Goal: Check status: Check status

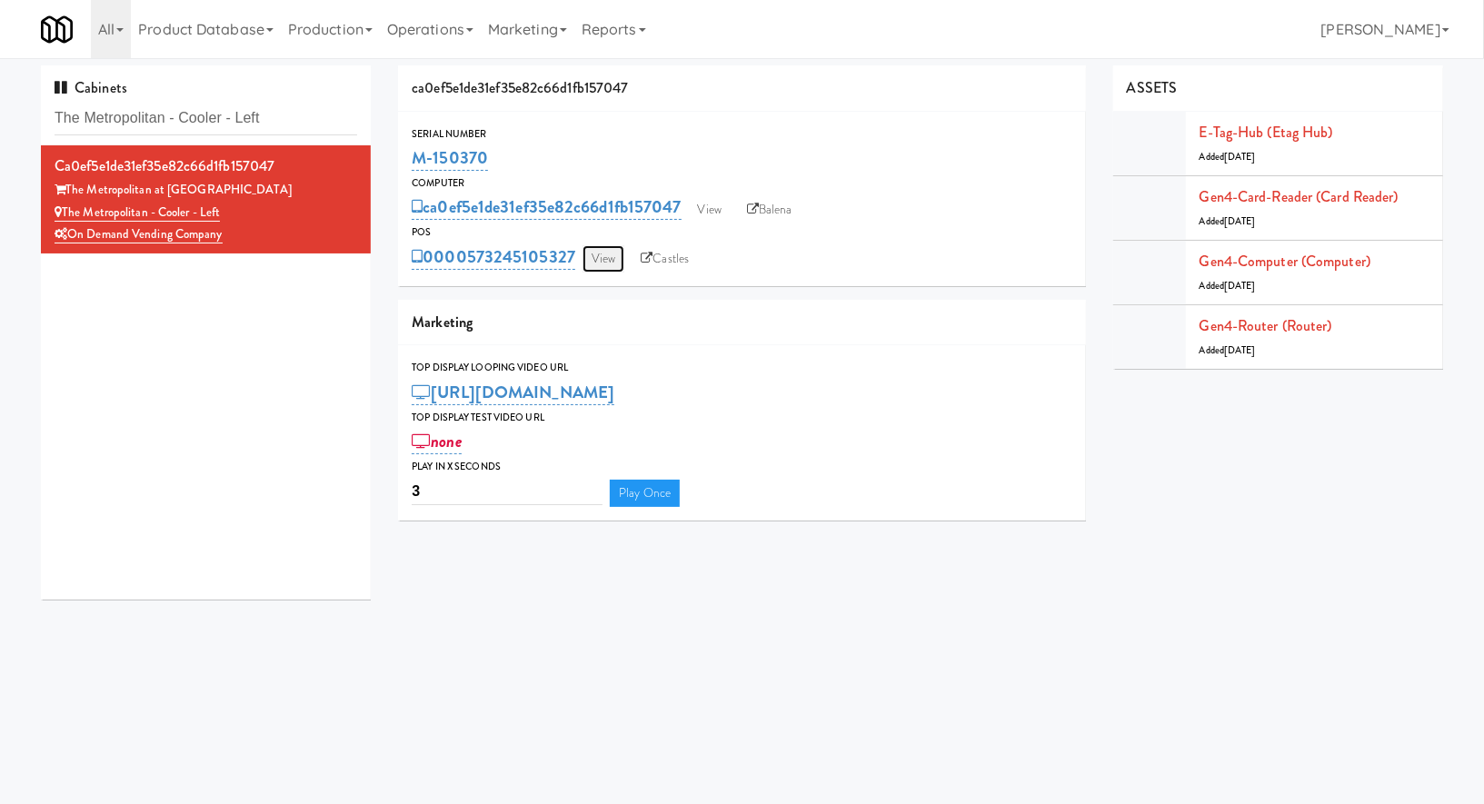
click at [588, 264] on link "View" at bounding box center [604, 258] width 42 height 27
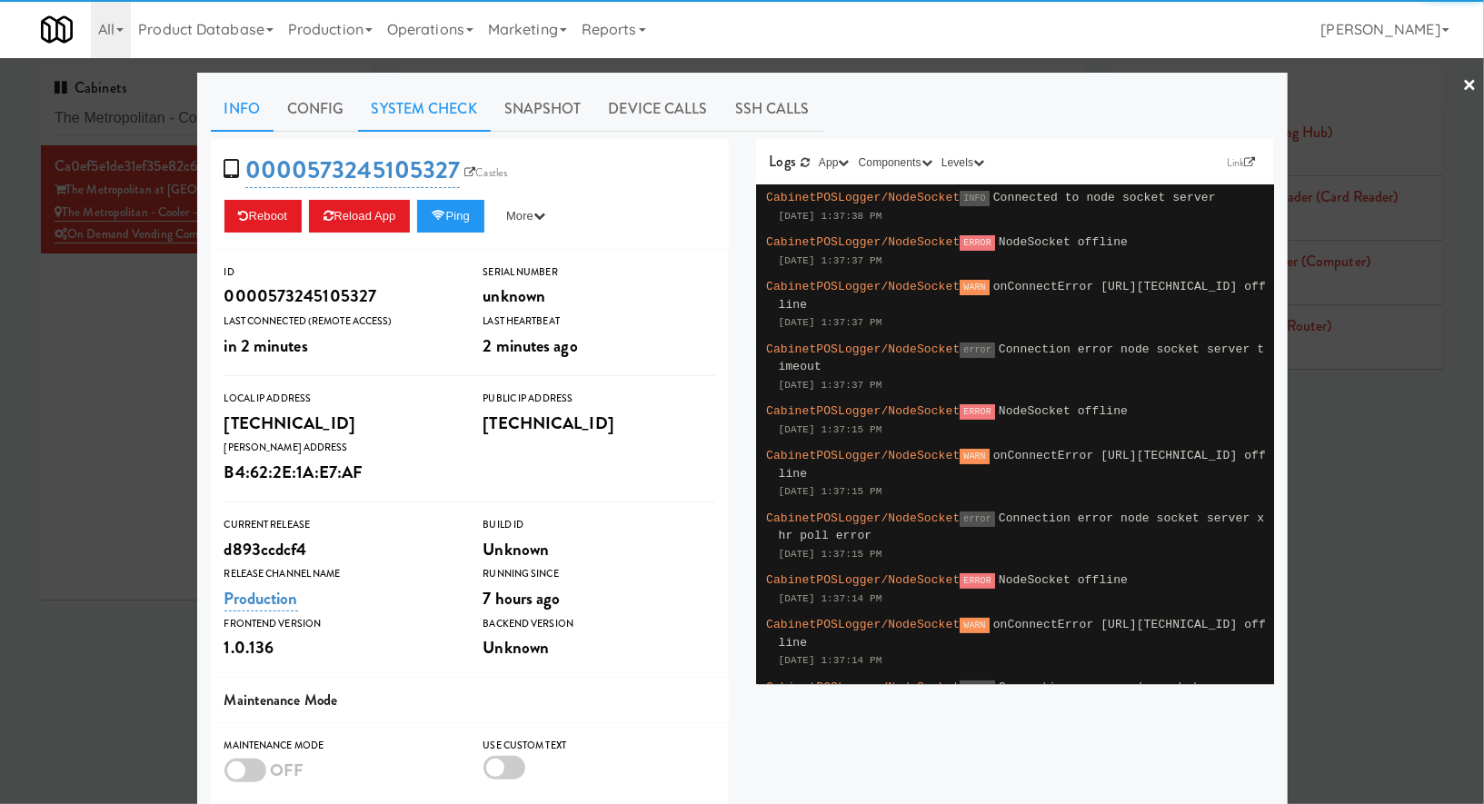
click at [433, 113] on link "System Check" at bounding box center [424, 108] width 133 height 45
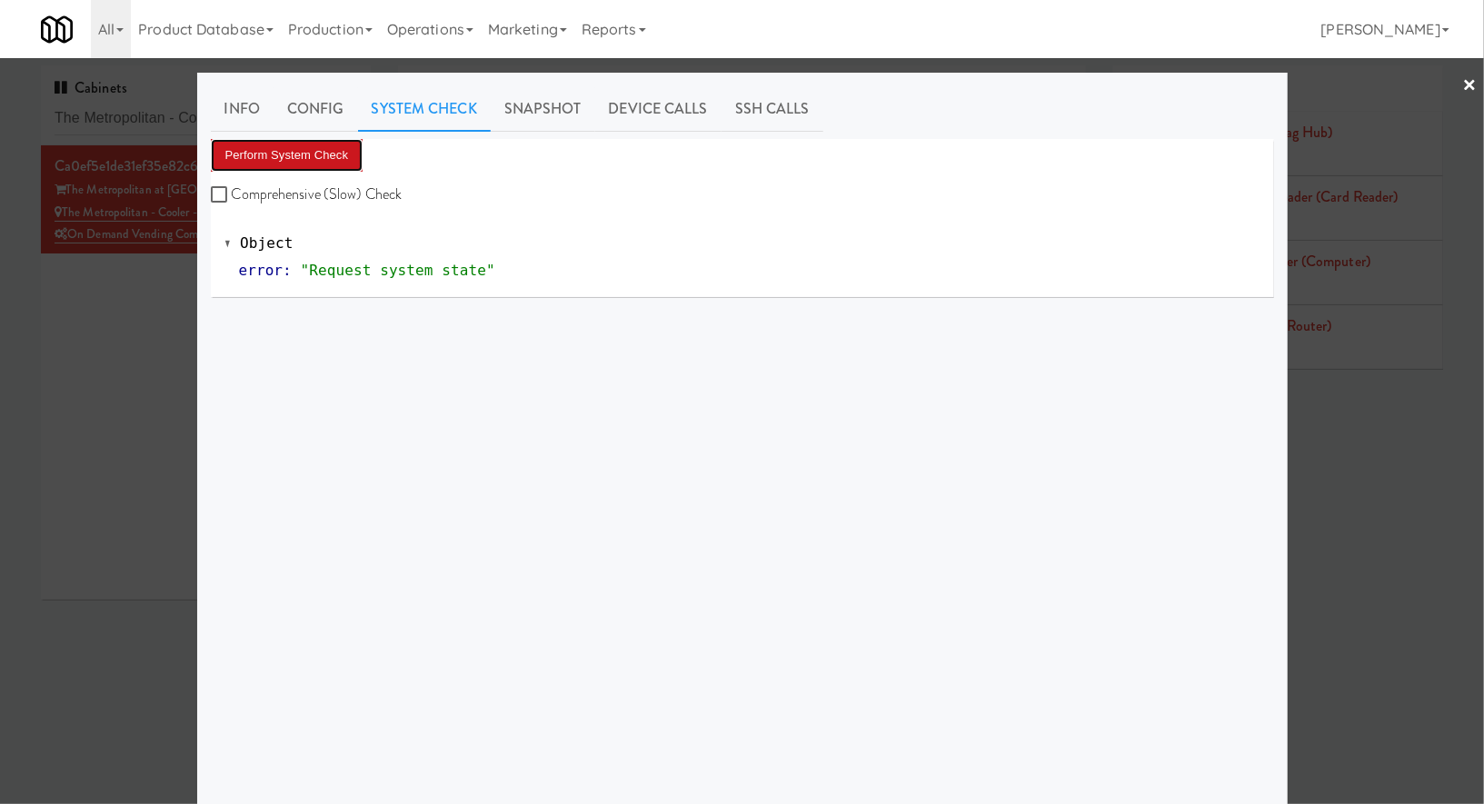
click at [320, 153] on button "Perform System Check" at bounding box center [287, 155] width 153 height 33
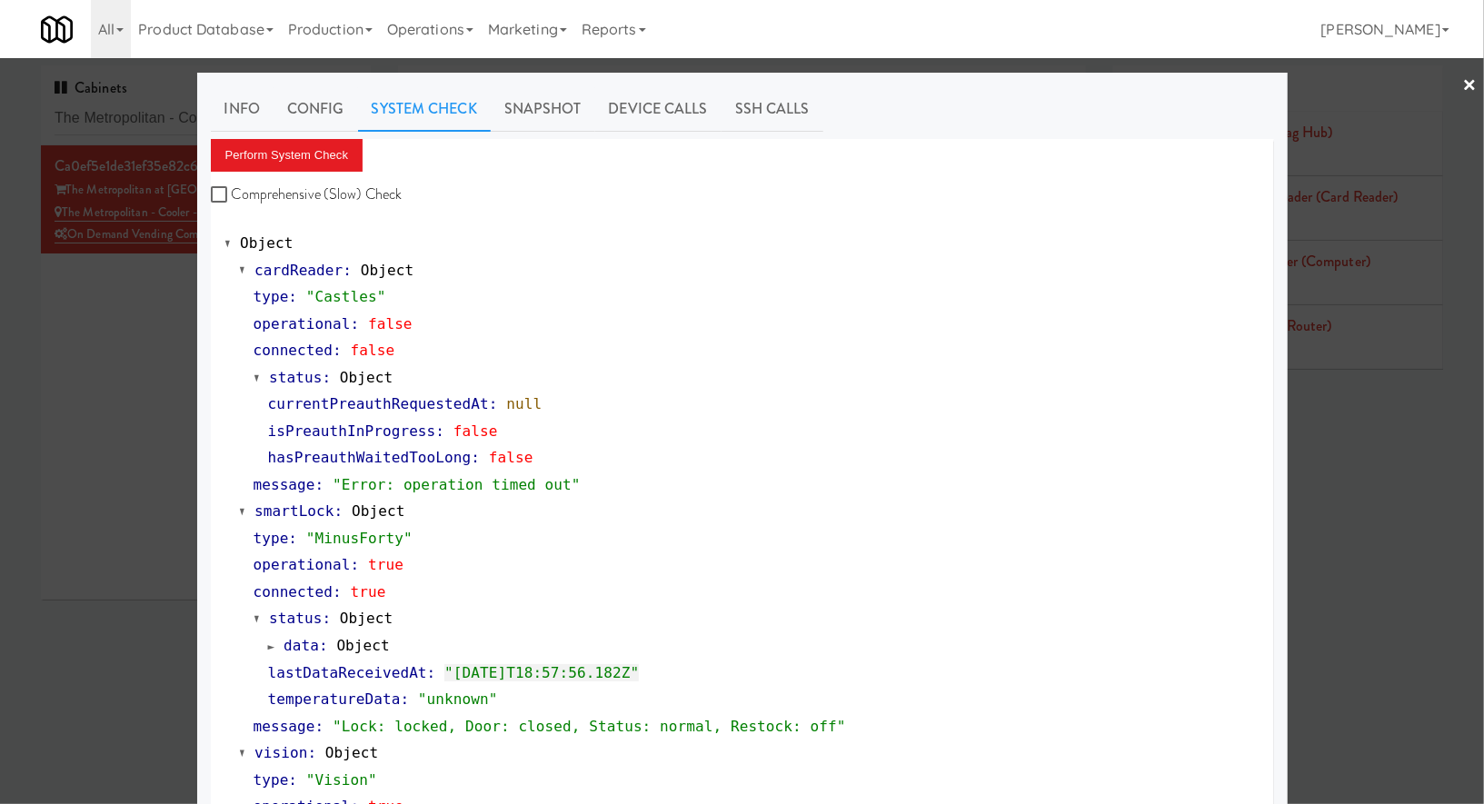
click at [115, 305] on div at bounding box center [742, 402] width 1484 height 804
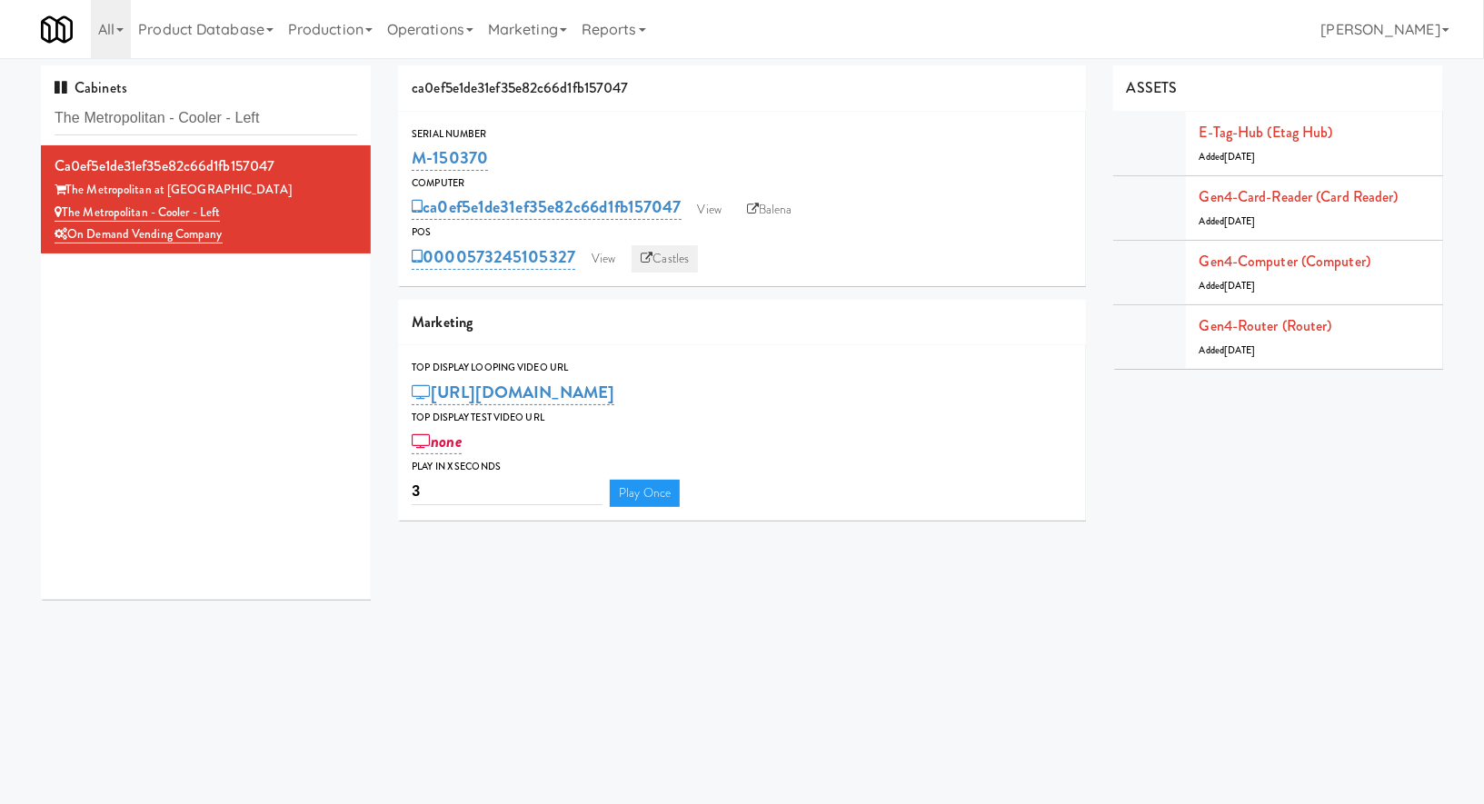
click at [678, 246] on link "Castles" at bounding box center [665, 258] width 66 height 27
click at [769, 213] on link "Balena" at bounding box center [770, 209] width 64 height 27
click at [301, 105] on input "The Metropolitan - Cooler - Left" at bounding box center [206, 119] width 303 height 34
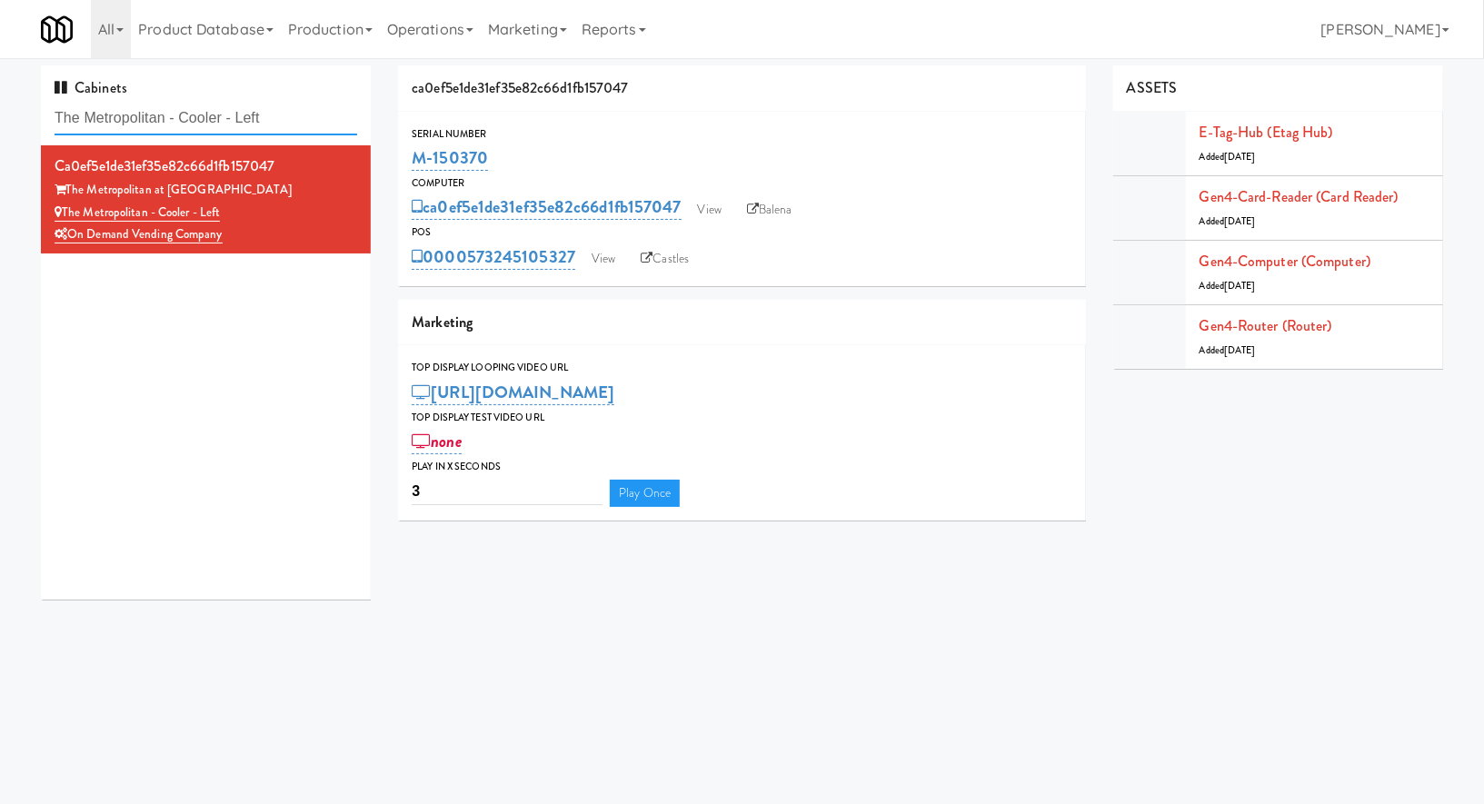
paste input "he AVE Florham Park Drink coole"
type input "he AVE Florham Park Drink coole"
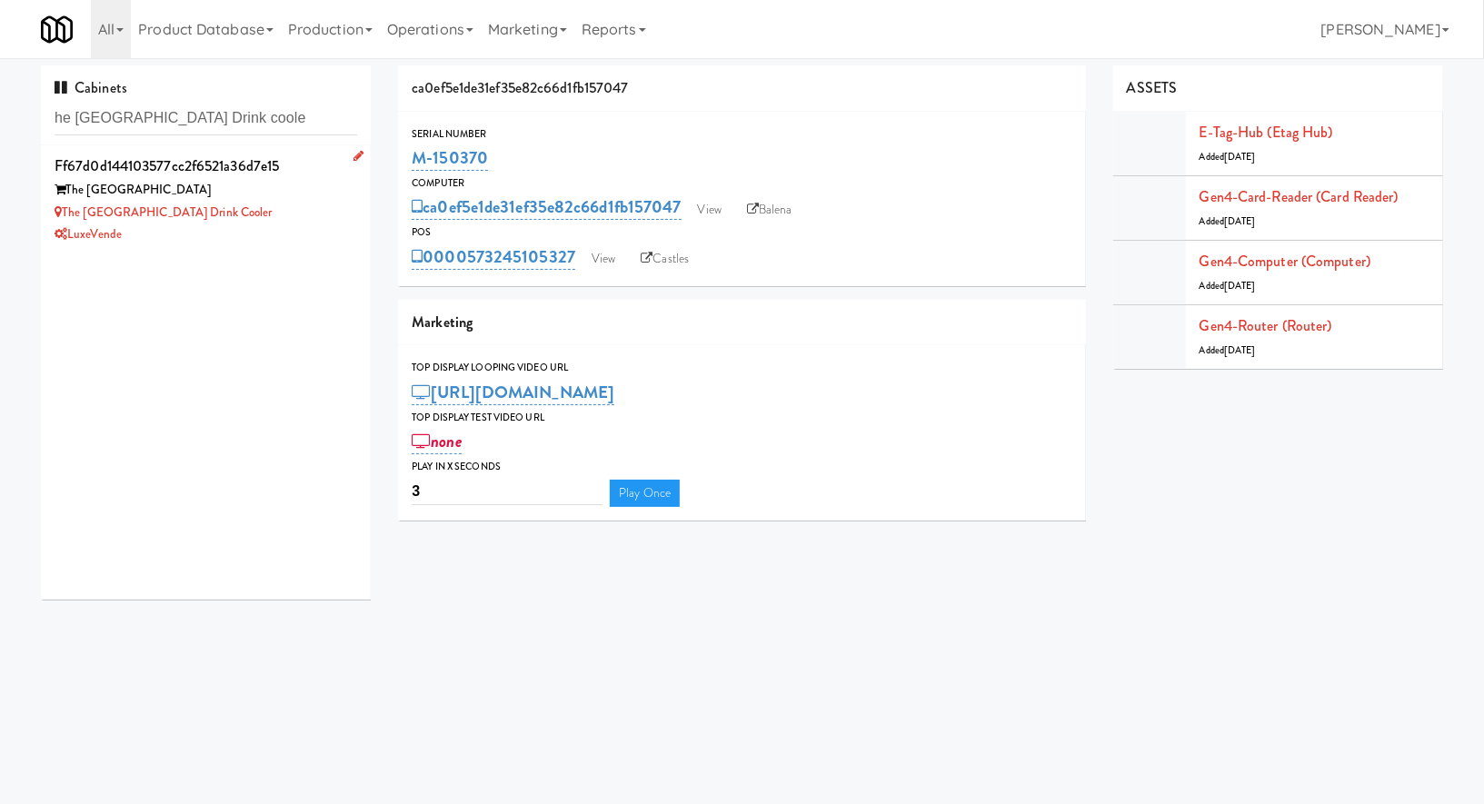
click at [253, 212] on div "The AVE Florham Park Drink cooler" at bounding box center [206, 213] width 303 height 23
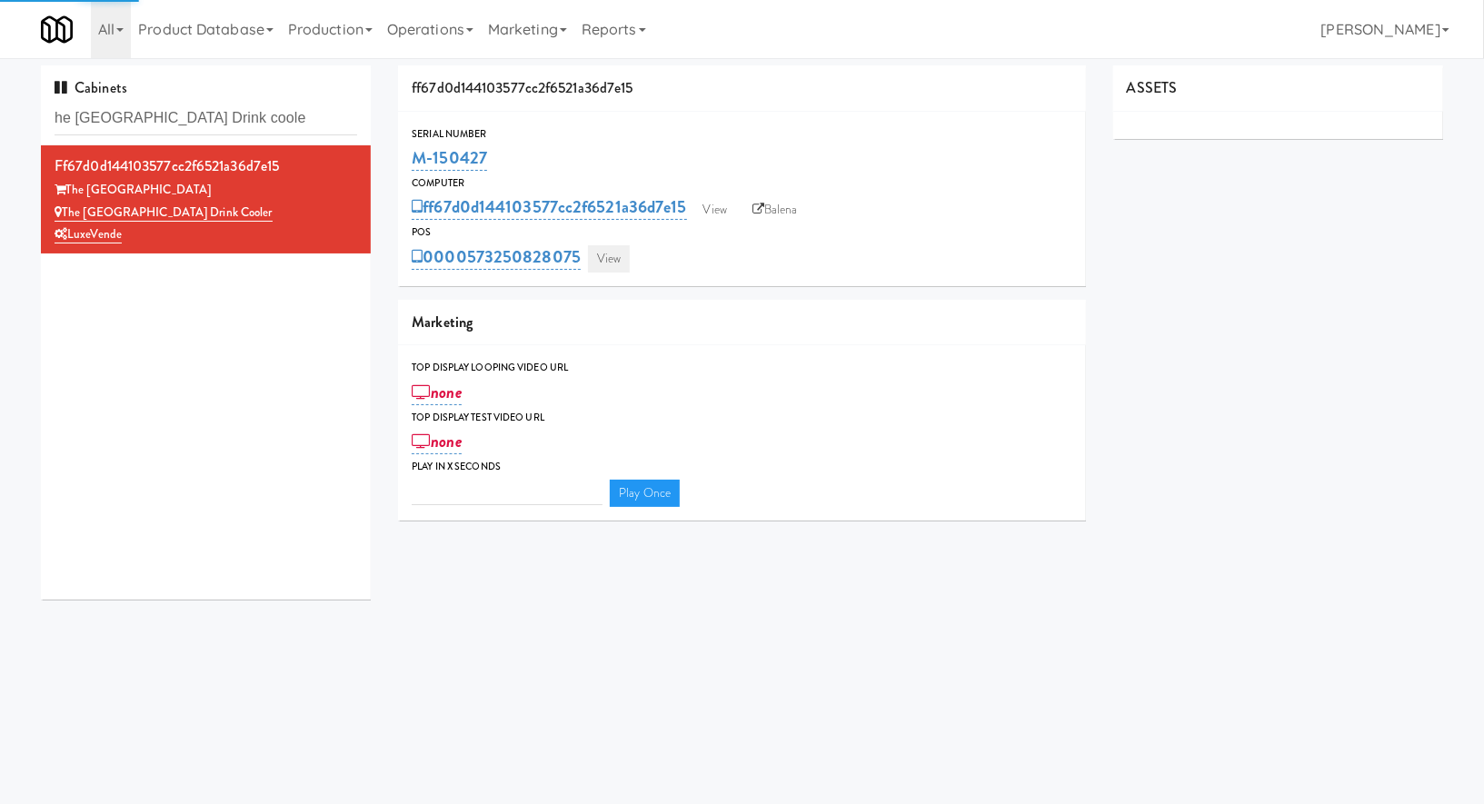
type input "3"
click at [628, 255] on link "View" at bounding box center [609, 258] width 42 height 27
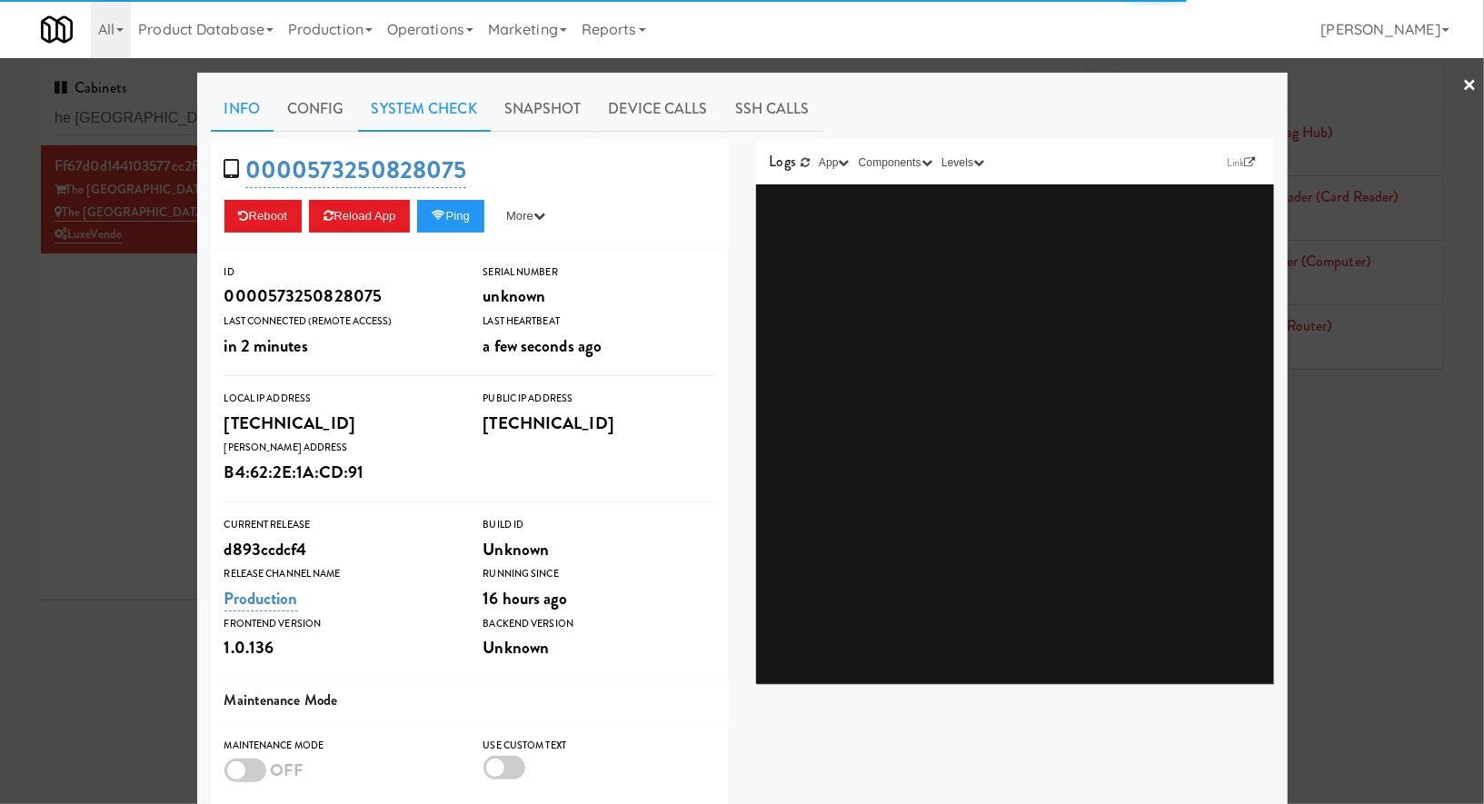
click at [453, 109] on link "System Check" at bounding box center [424, 108] width 133 height 45
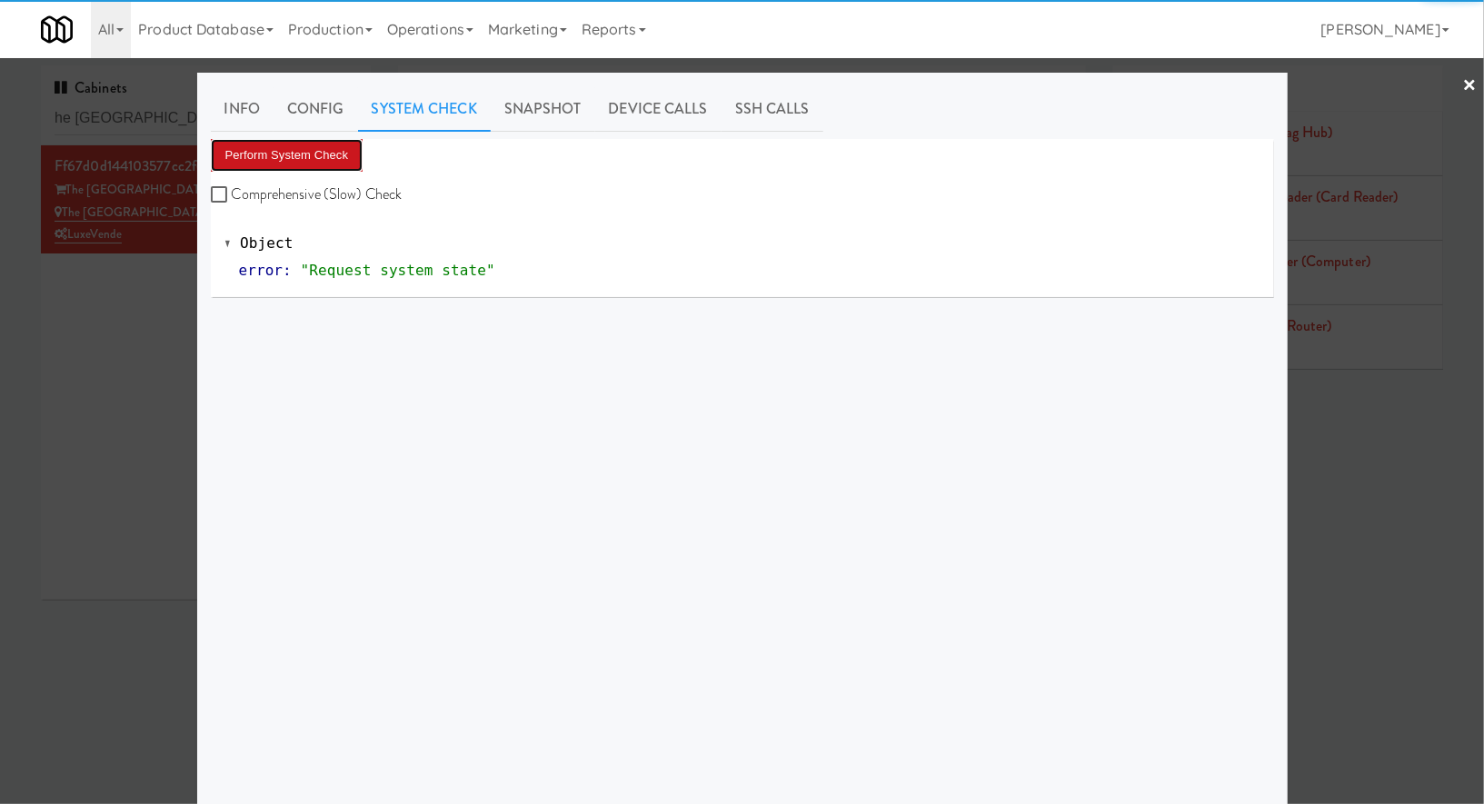
click at [347, 152] on button "Perform System Check" at bounding box center [287, 155] width 153 height 33
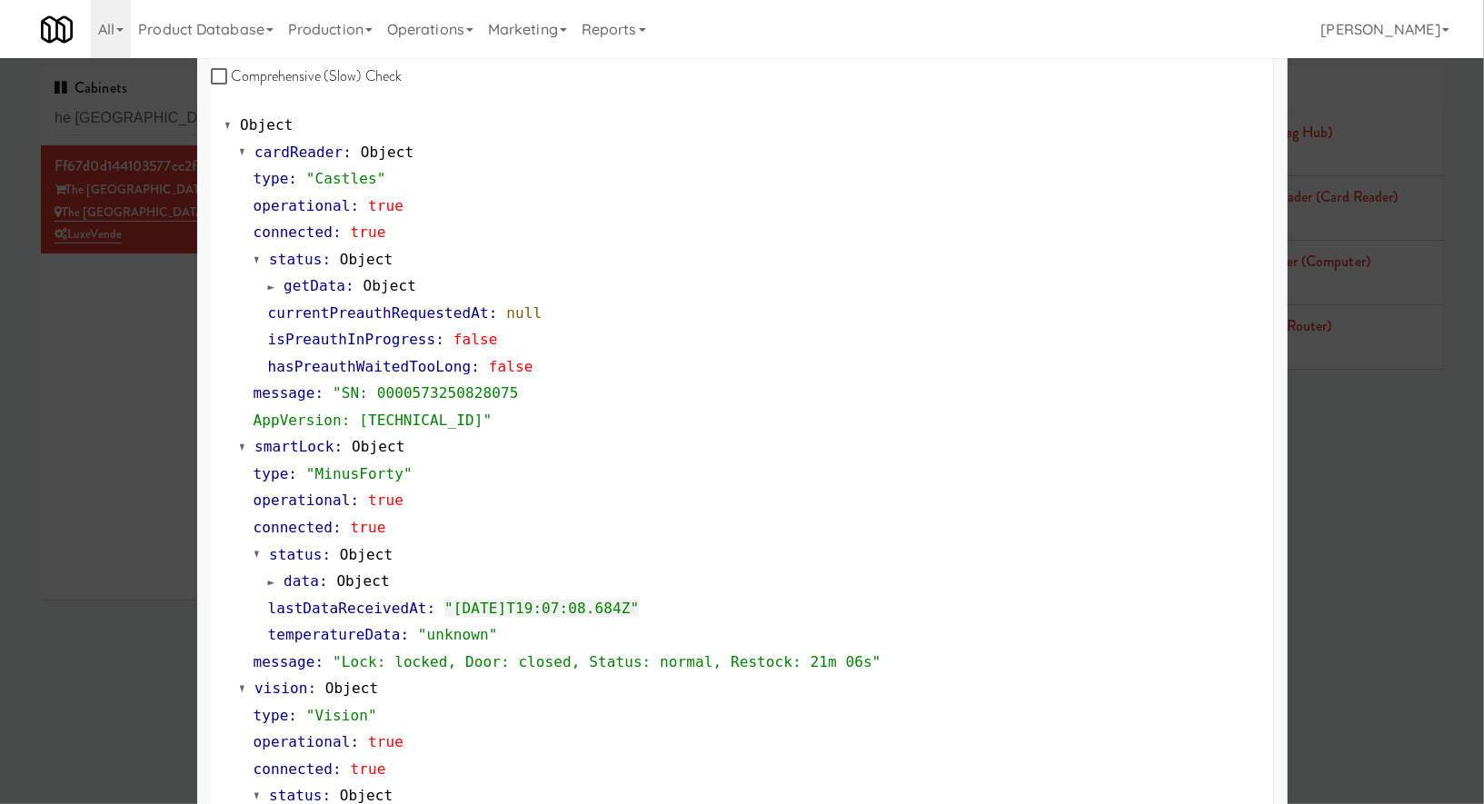
scroll to position [120, 0]
drag, startPoint x: 153, startPoint y: 402, endPoint x: 153, endPoint y: 388, distance: 13.6
click at [153, 402] on div at bounding box center [742, 402] width 1484 height 804
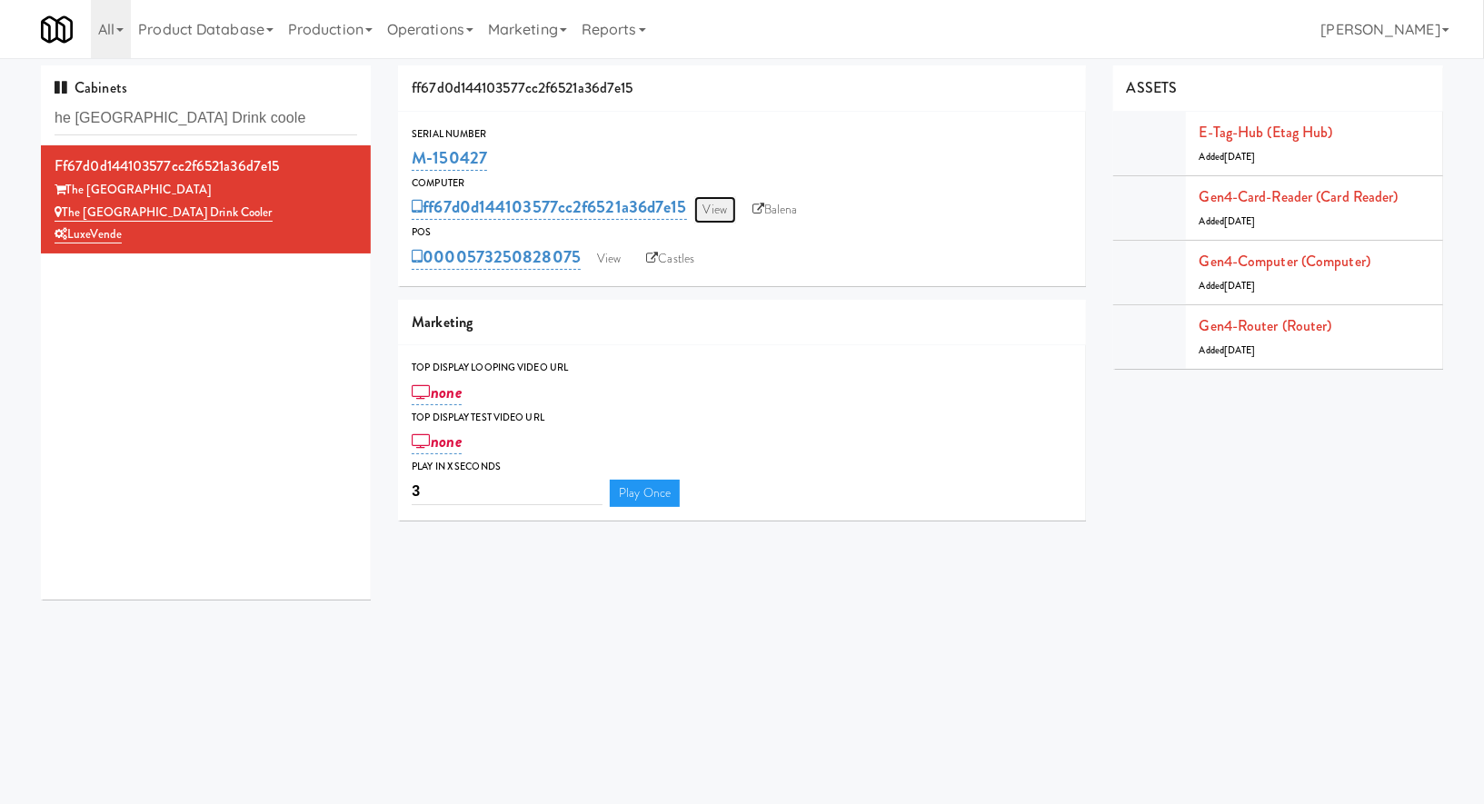
click at [712, 208] on link "View" at bounding box center [715, 209] width 42 height 27
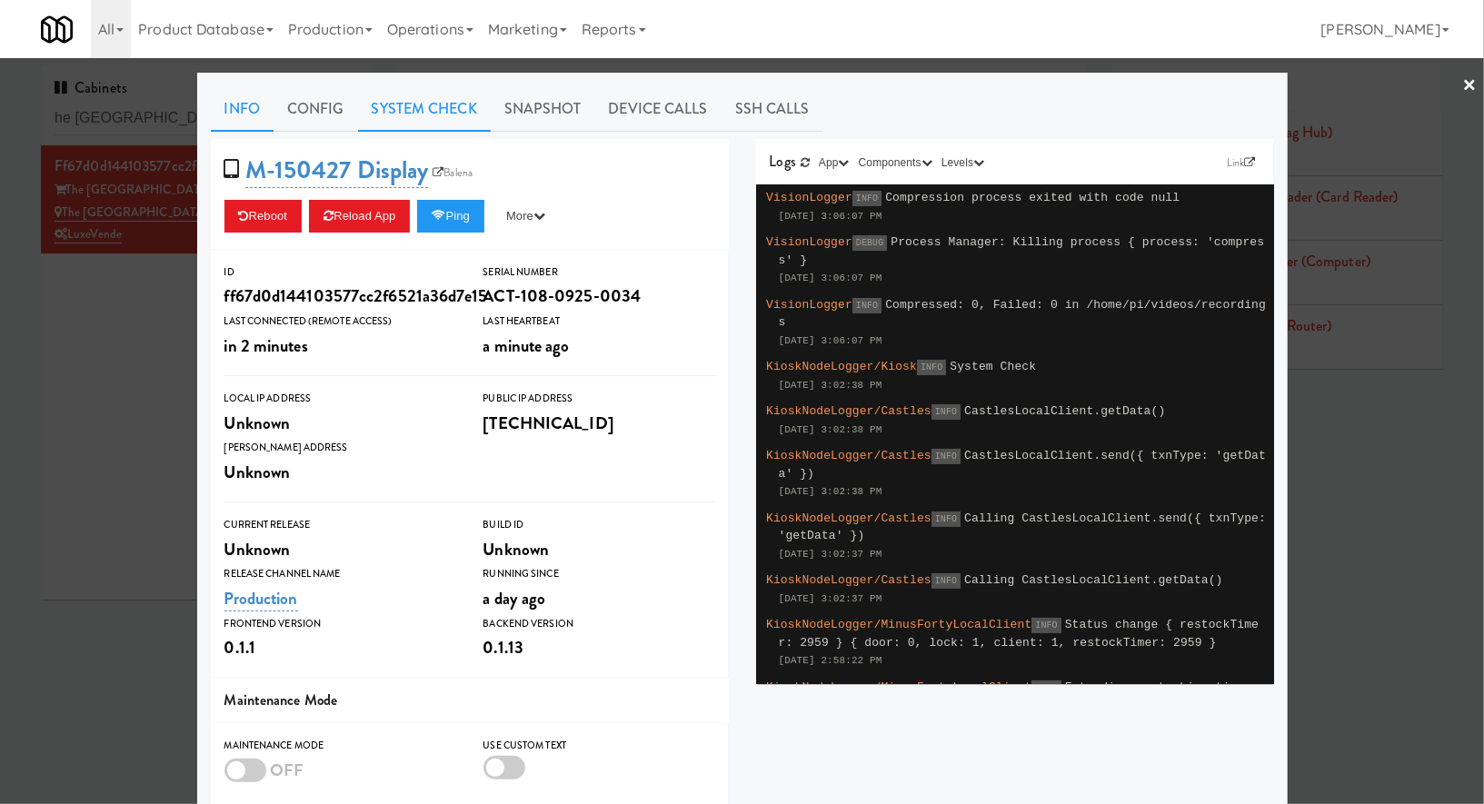
click at [445, 88] on link "System Check" at bounding box center [424, 108] width 133 height 45
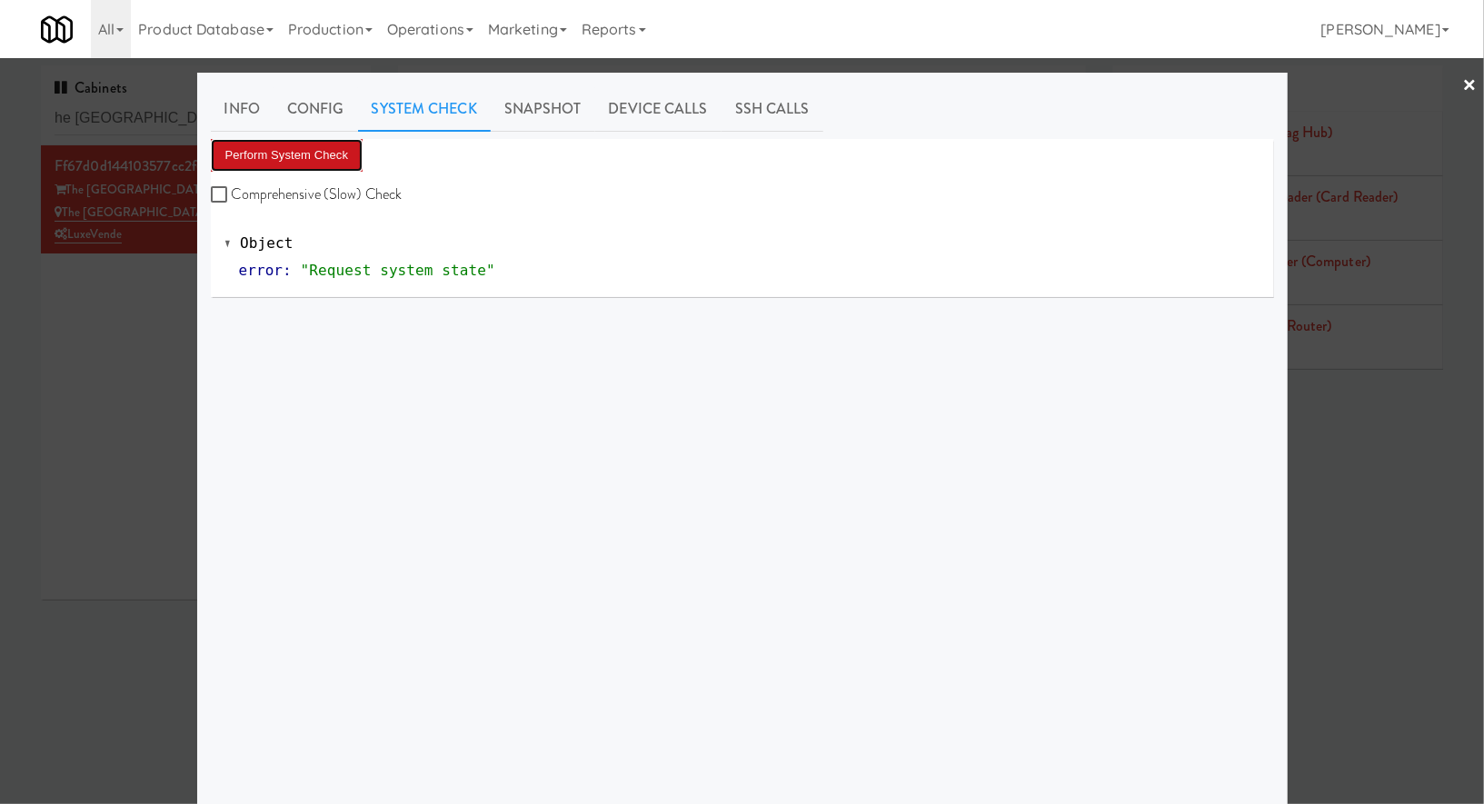
click at [338, 152] on button "Perform System Check" at bounding box center [287, 155] width 153 height 33
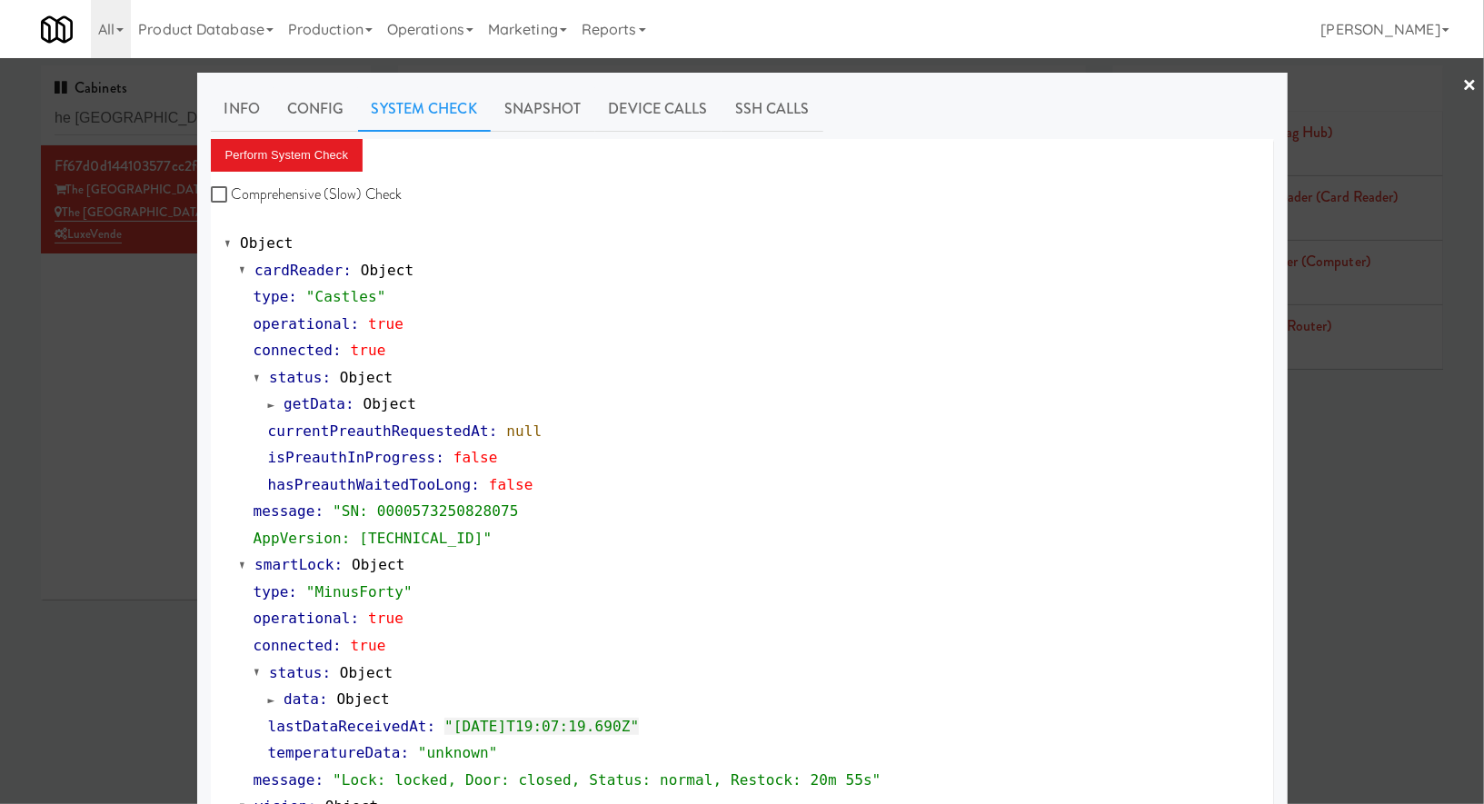
click at [153, 114] on div at bounding box center [742, 402] width 1484 height 804
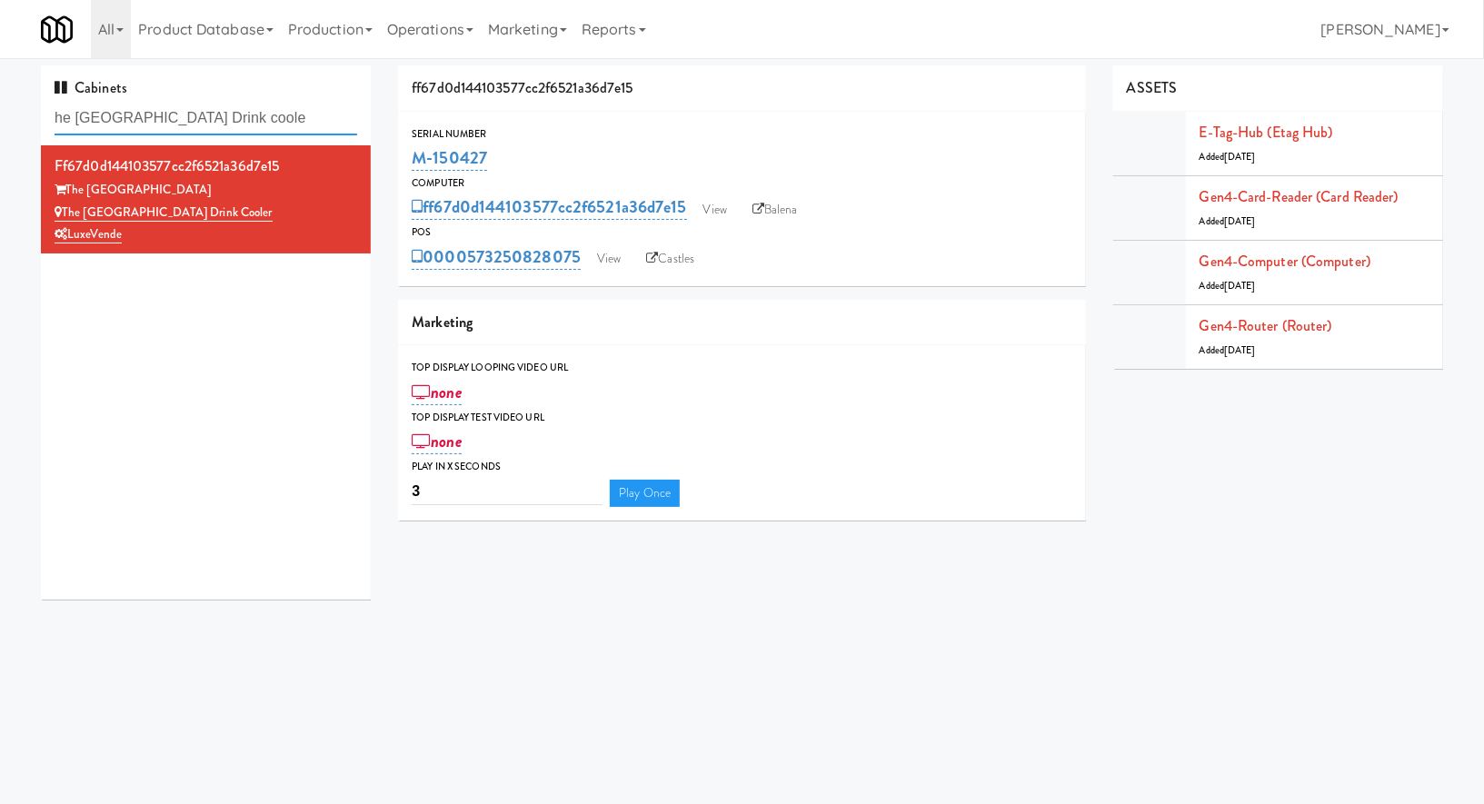
click at [153, 114] on input "he AVE Florham Park Drink coole" at bounding box center [206, 119] width 303 height 34
paste input "Michelin - Drink - Left"
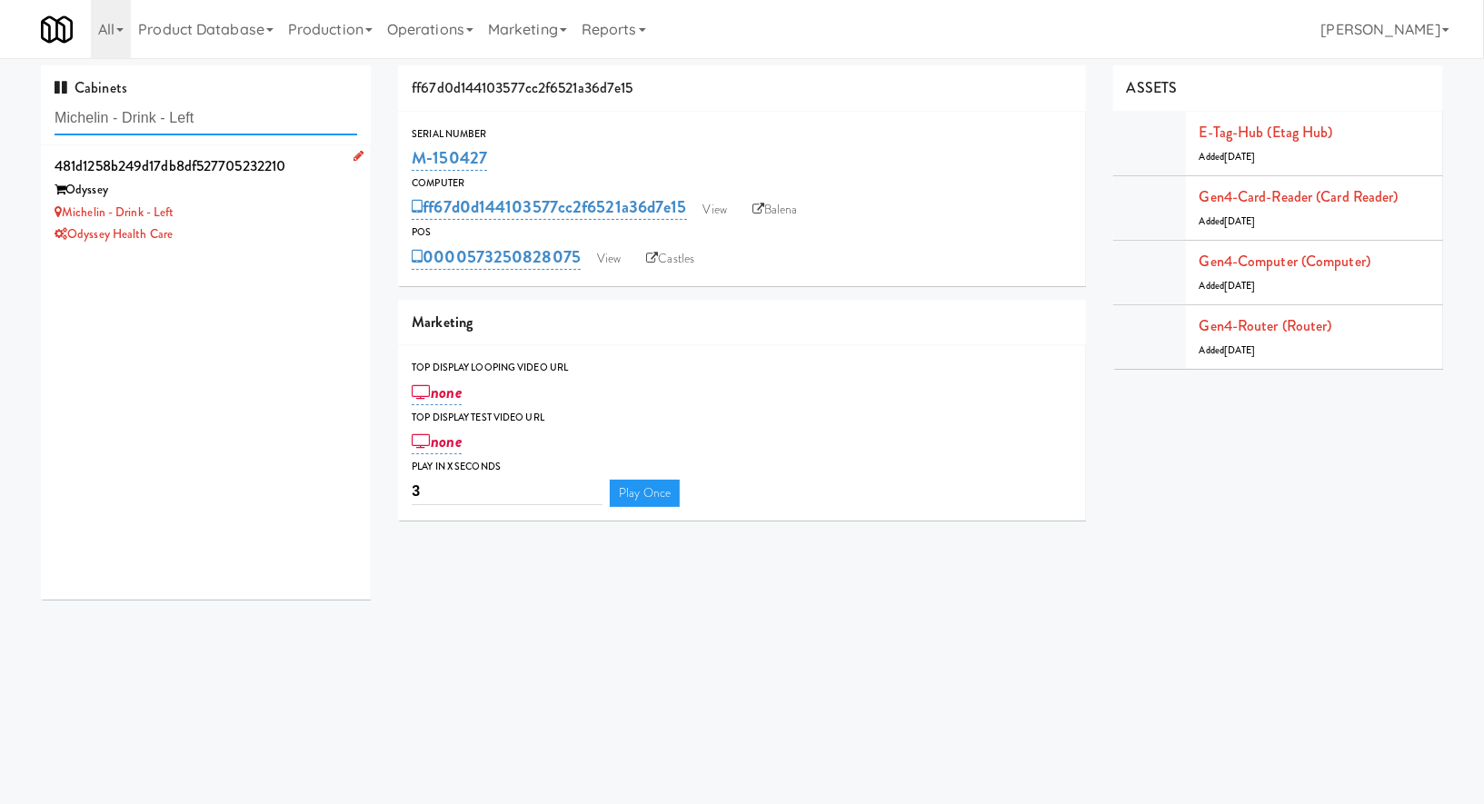
type input "Michelin - Drink - Left"
click at [268, 230] on div "Odyssey Health Care" at bounding box center [206, 235] width 303 height 23
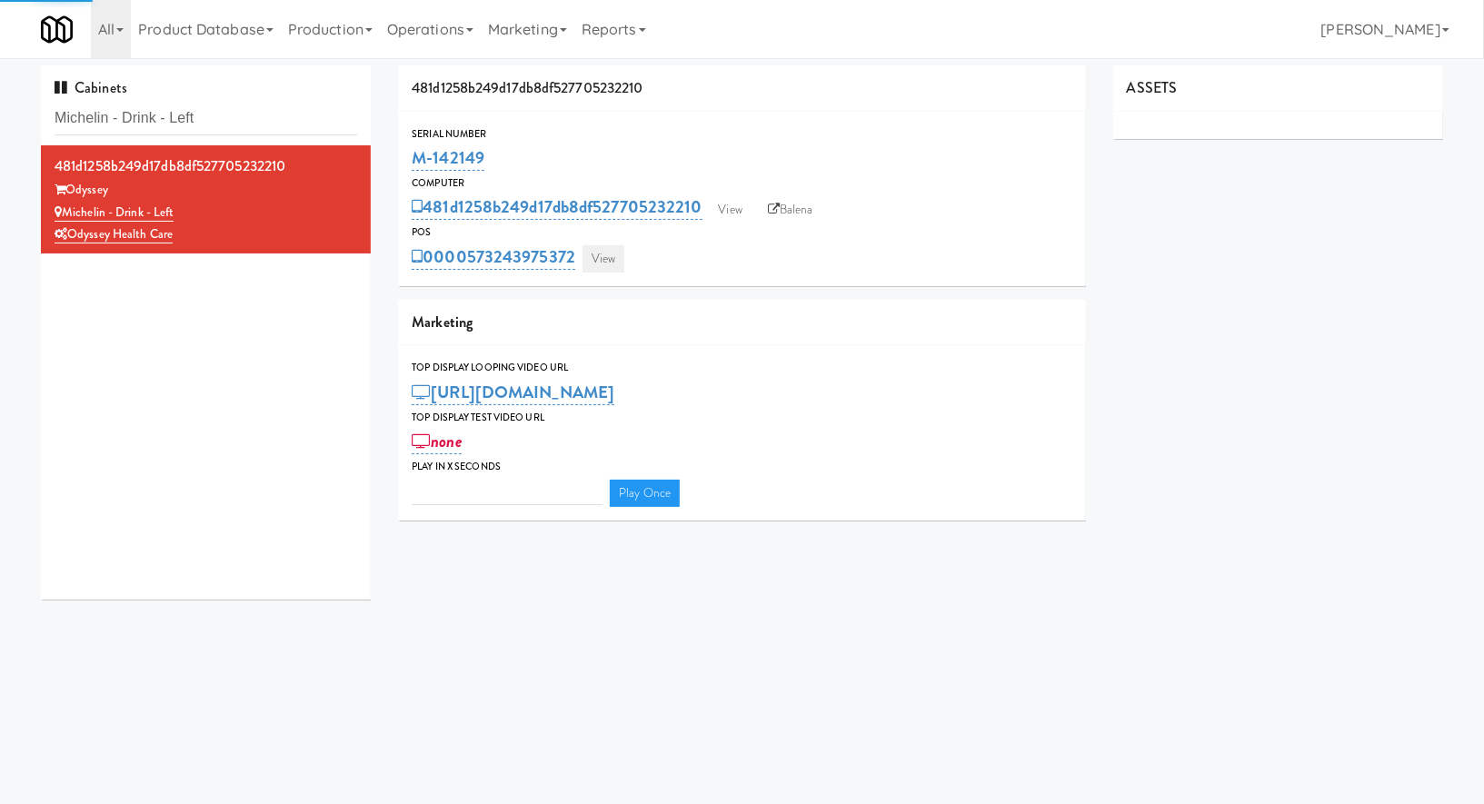
type input "3"
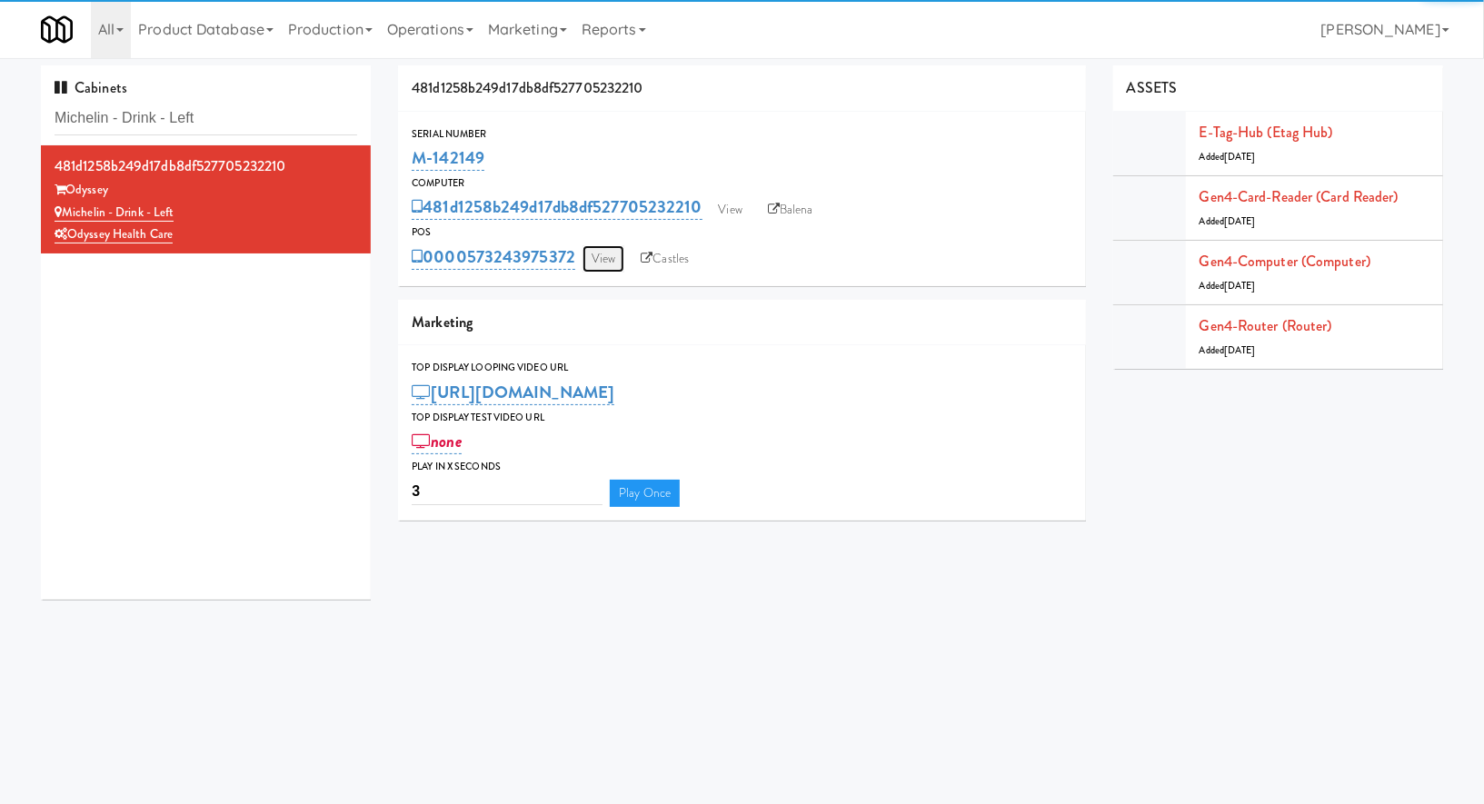
click at [613, 258] on link "View" at bounding box center [604, 258] width 42 height 27
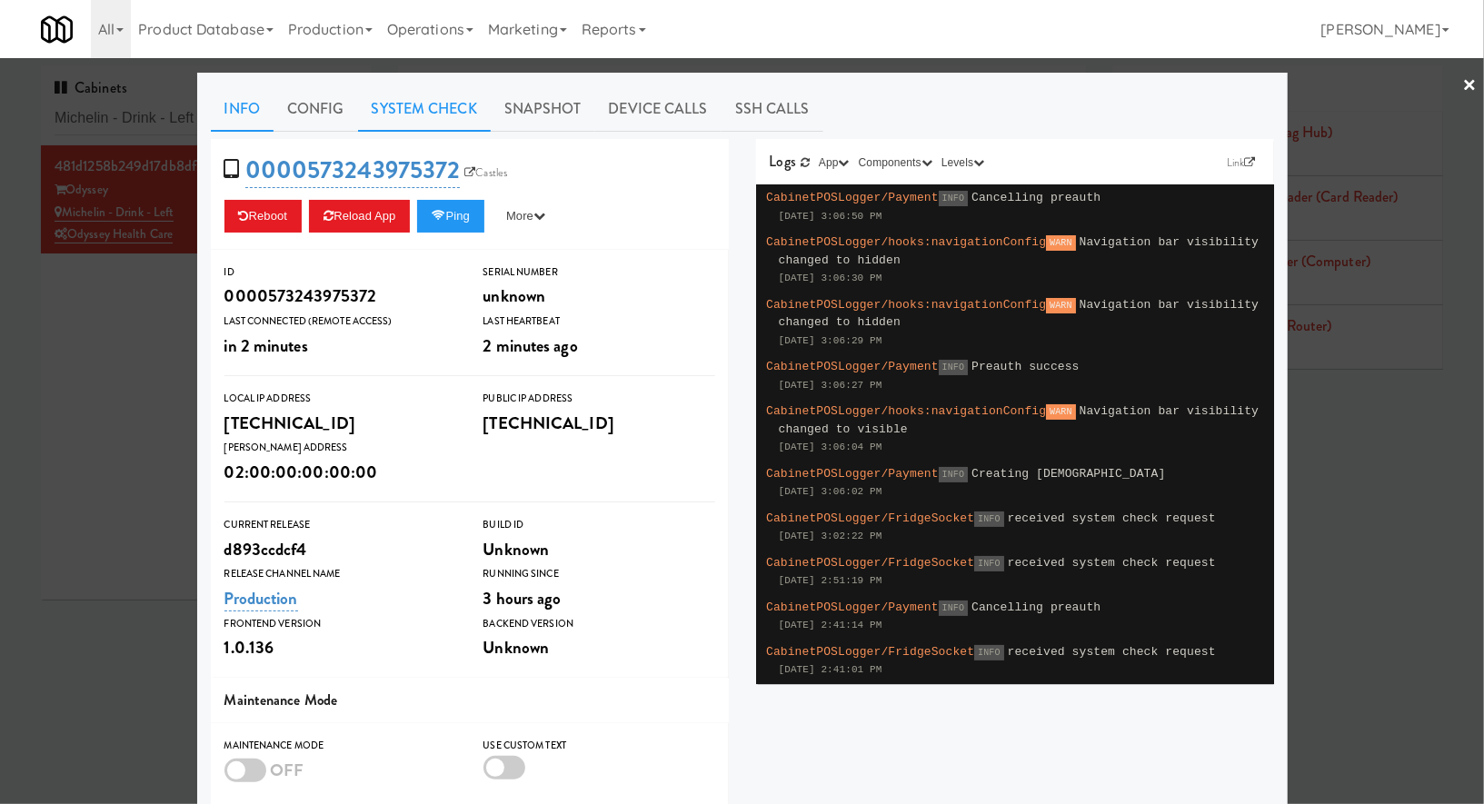
click at [438, 114] on link "System Check" at bounding box center [424, 108] width 133 height 45
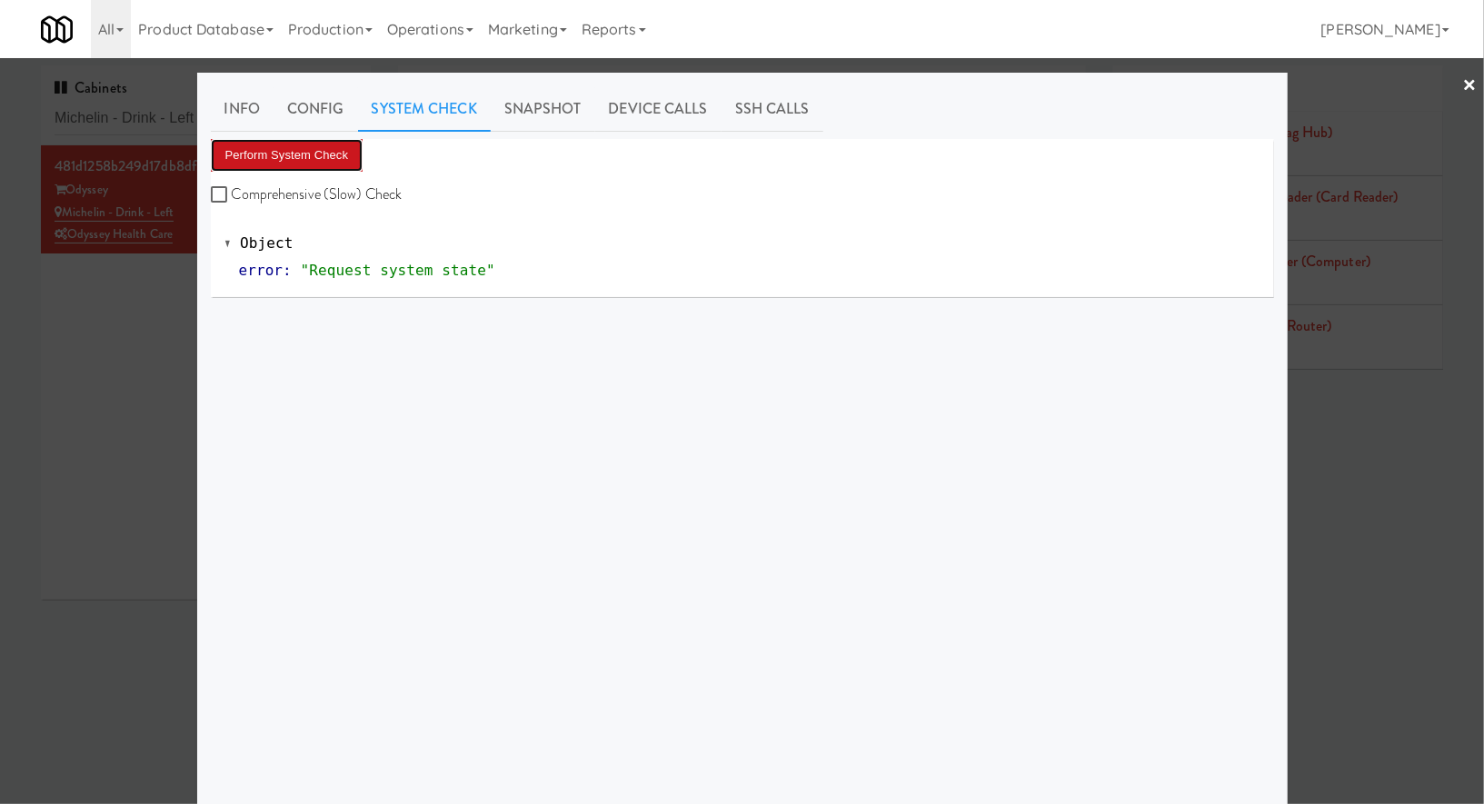
click at [345, 163] on button "Perform System Check" at bounding box center [287, 155] width 153 height 33
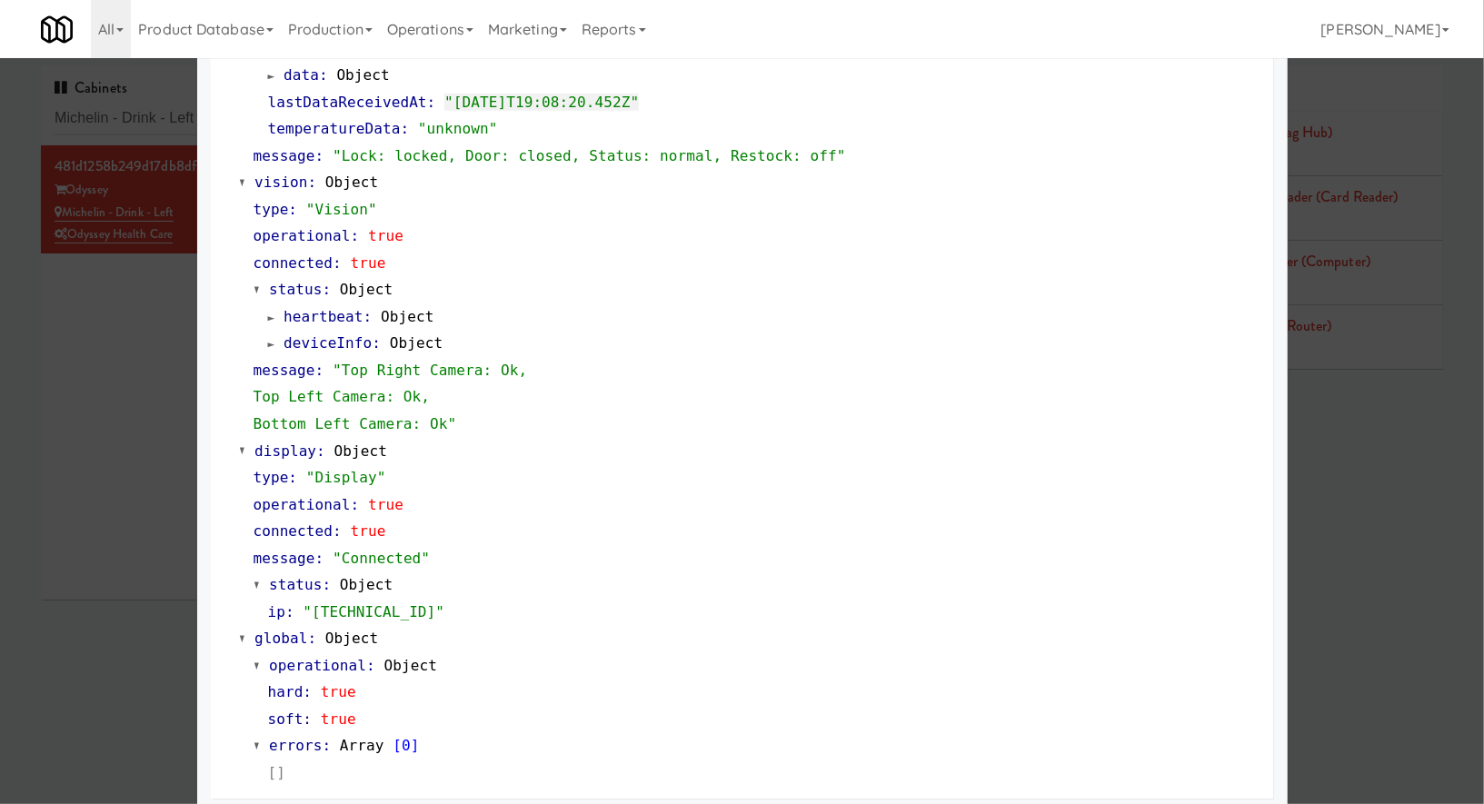
scroll to position [633, 0]
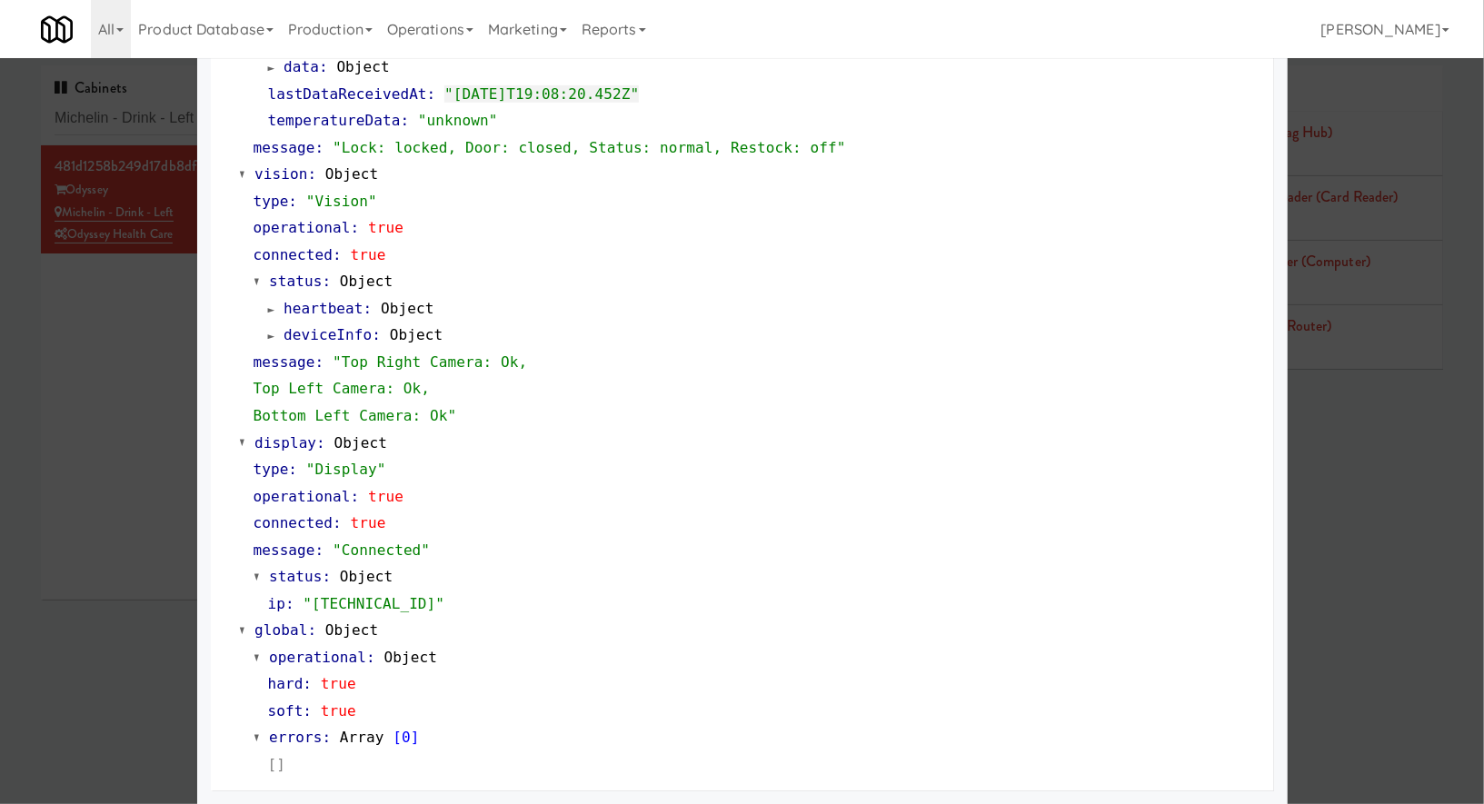
click at [159, 111] on div at bounding box center [742, 402] width 1484 height 804
click at [159, 111] on input "Michelin - Drink - Left" at bounding box center [206, 119] width 303 height 34
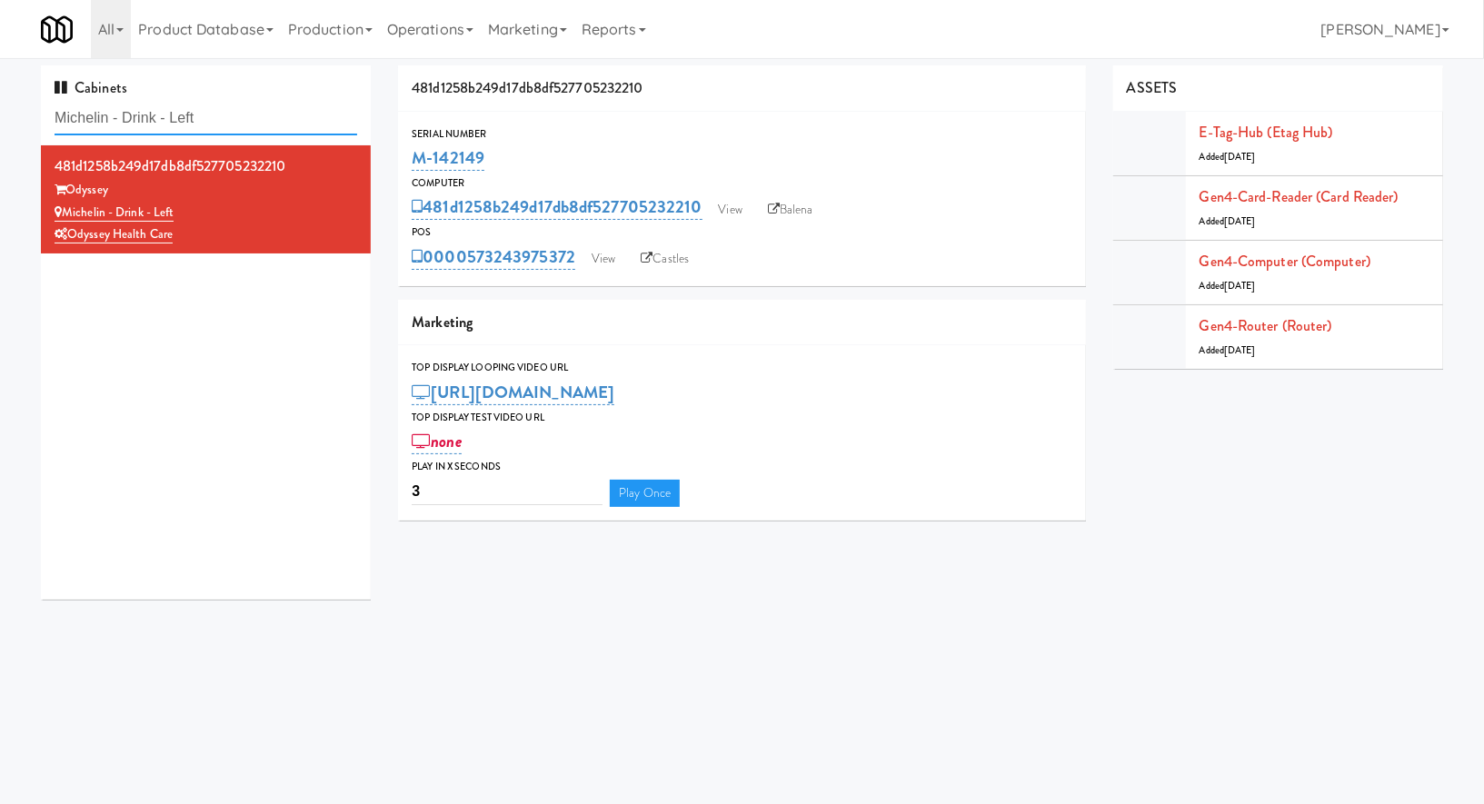
click at [159, 111] on input "Michelin - Drink - Left" at bounding box center [206, 119] width 303 height 34
paste input "Jefferson - Cooler - Le"
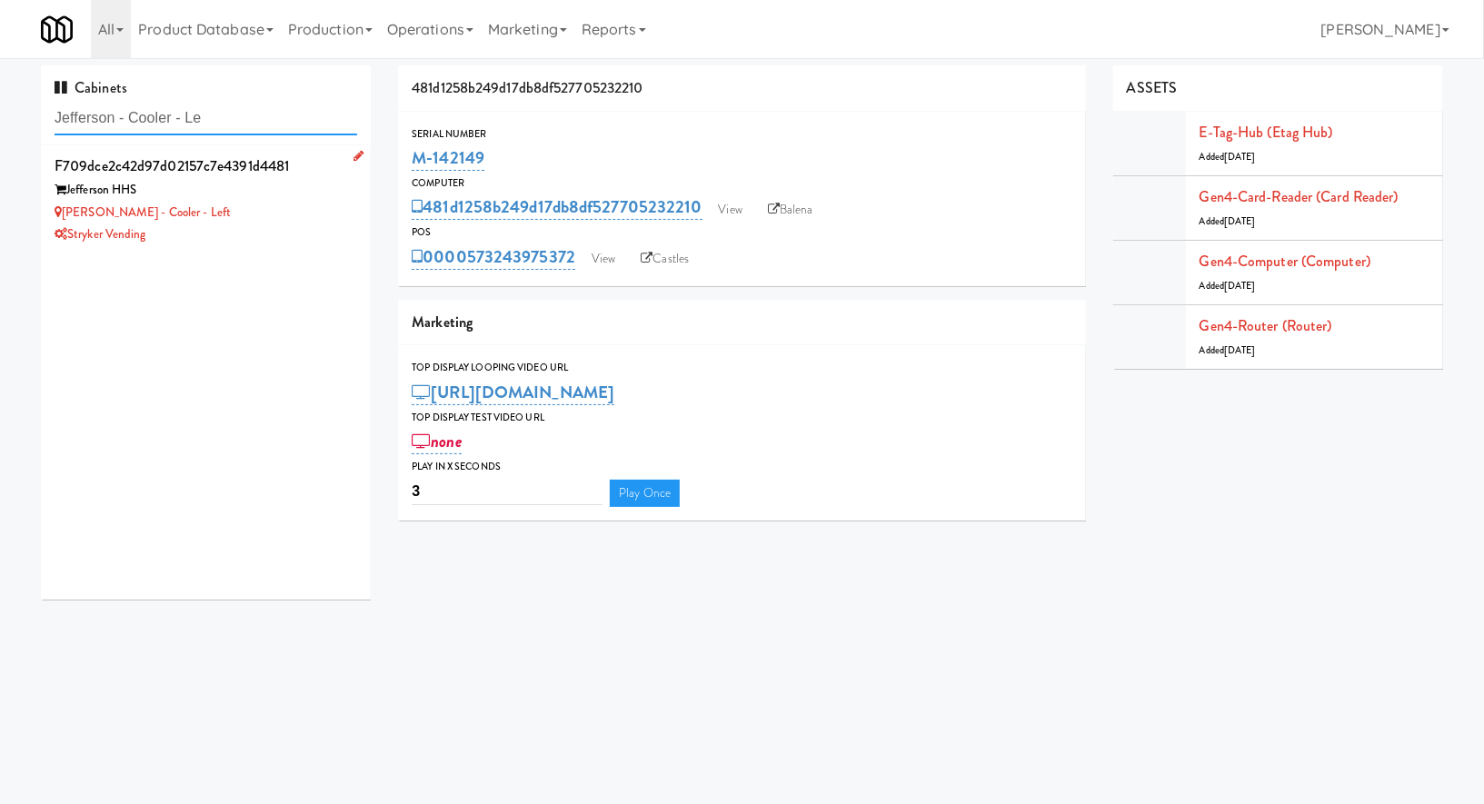
type input "Jefferson - Cooler - Le"
click at [253, 235] on div "Stryker Vending" at bounding box center [206, 235] width 303 height 23
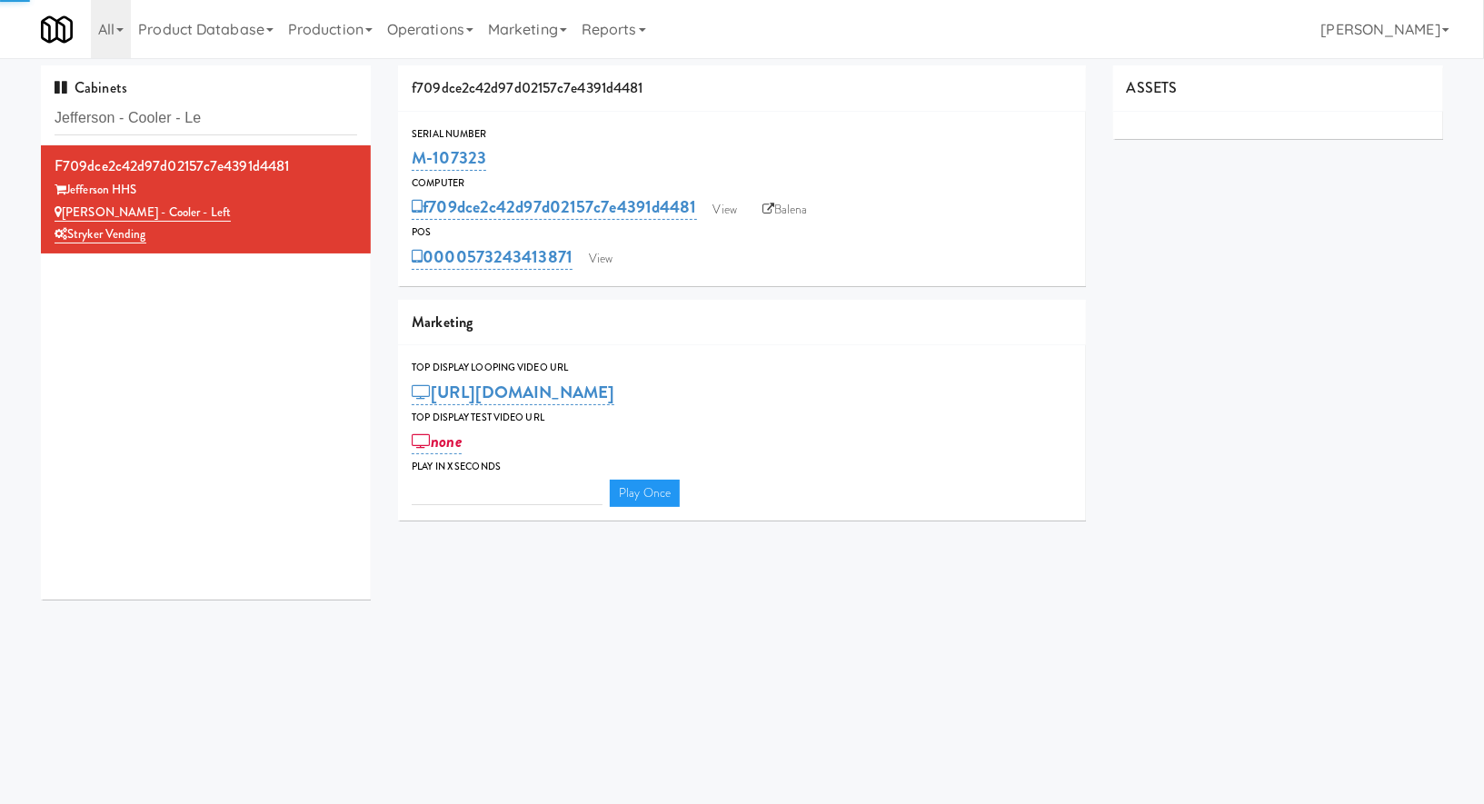
type input "3"
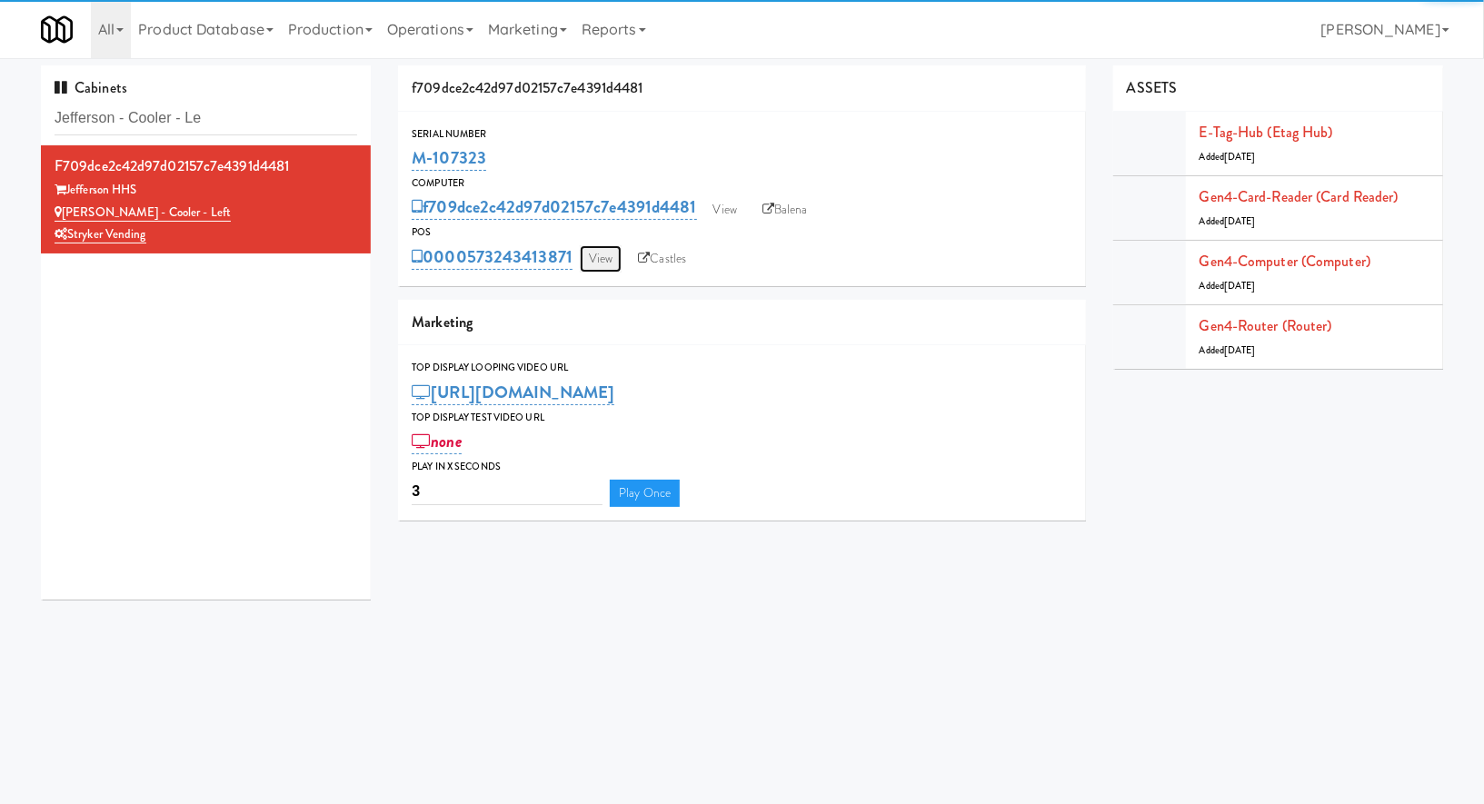
click at [596, 268] on link "View" at bounding box center [601, 258] width 42 height 27
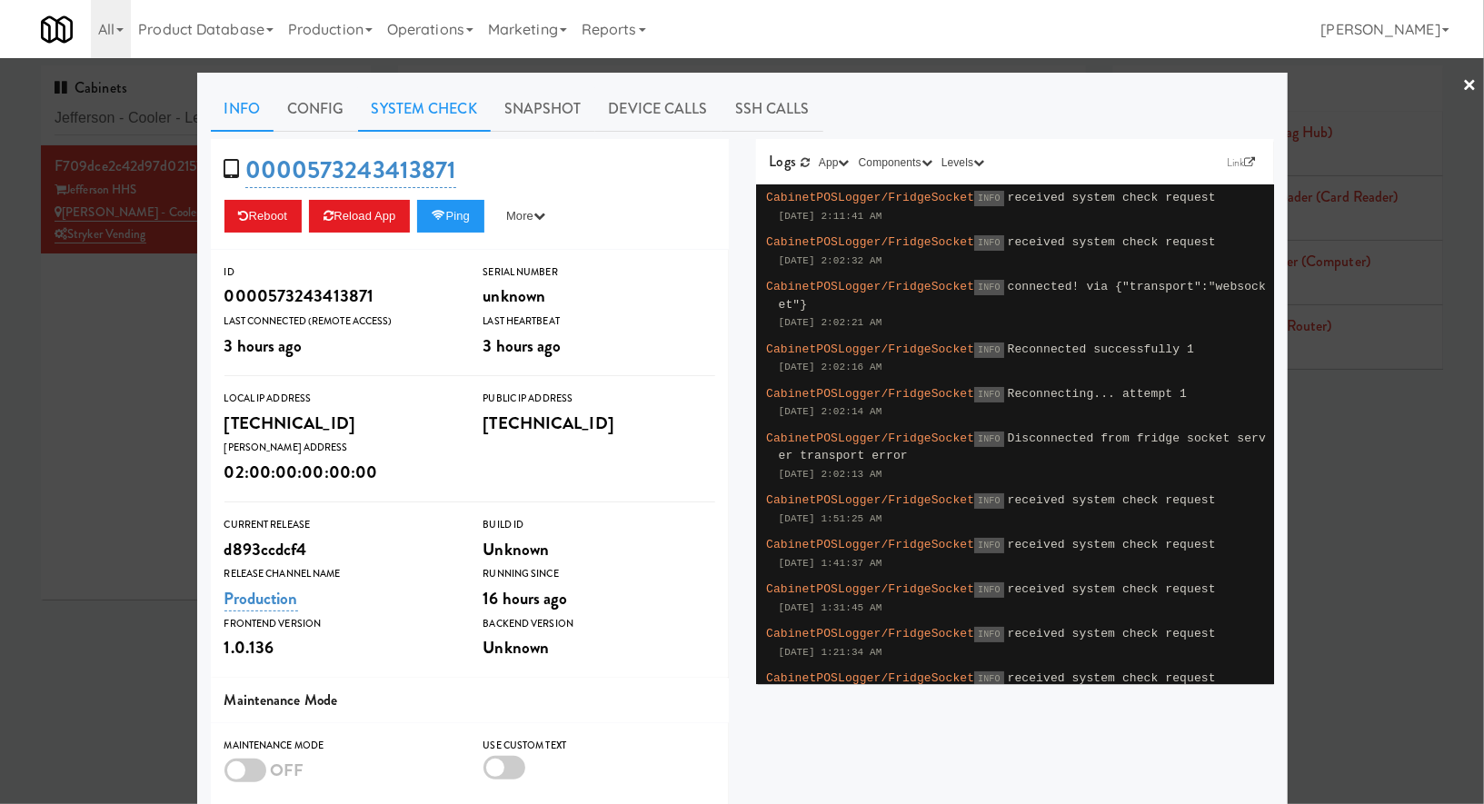
click at [419, 129] on link "System Check" at bounding box center [424, 108] width 133 height 45
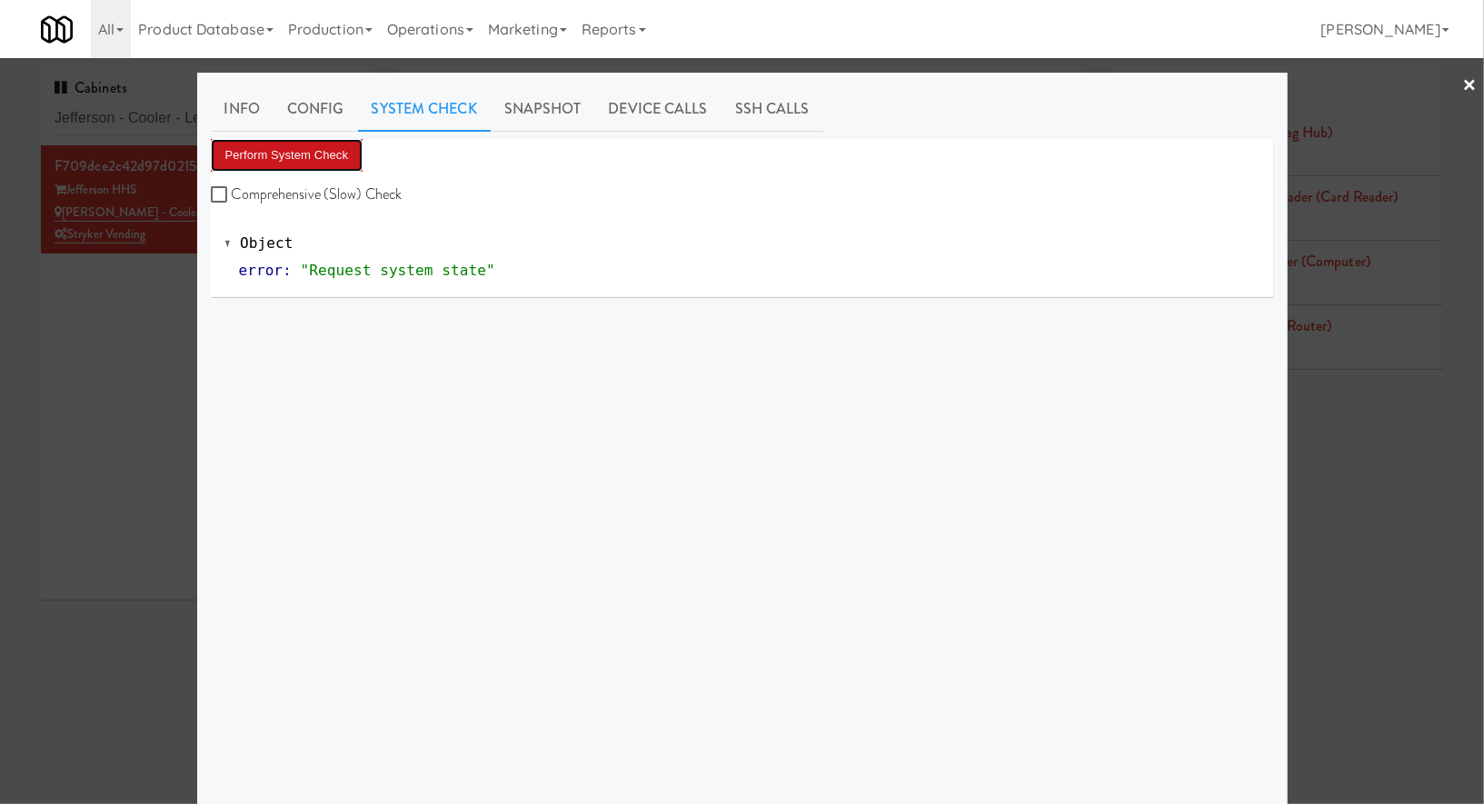
click at [320, 163] on button "Perform System Check" at bounding box center [287, 155] width 153 height 33
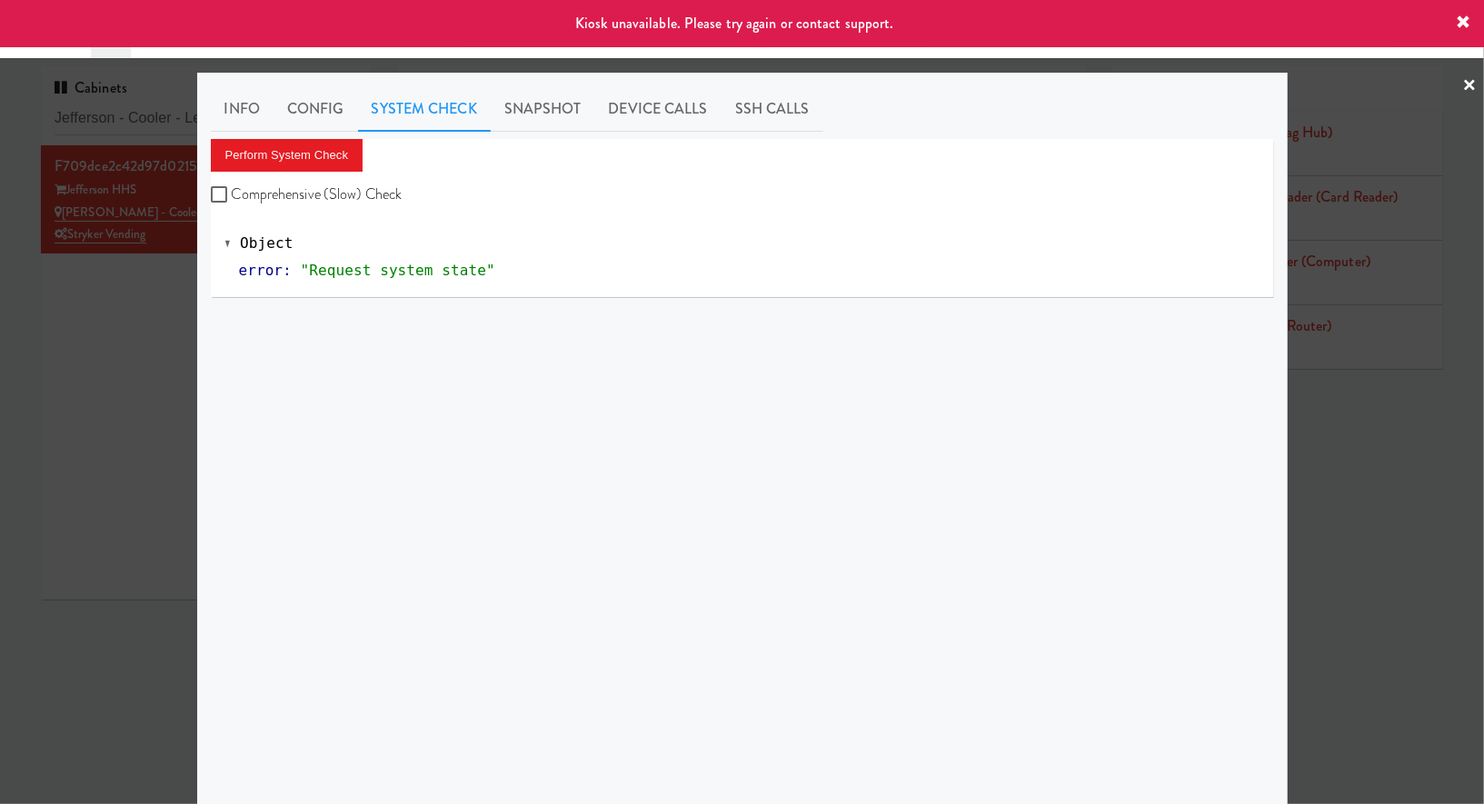
click at [149, 324] on div at bounding box center [742, 402] width 1484 height 804
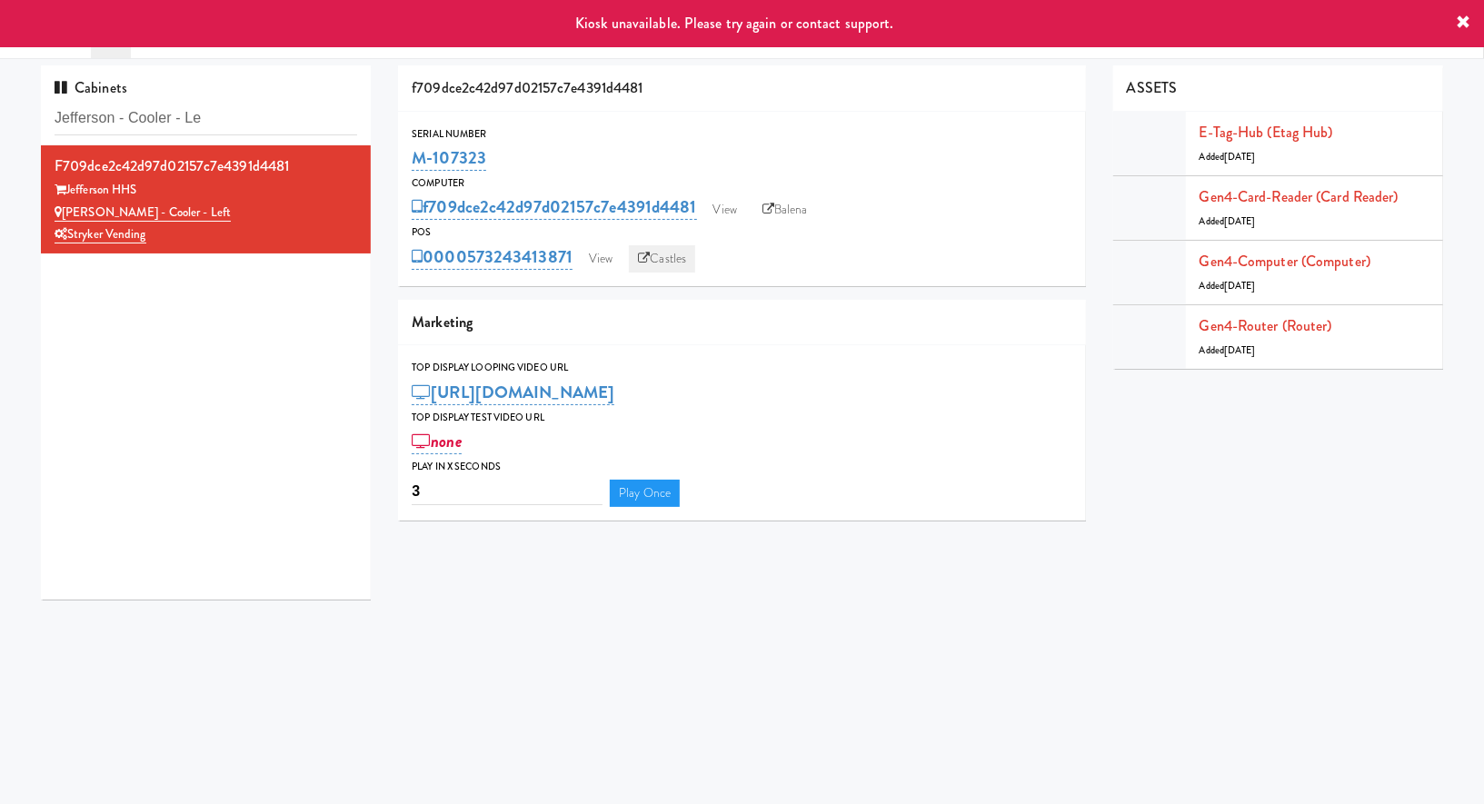
click at [637, 247] on link "Castles" at bounding box center [662, 258] width 66 height 27
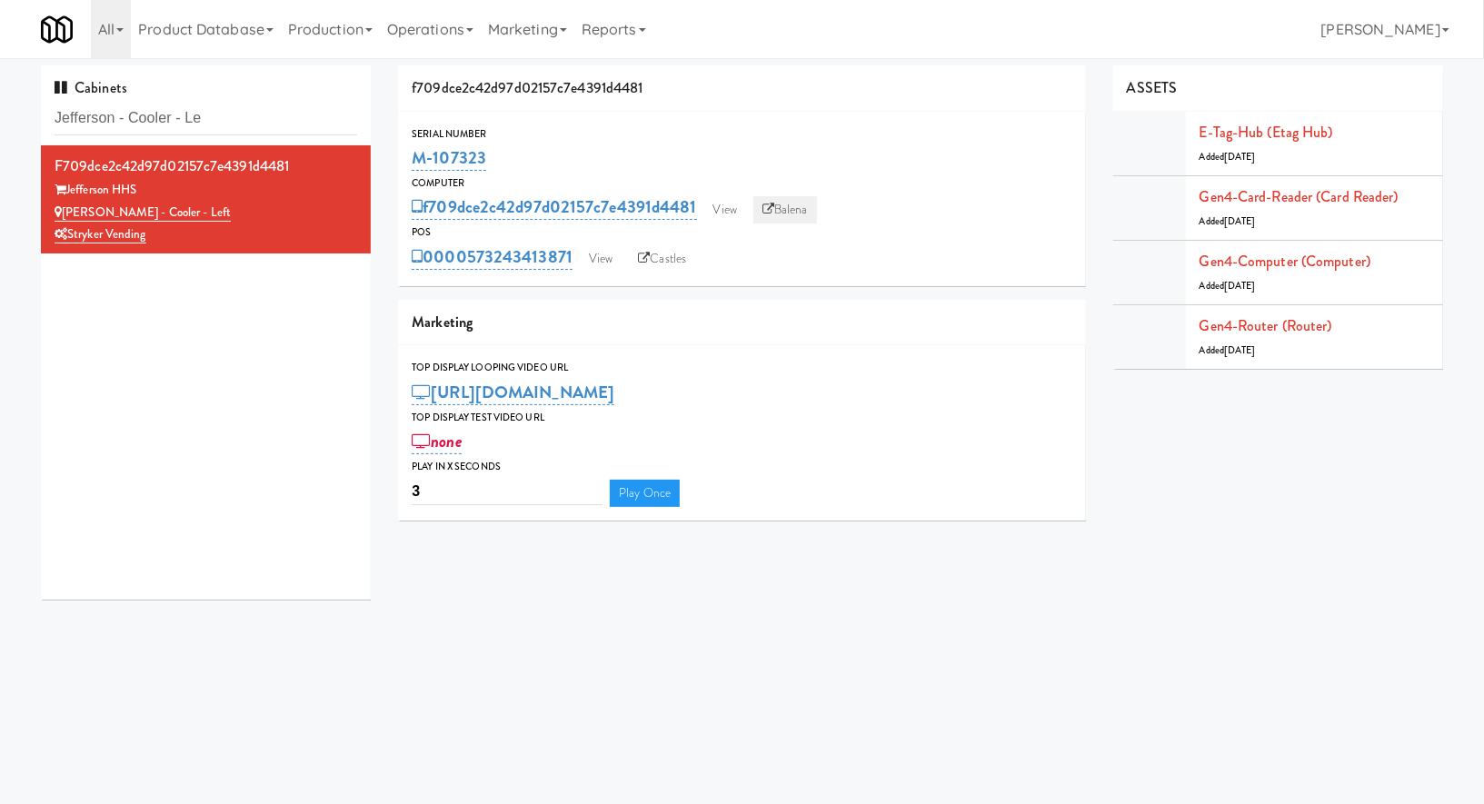
click at [787, 213] on link "Balena" at bounding box center [786, 209] width 64 height 27
click at [275, 120] on input "Jefferson - Cooler - Le" at bounding box center [206, 119] width 303 height 34
paste input "The Mo - Fridg"
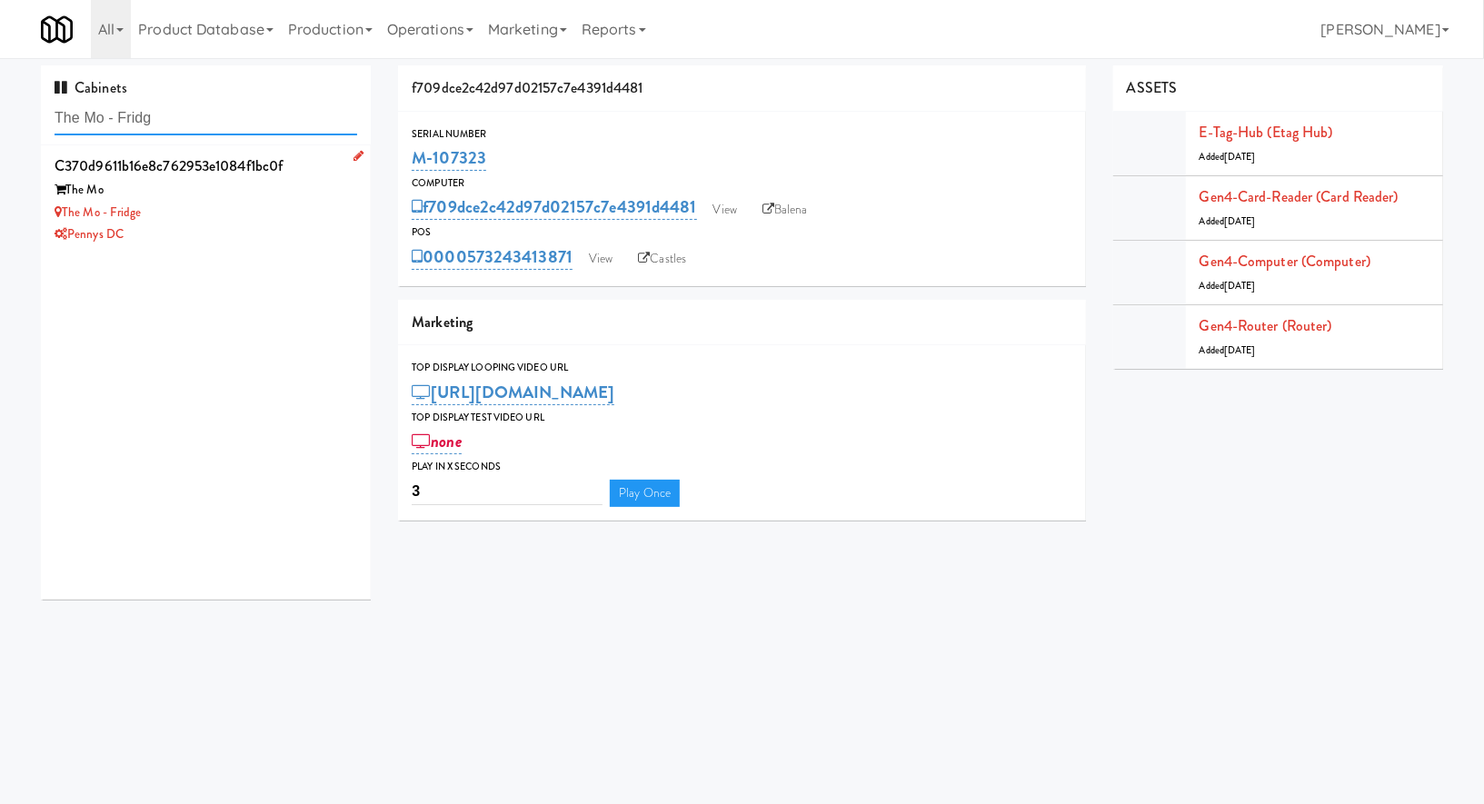
type input "The Mo - Fridg"
click at [285, 199] on div "The Mo" at bounding box center [206, 190] width 303 height 23
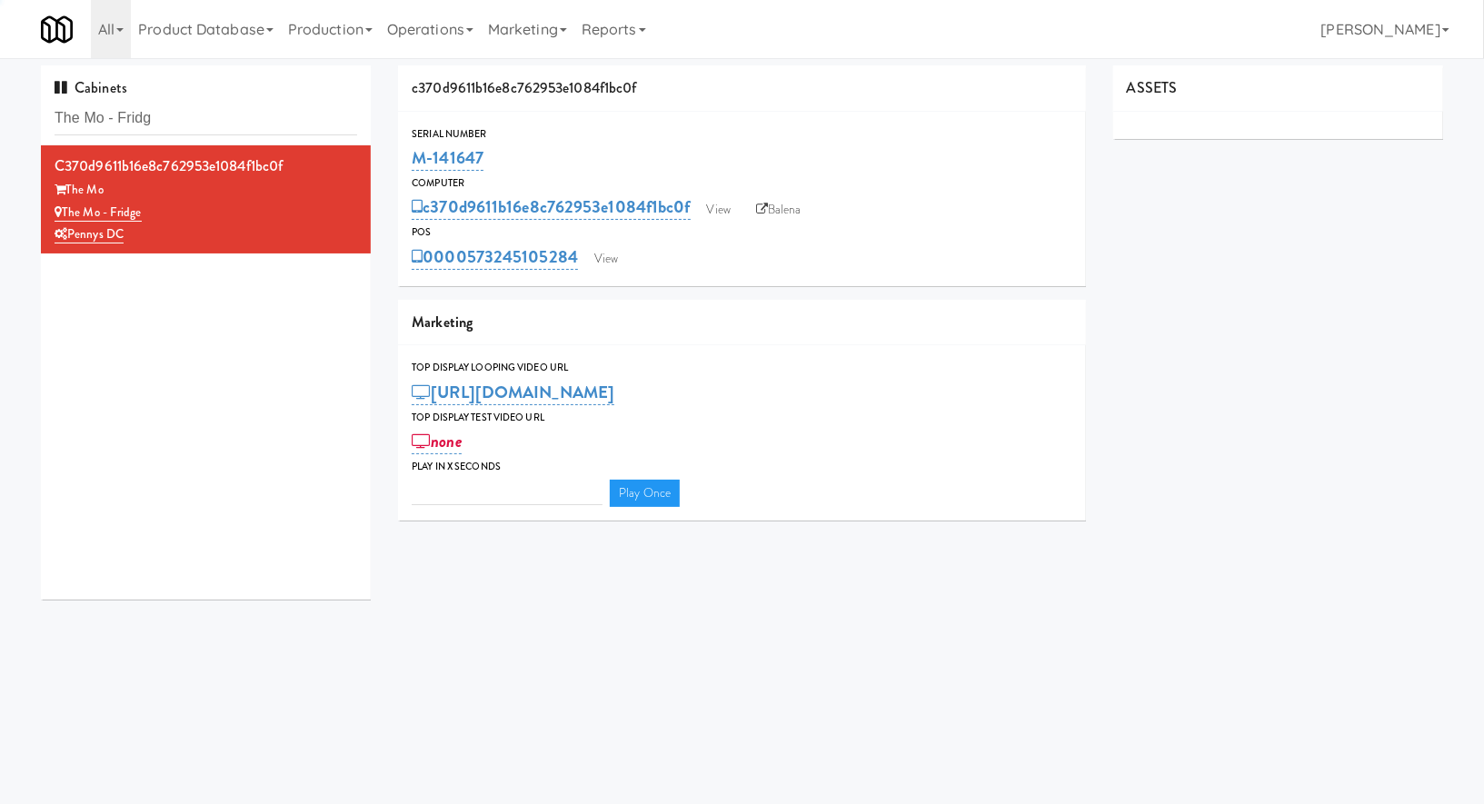
type input "3"
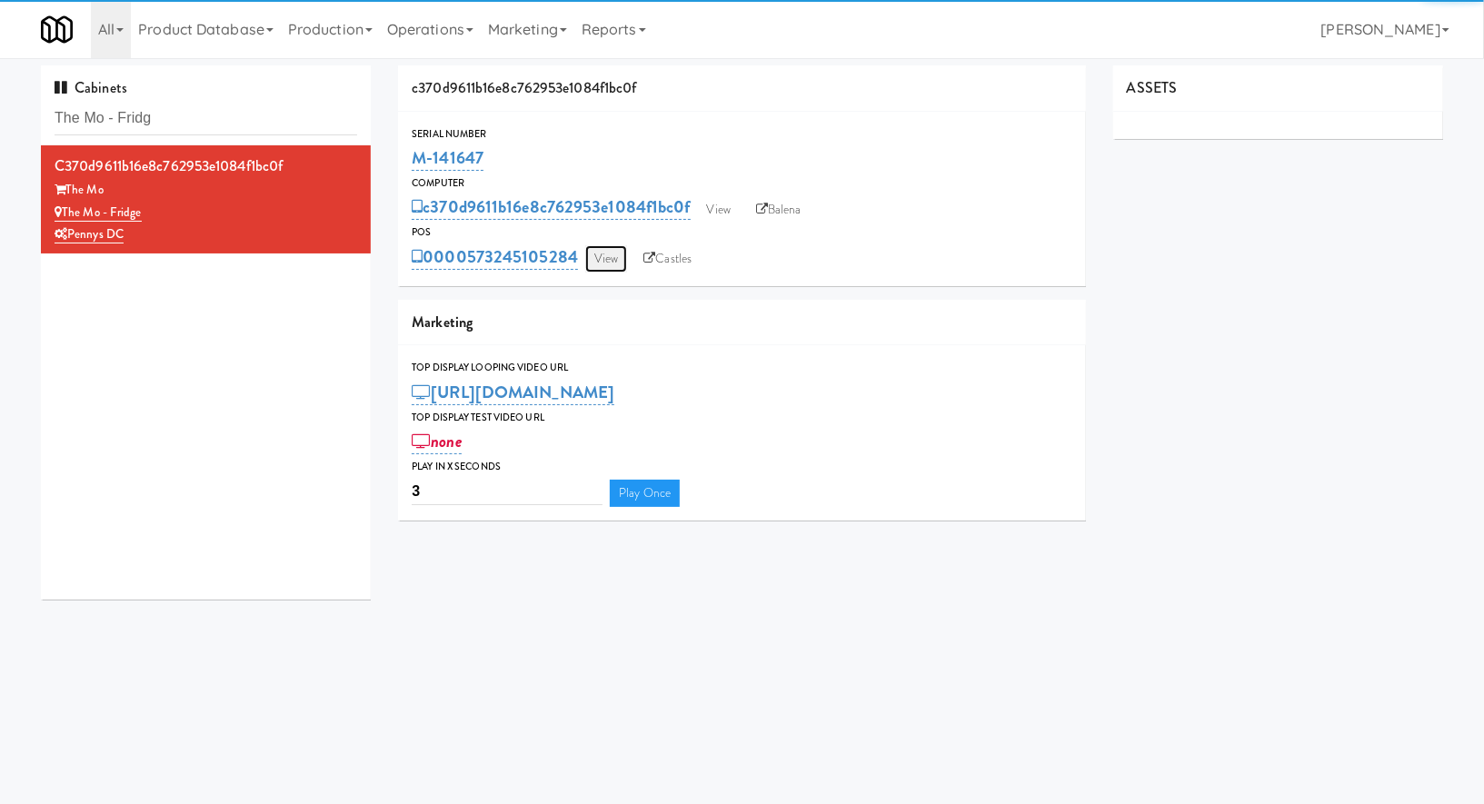
click at [613, 265] on link "View" at bounding box center [606, 258] width 42 height 27
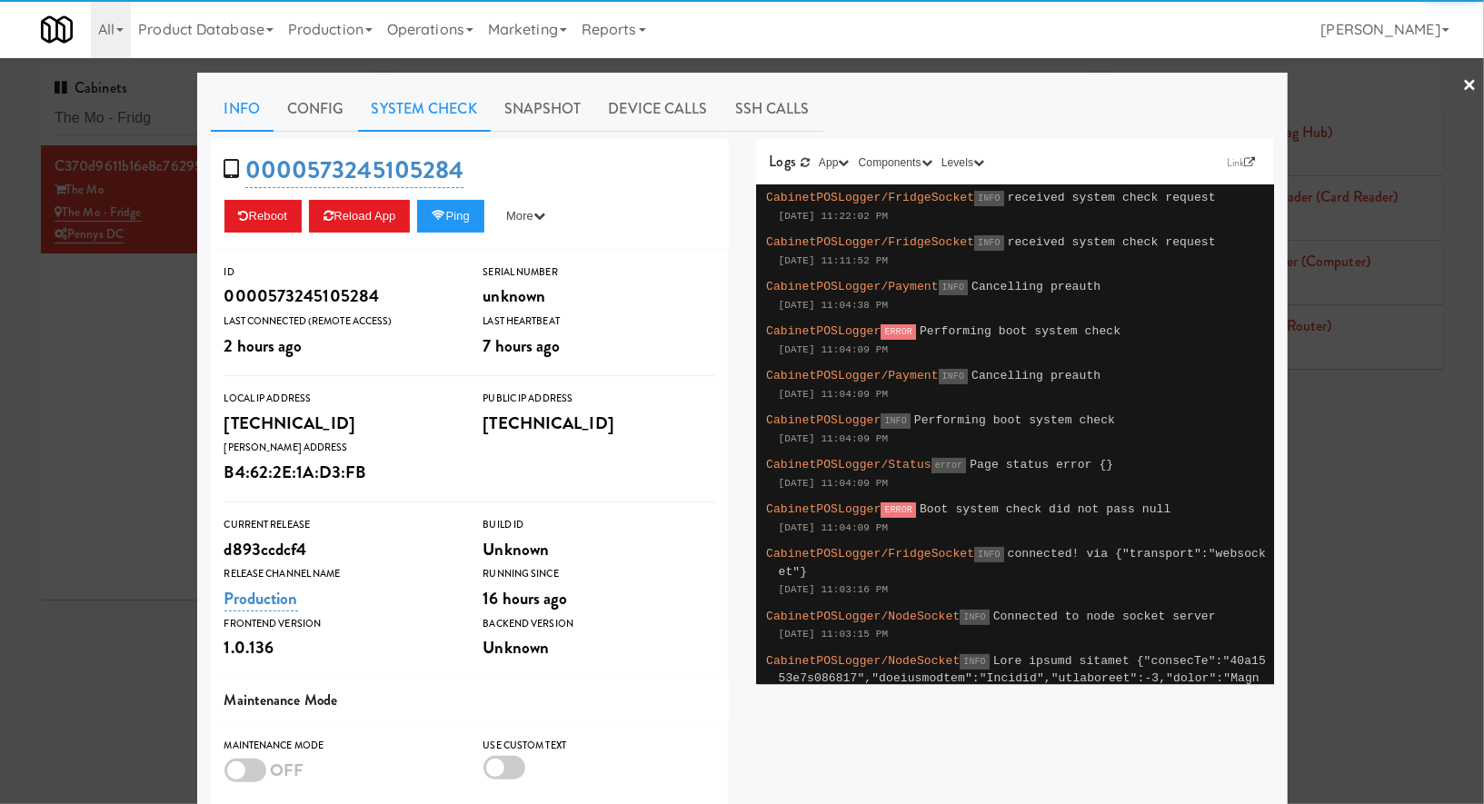
click at [453, 114] on link "System Check" at bounding box center [424, 108] width 133 height 45
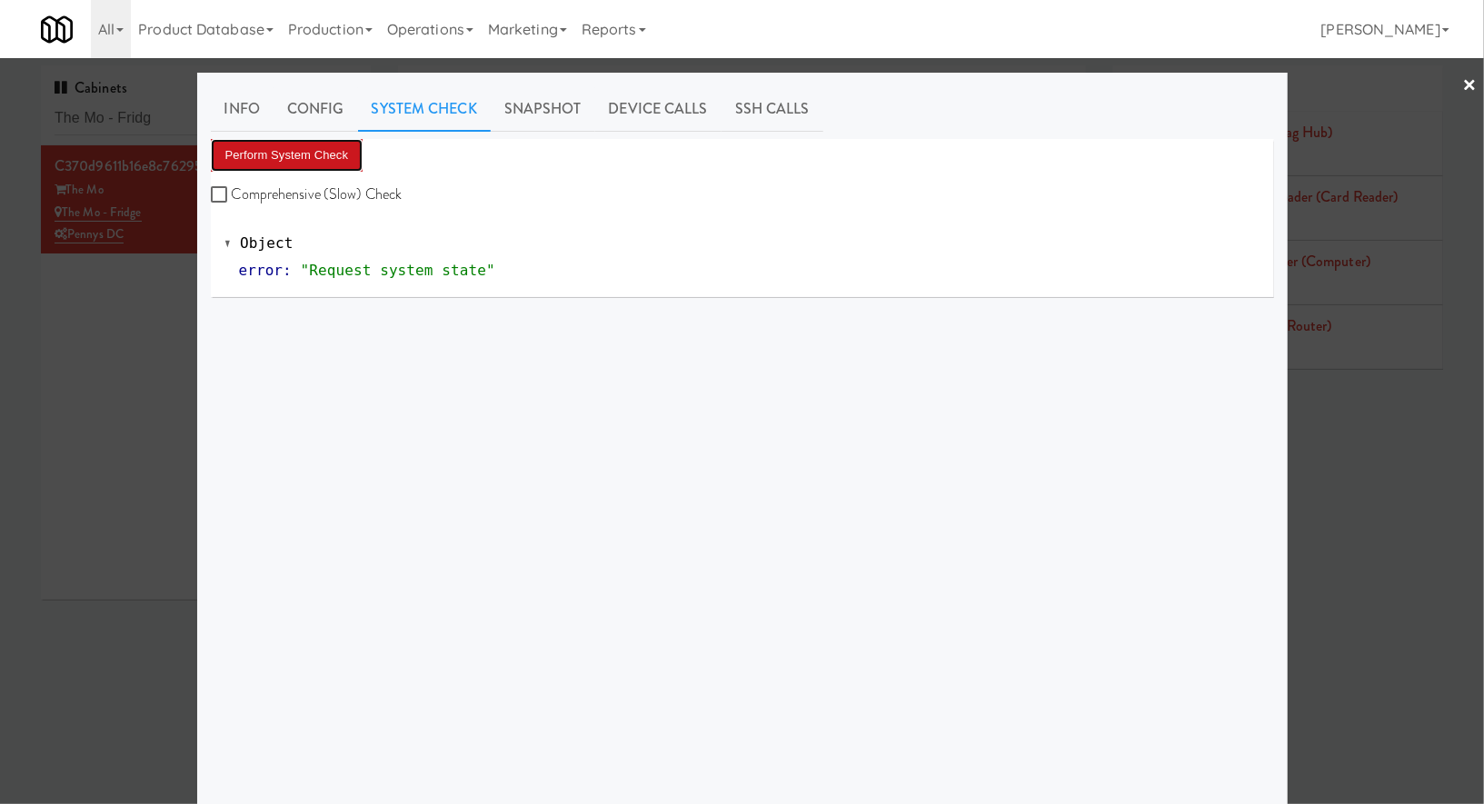
click at [335, 145] on button "Perform System Check" at bounding box center [287, 155] width 153 height 33
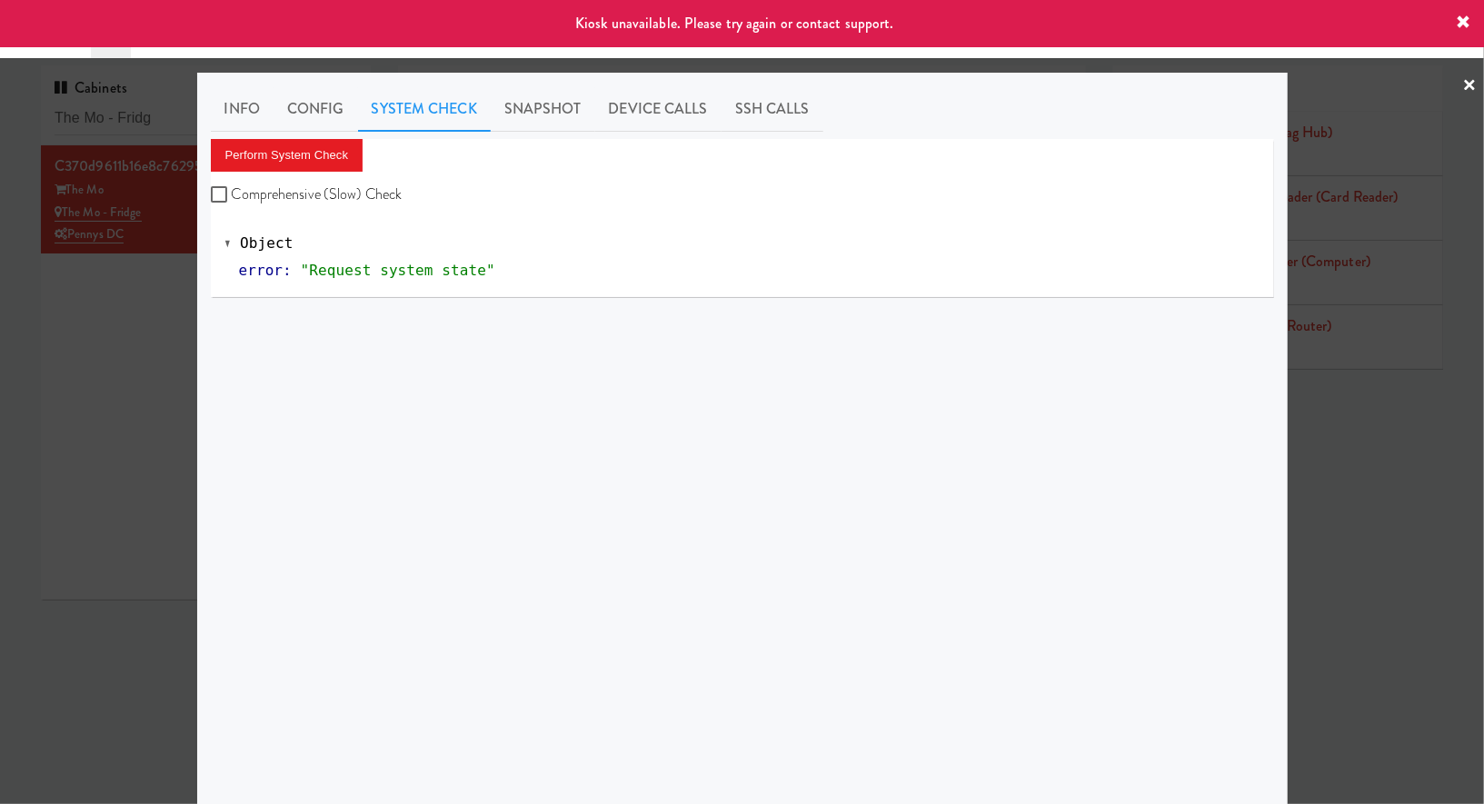
click at [124, 317] on div at bounding box center [742, 402] width 1484 height 804
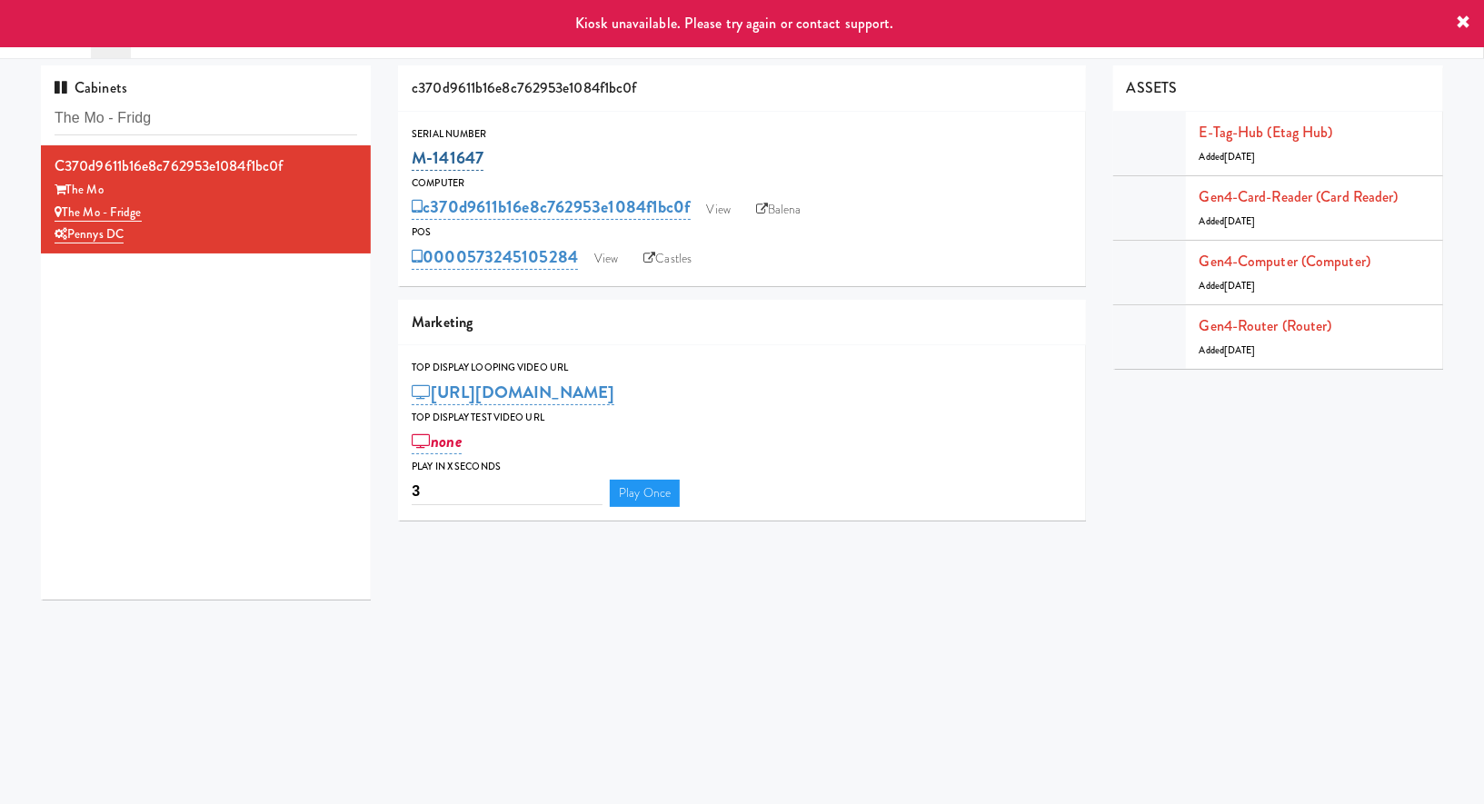
drag, startPoint x: 505, startPoint y: 165, endPoint x: 415, endPoint y: 163, distance: 90.0
click at [415, 163] on div "M-141647" at bounding box center [742, 158] width 661 height 31
copy link "M-141647"
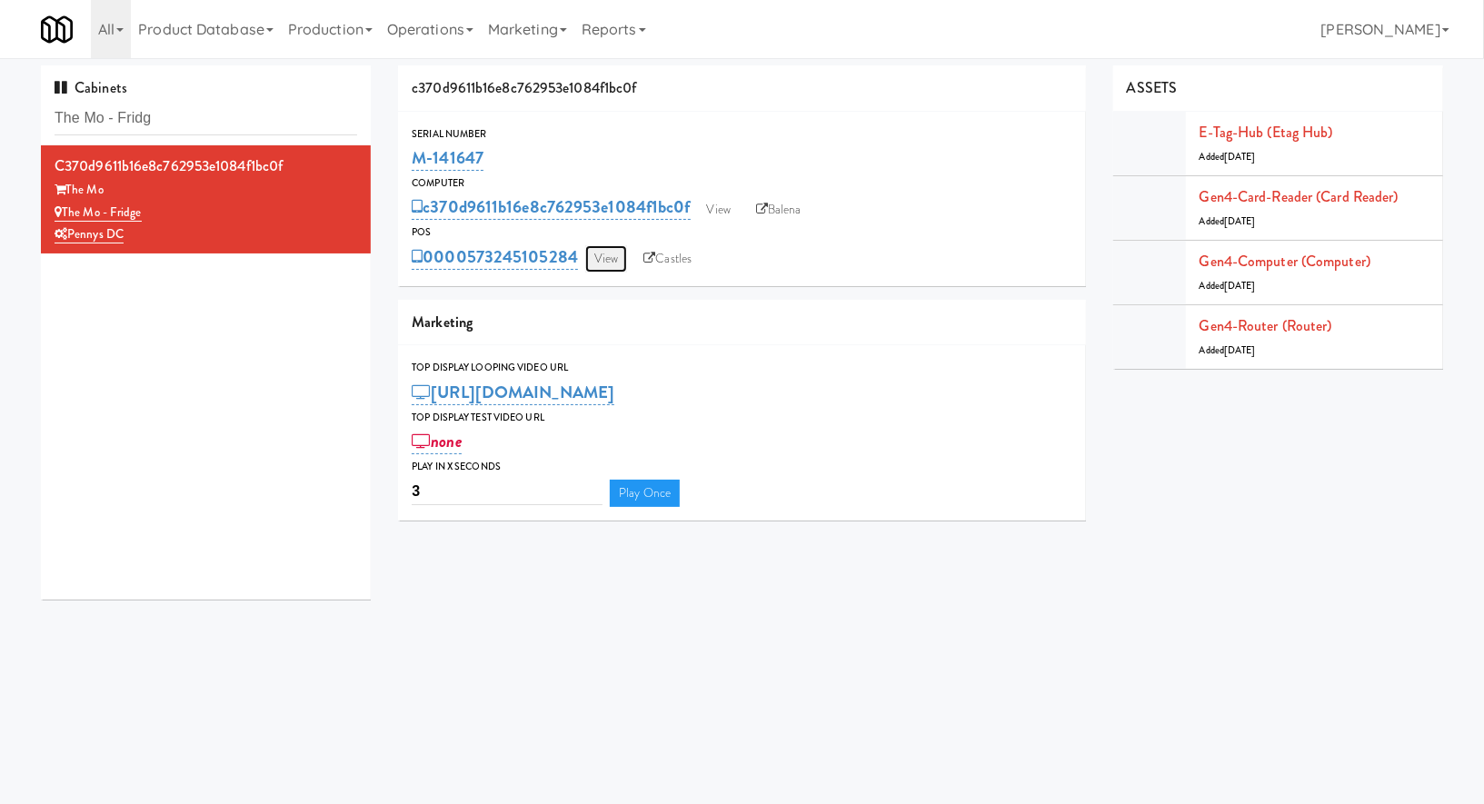
click at [614, 251] on link "View" at bounding box center [606, 258] width 42 height 27
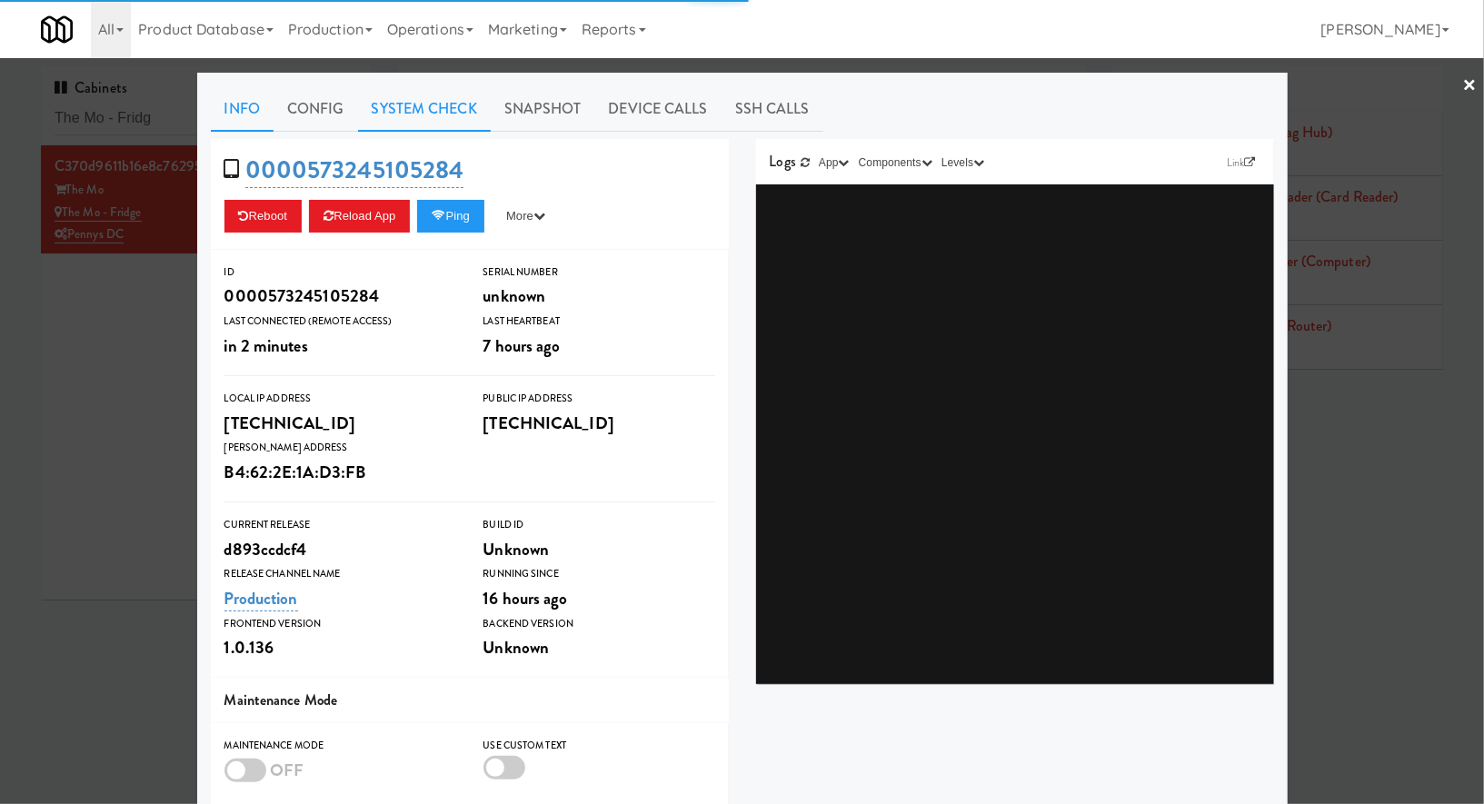
click at [448, 122] on link "System Check" at bounding box center [424, 108] width 133 height 45
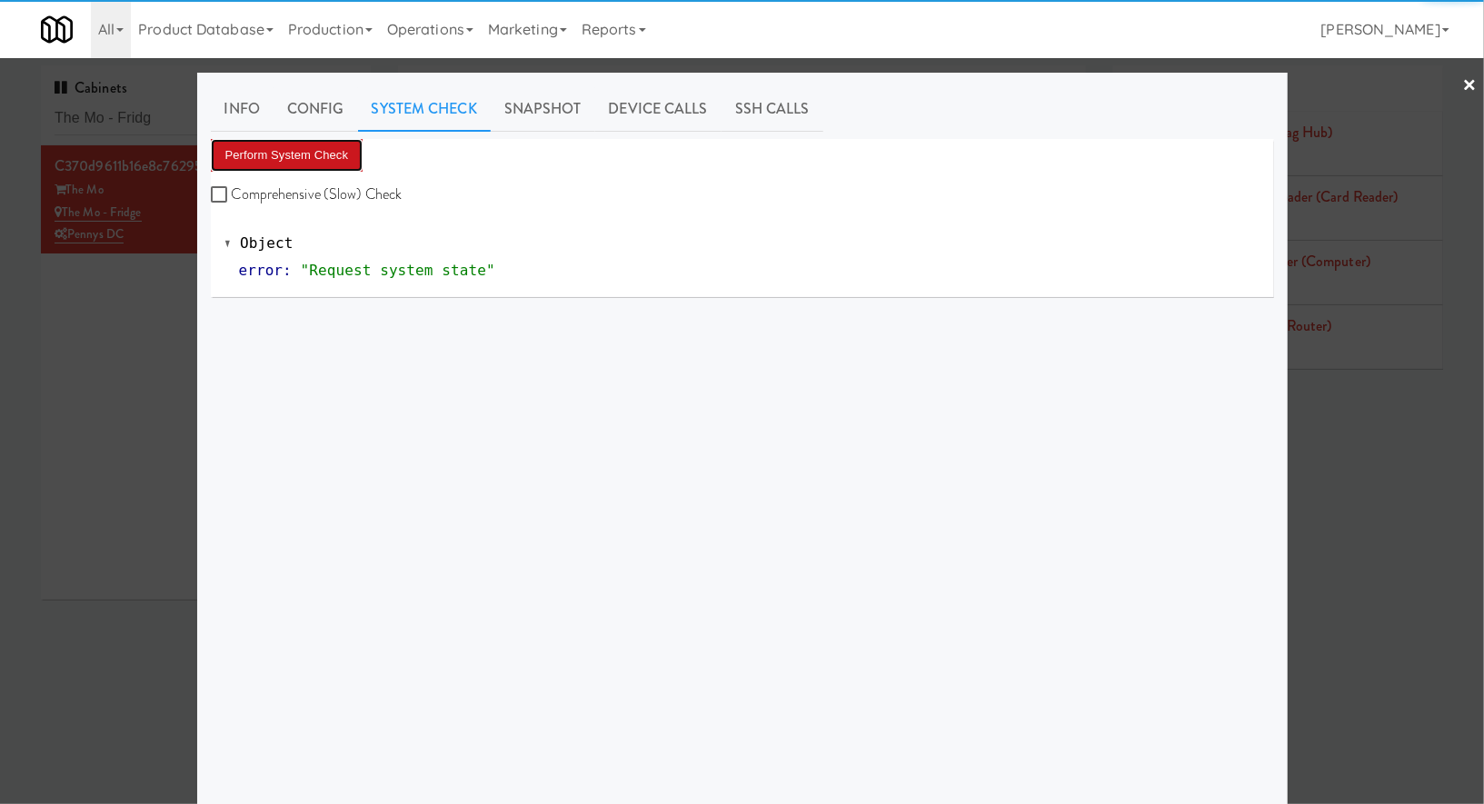
click at [339, 150] on button "Perform System Check" at bounding box center [287, 155] width 153 height 33
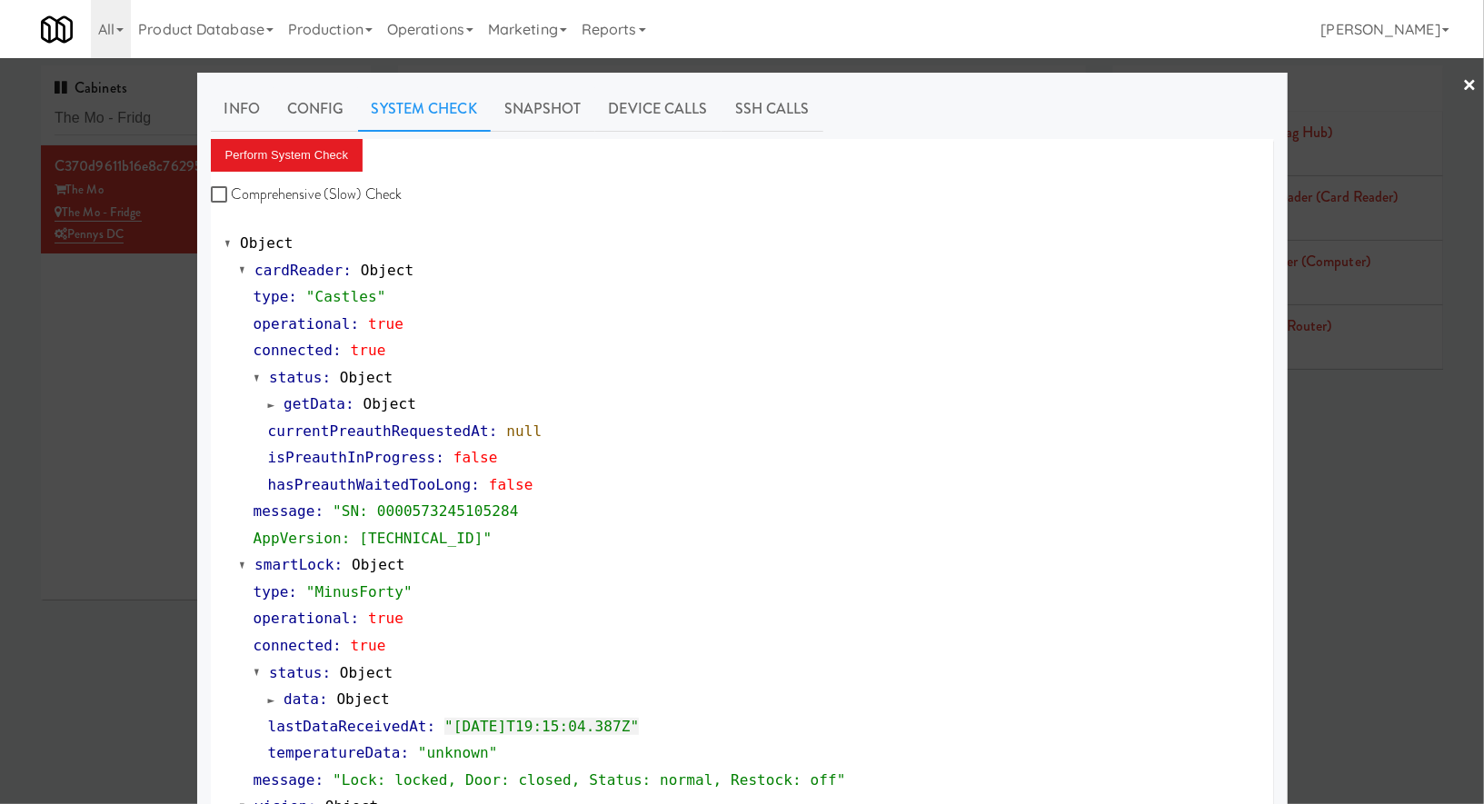
click at [142, 136] on div at bounding box center [742, 402] width 1484 height 804
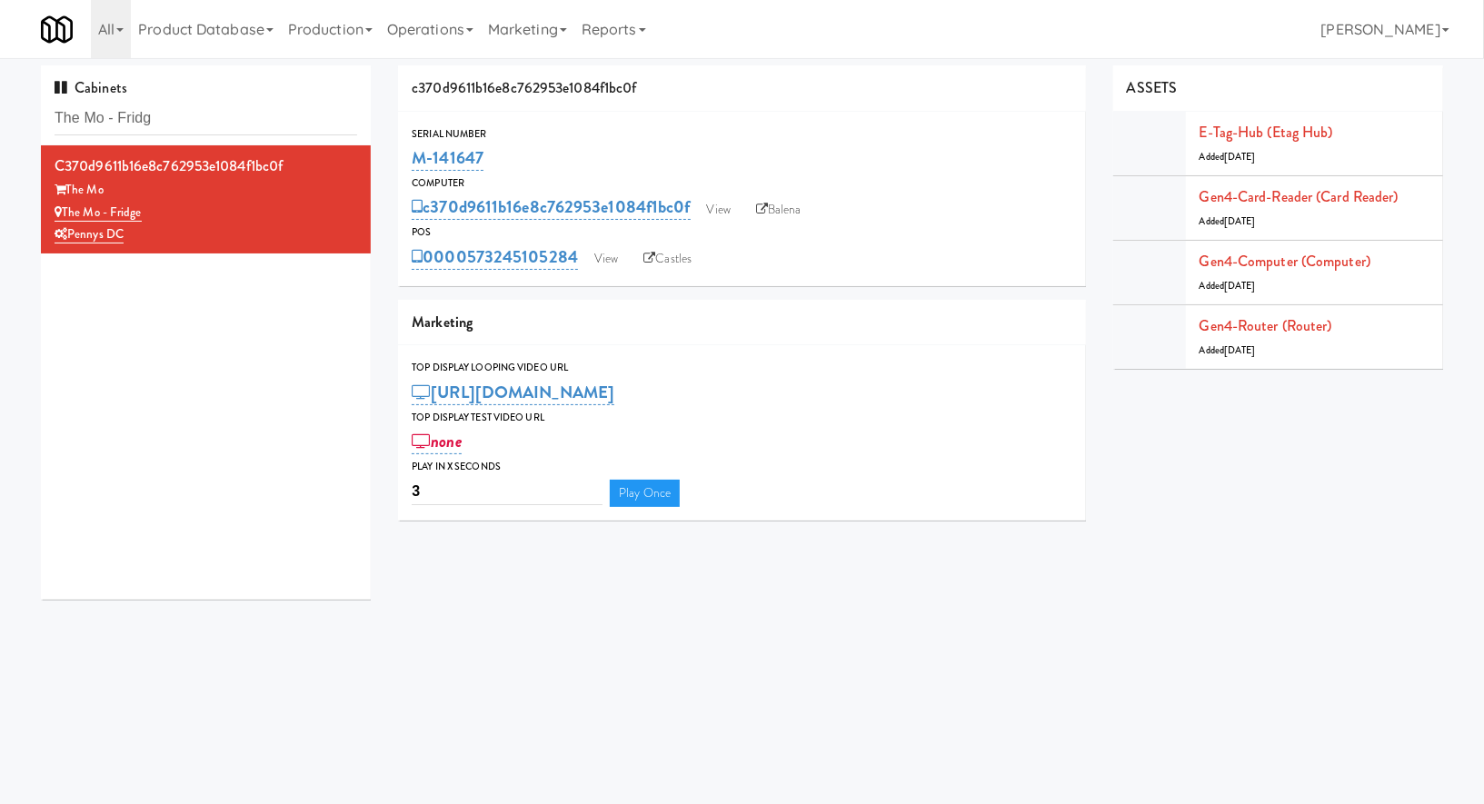
click at [142, 136] on div "Cabinets The Mo - Fridg" at bounding box center [206, 105] width 330 height 80
click at [143, 124] on input "The Mo - Fridg" at bounding box center [206, 119] width 303 height 34
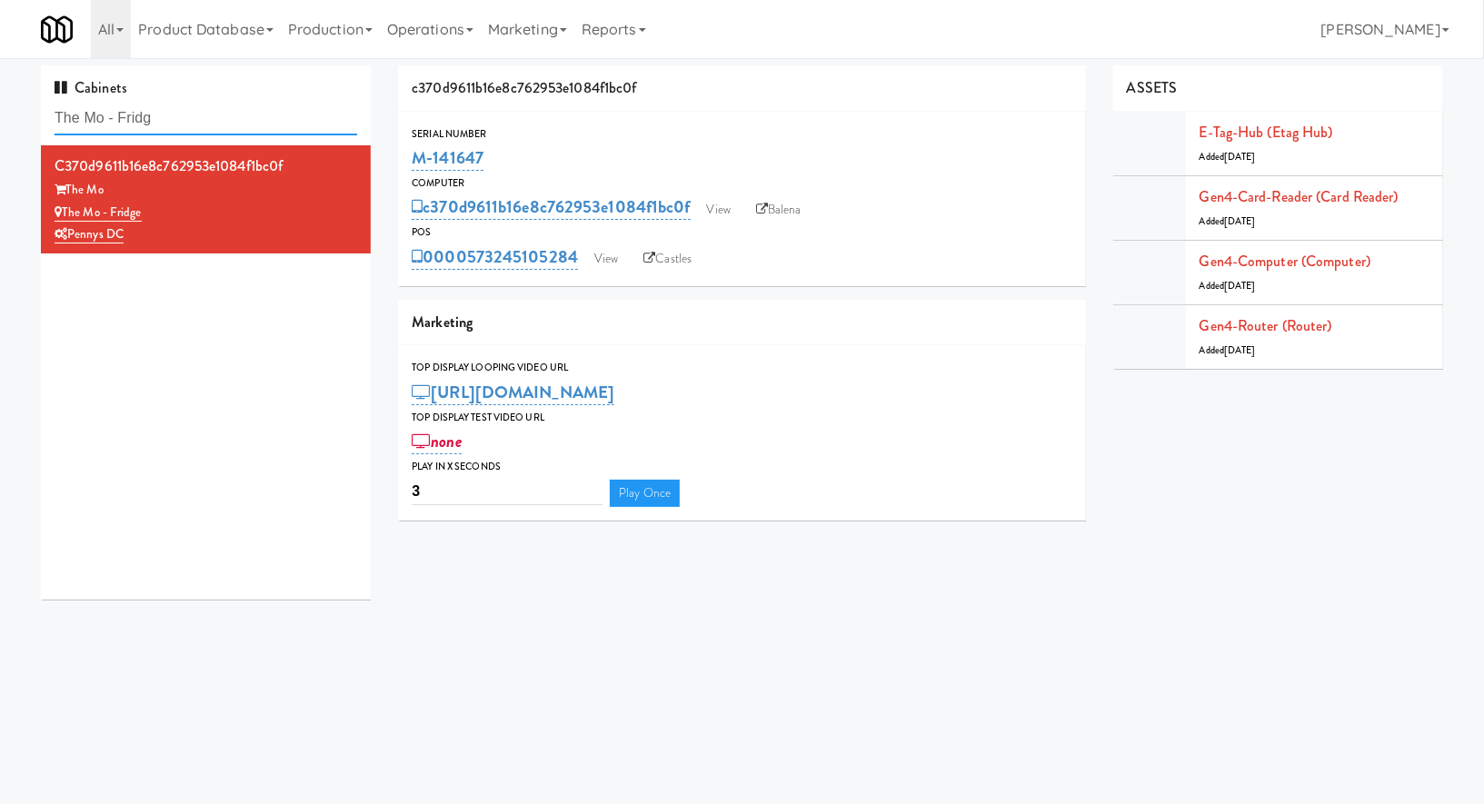
paste input "Element25 - Ambient"
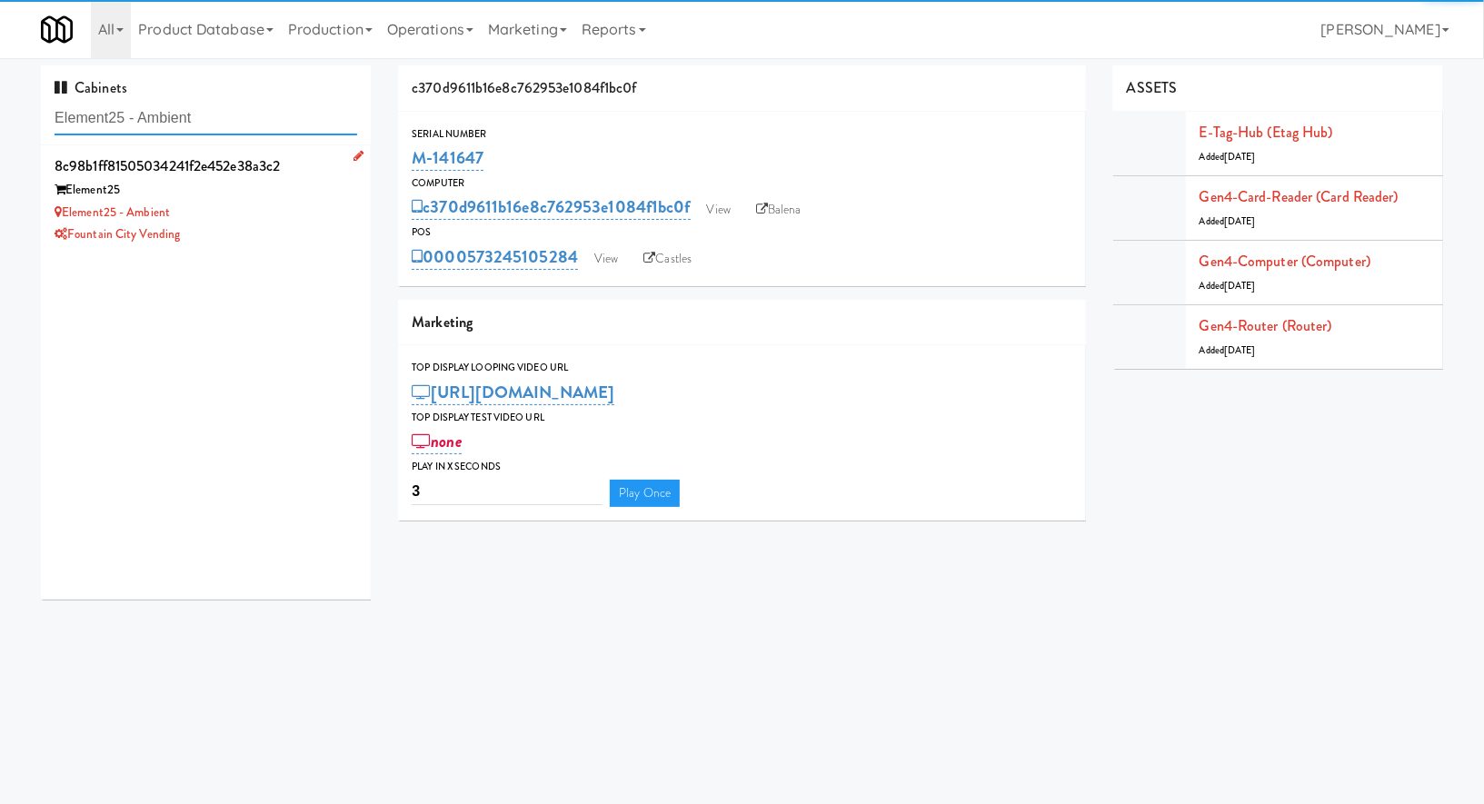
type input "Element25 - Ambient"
click at [294, 241] on div "Fountain City Vending" at bounding box center [206, 235] width 303 height 23
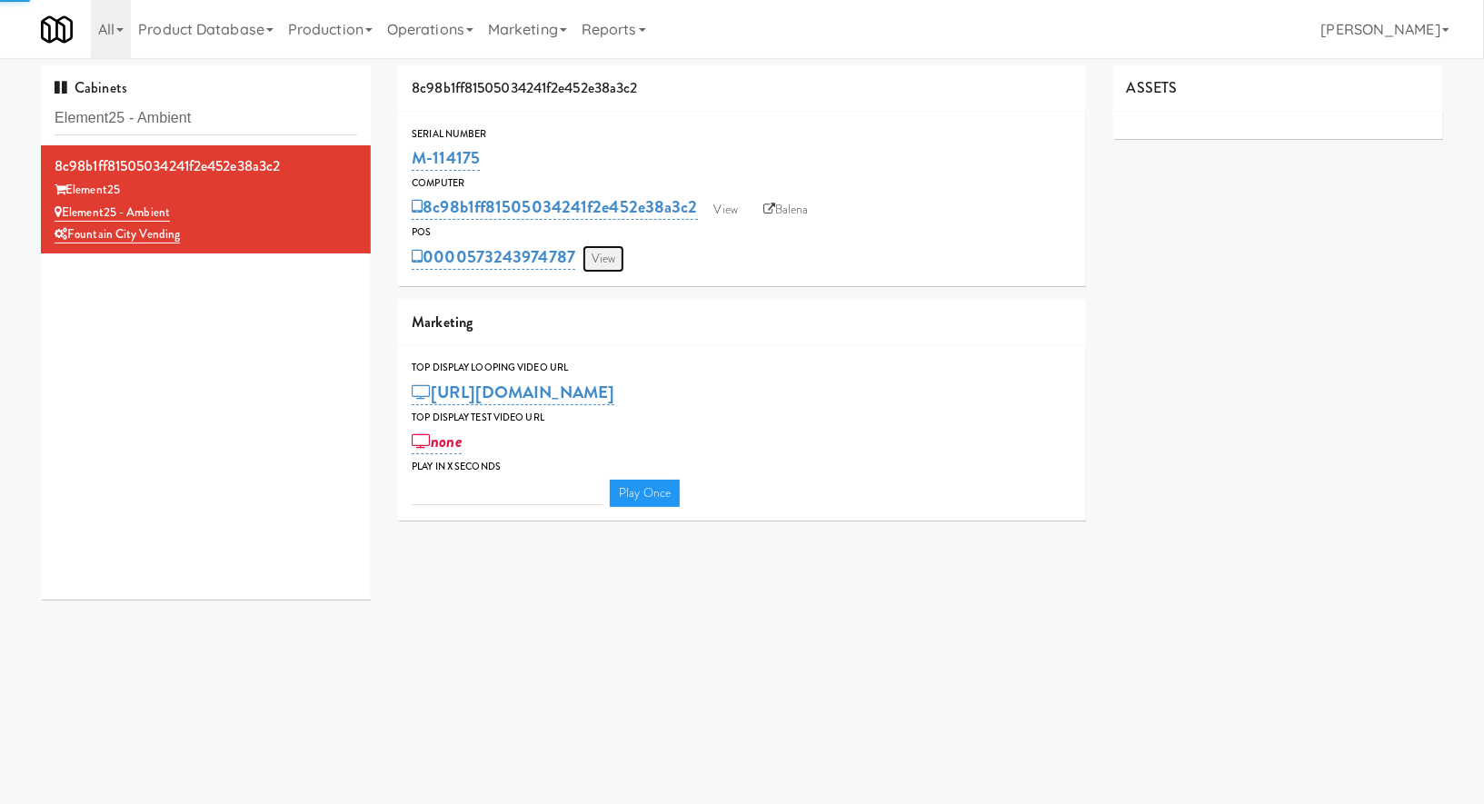
type input "3"
click at [612, 261] on link "View" at bounding box center [604, 258] width 42 height 27
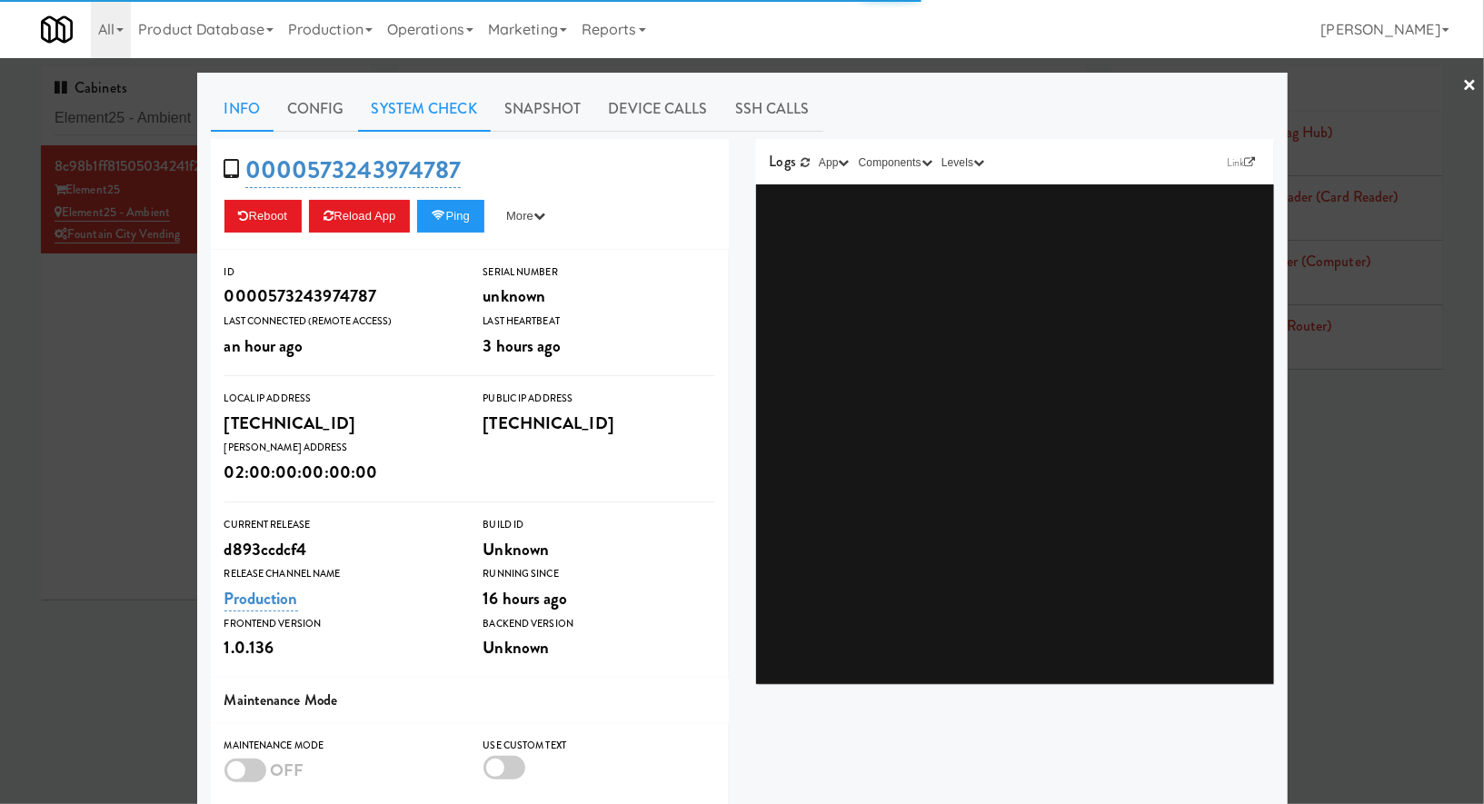
click at [468, 112] on link "System Check" at bounding box center [424, 108] width 133 height 45
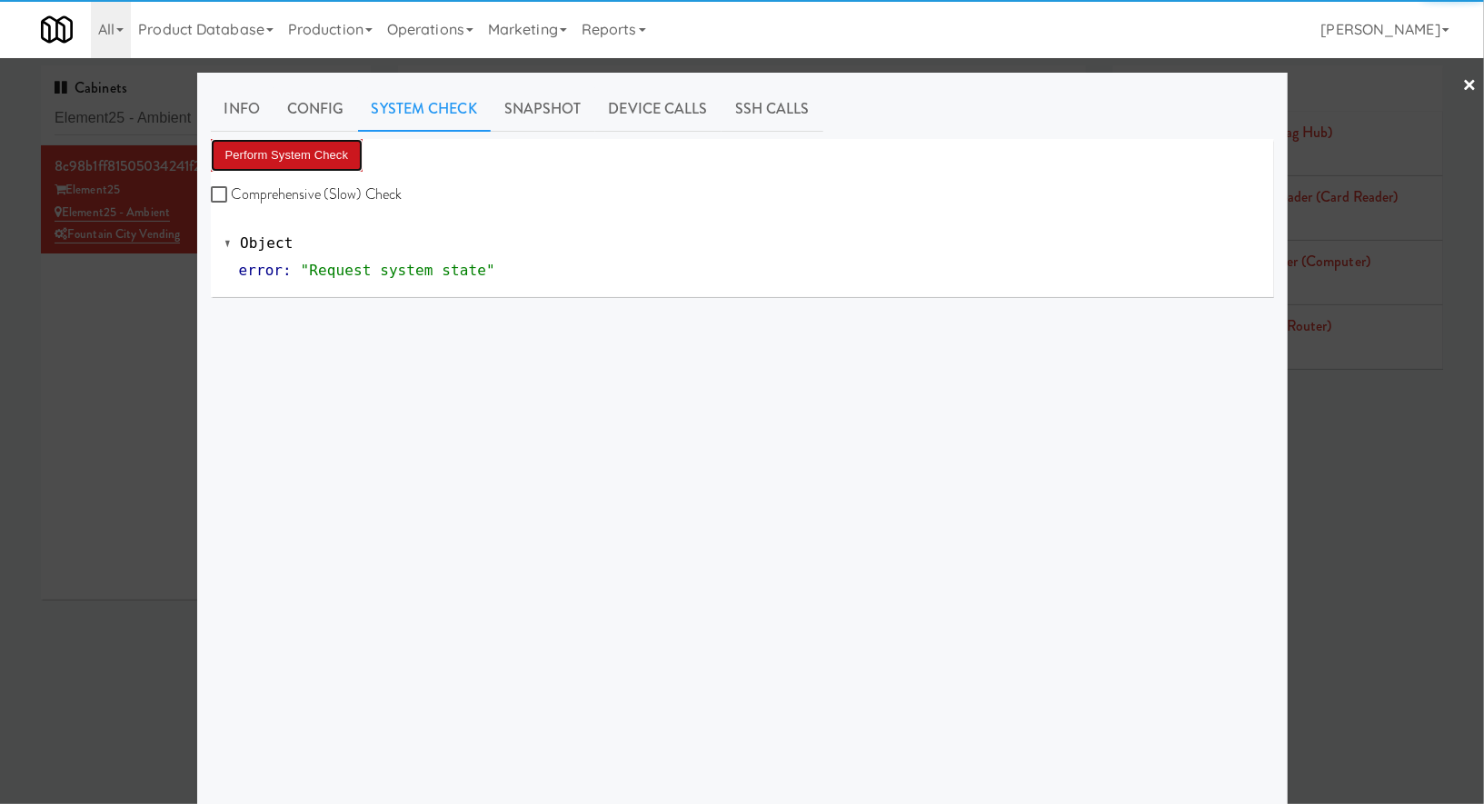
click at [346, 163] on button "Perform System Check" at bounding box center [287, 155] width 153 height 33
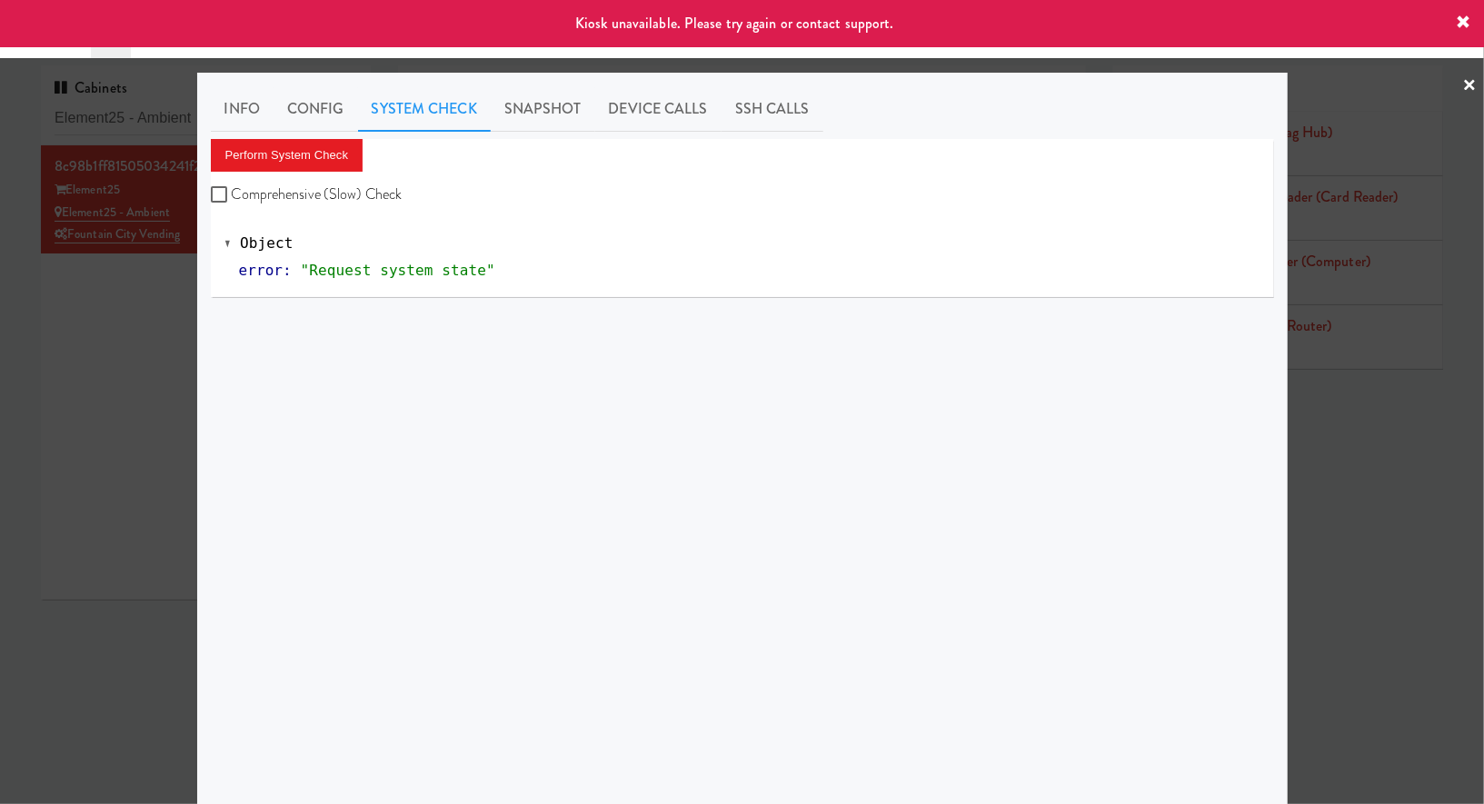
click at [165, 407] on div at bounding box center [742, 402] width 1484 height 804
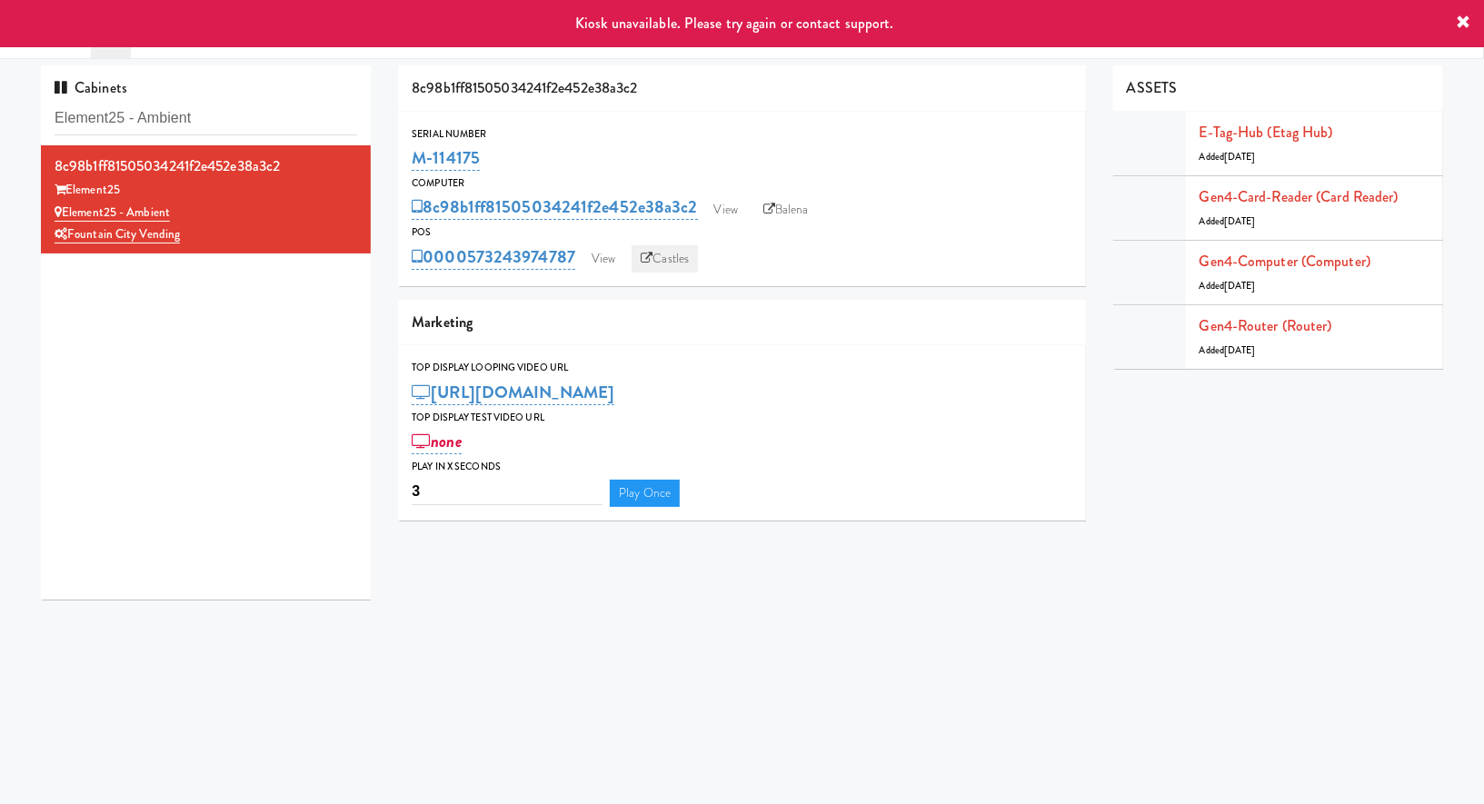
click at [650, 257] on icon at bounding box center [647, 259] width 12 height 12
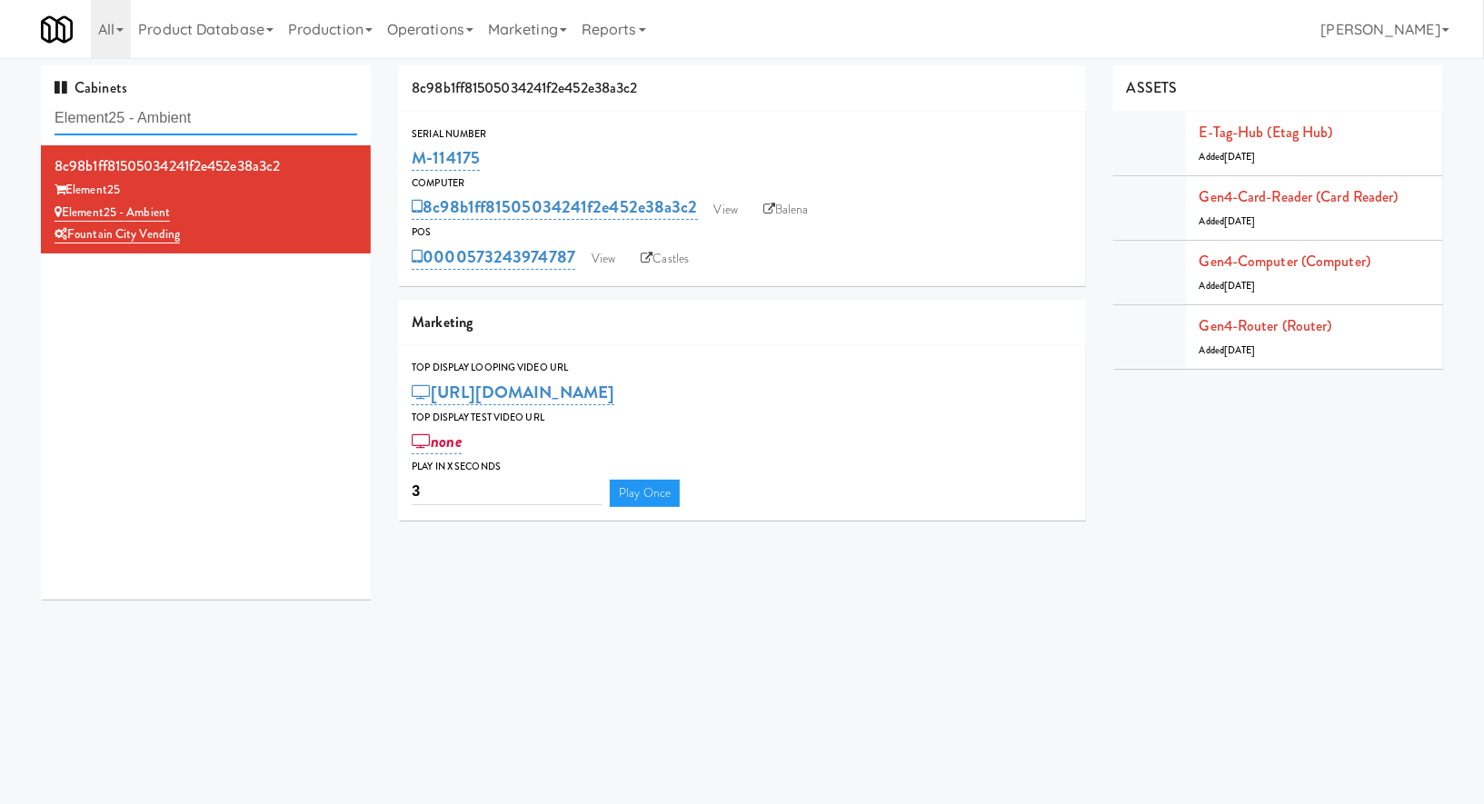
click at [255, 121] on input "Element25 - Ambient" at bounding box center [206, 119] width 303 height 34
paste input "Ellicott House - Fridge"
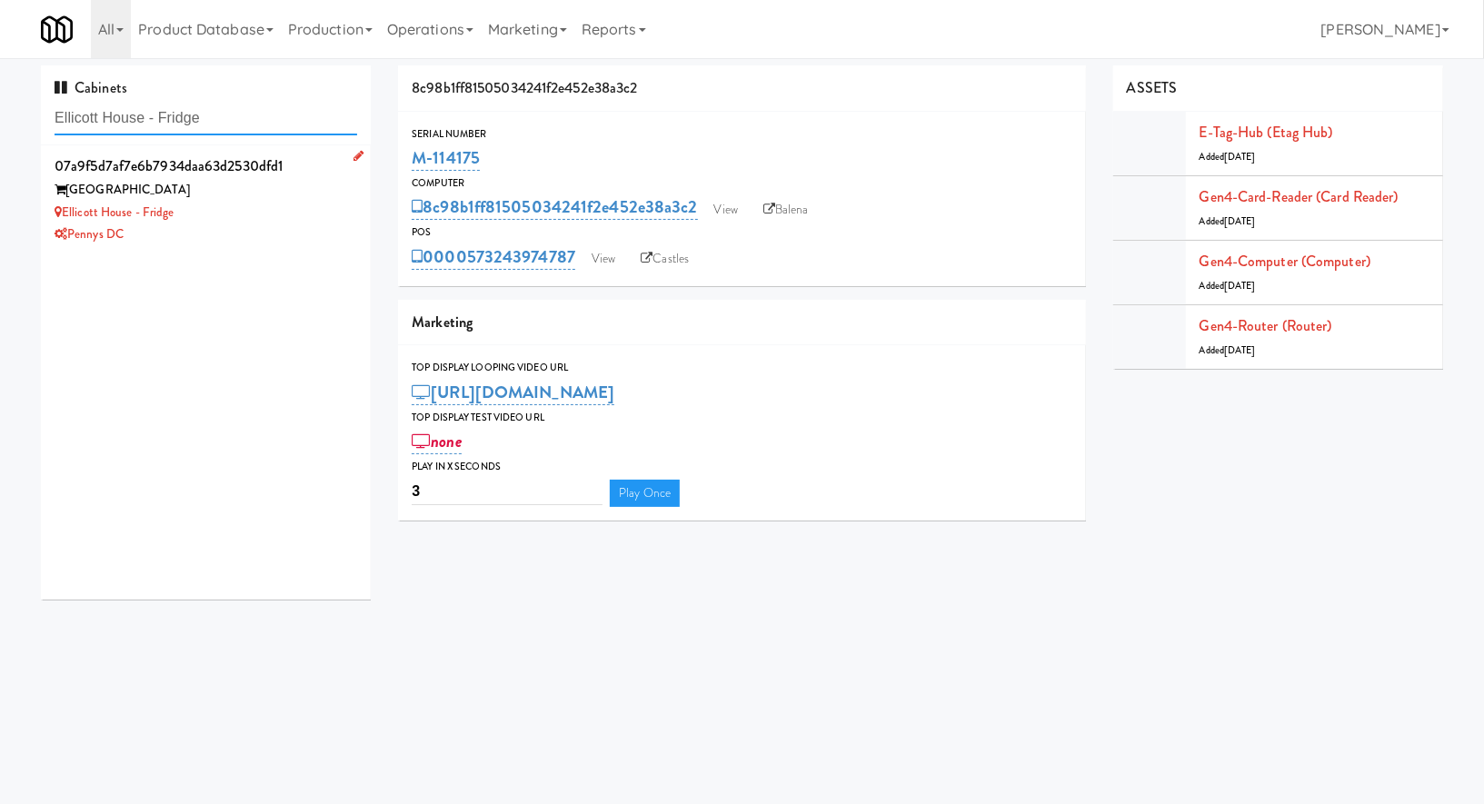
type input "Ellicott House - Fridge"
click at [304, 231] on div "Pennys DC" at bounding box center [206, 235] width 303 height 23
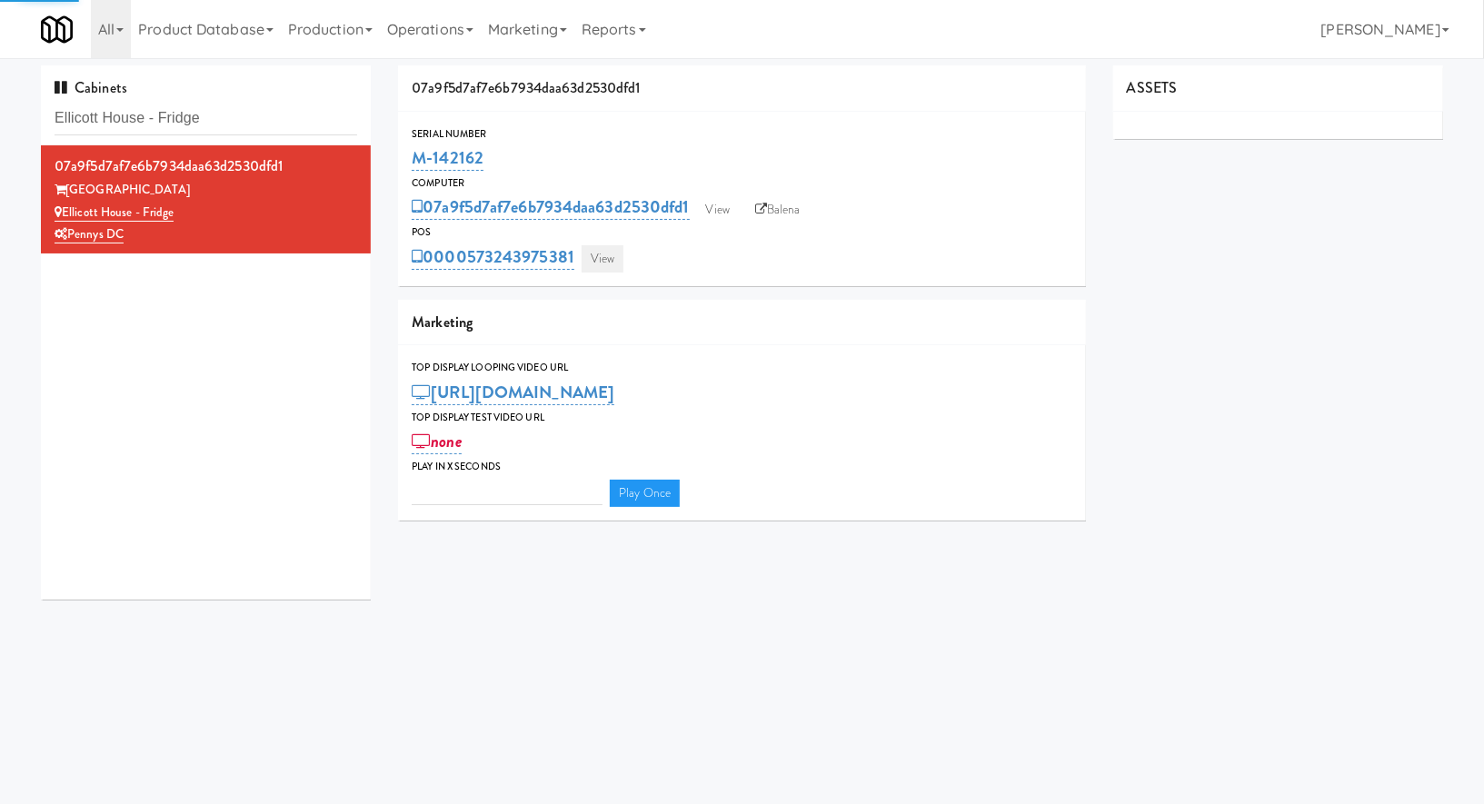
type input "3"
click at [618, 254] on link "View" at bounding box center [603, 258] width 42 height 27
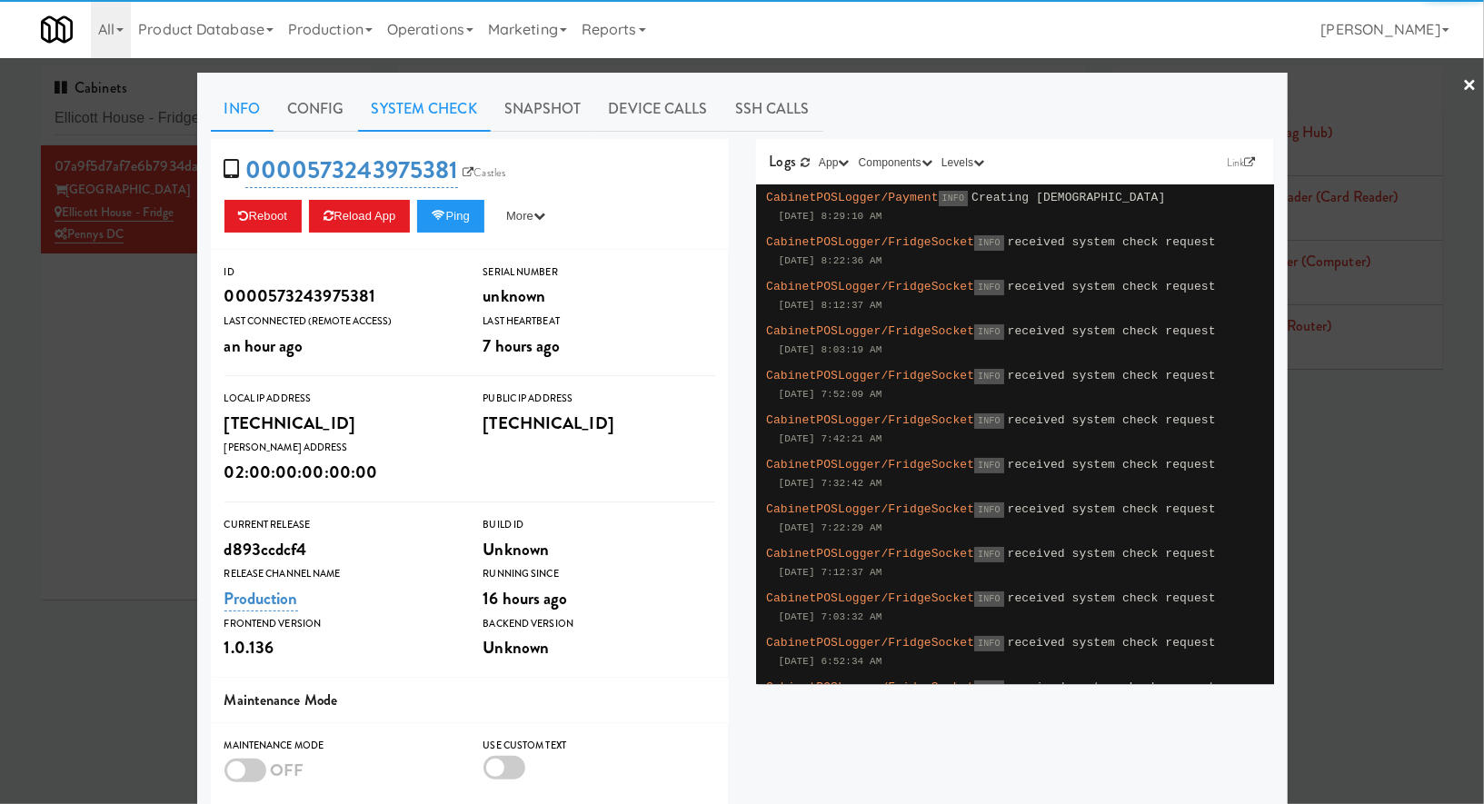
click at [438, 115] on link "System Check" at bounding box center [424, 108] width 133 height 45
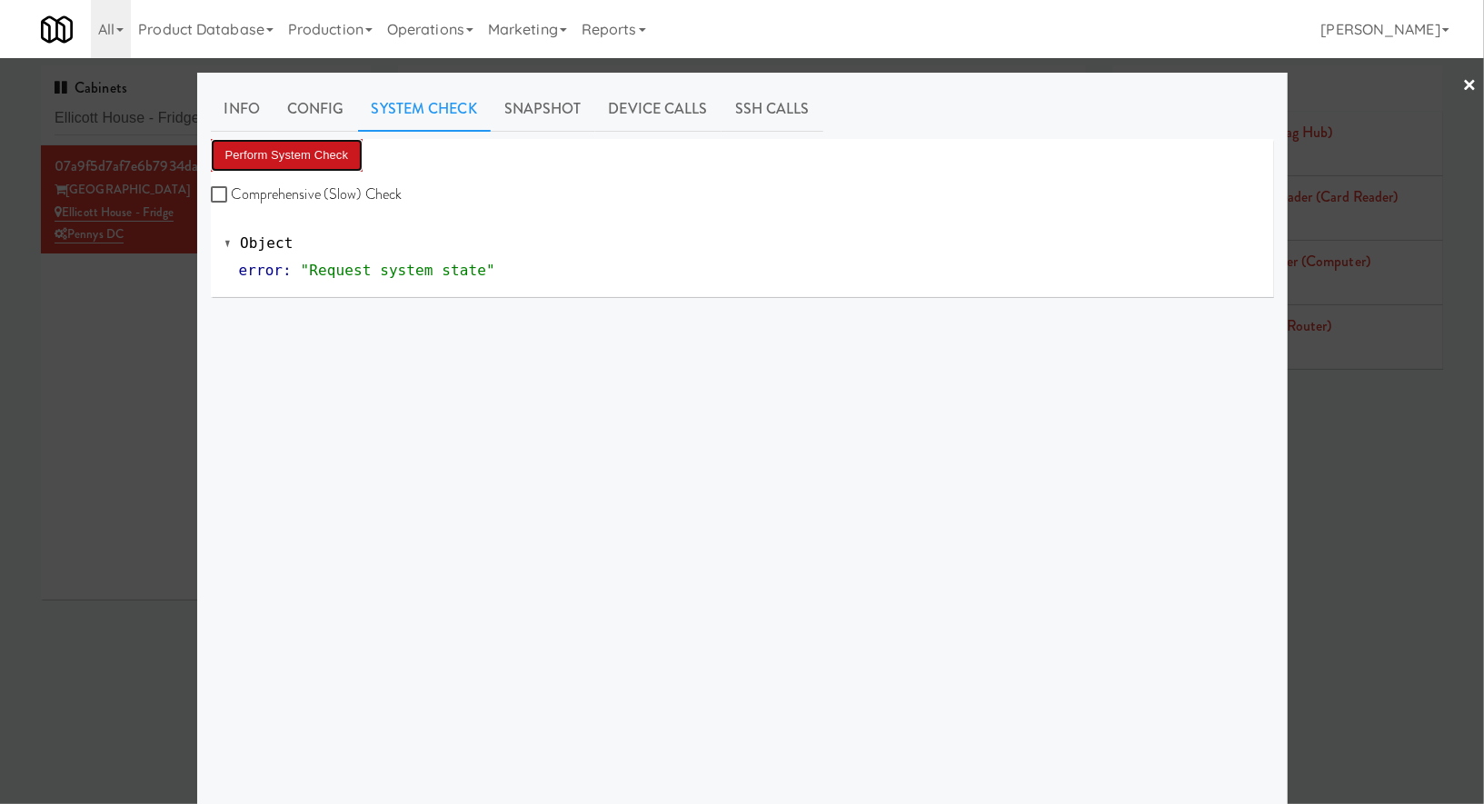
click at [329, 151] on button "Perform System Check" at bounding box center [287, 155] width 153 height 33
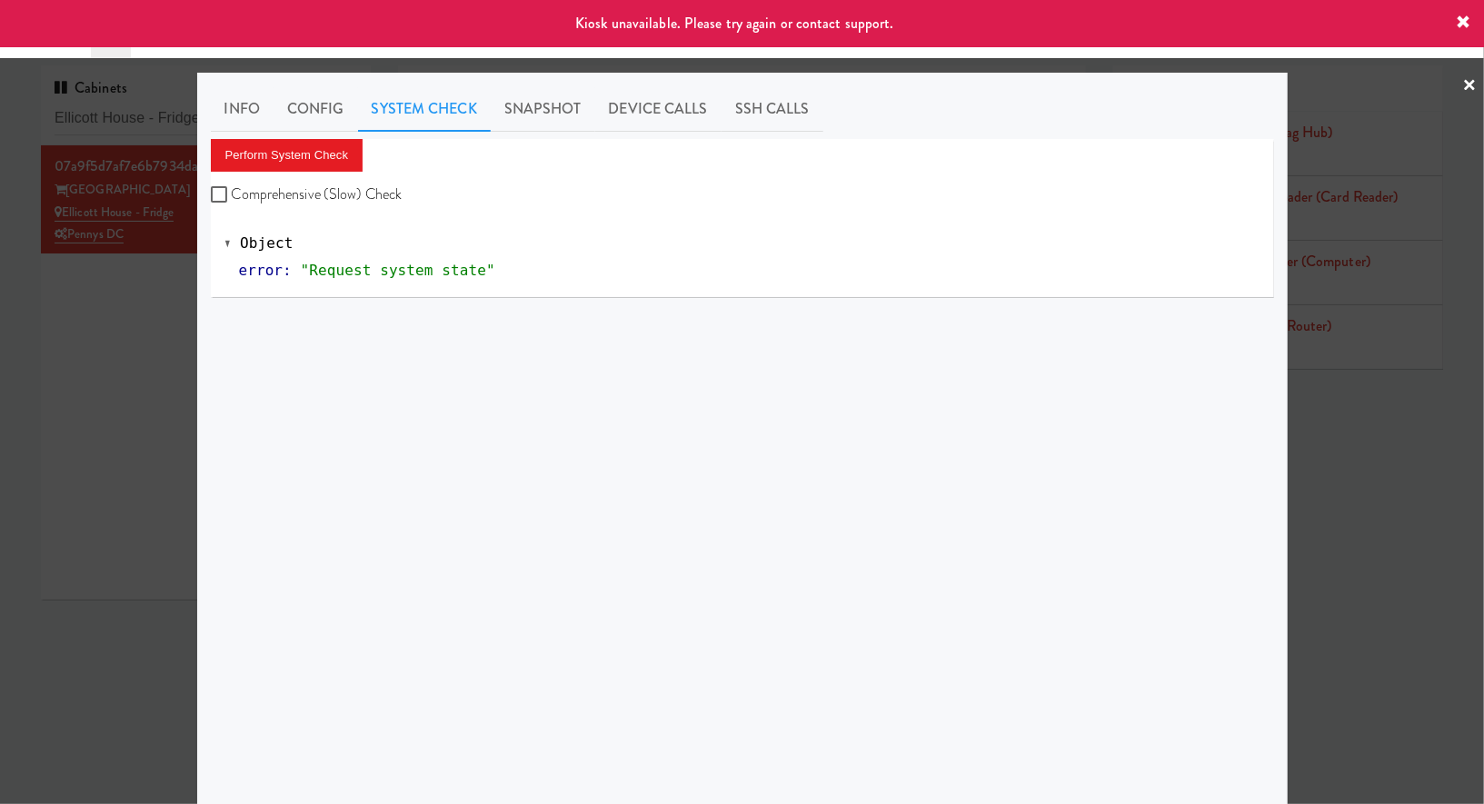
click at [26, 385] on div at bounding box center [742, 402] width 1484 height 804
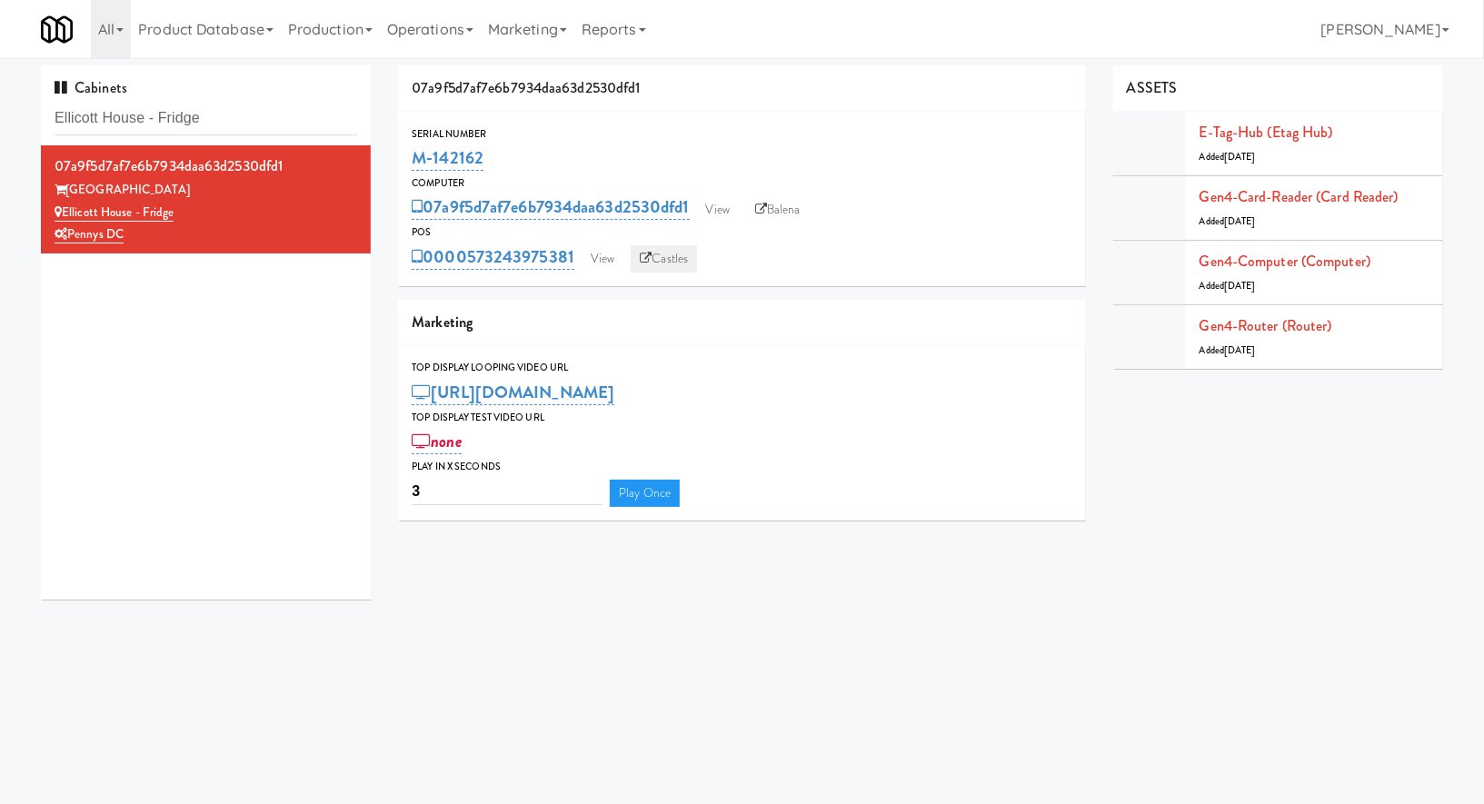
click at [661, 263] on link "Castles" at bounding box center [664, 258] width 66 height 27
click at [598, 266] on link "View" at bounding box center [603, 258] width 42 height 27
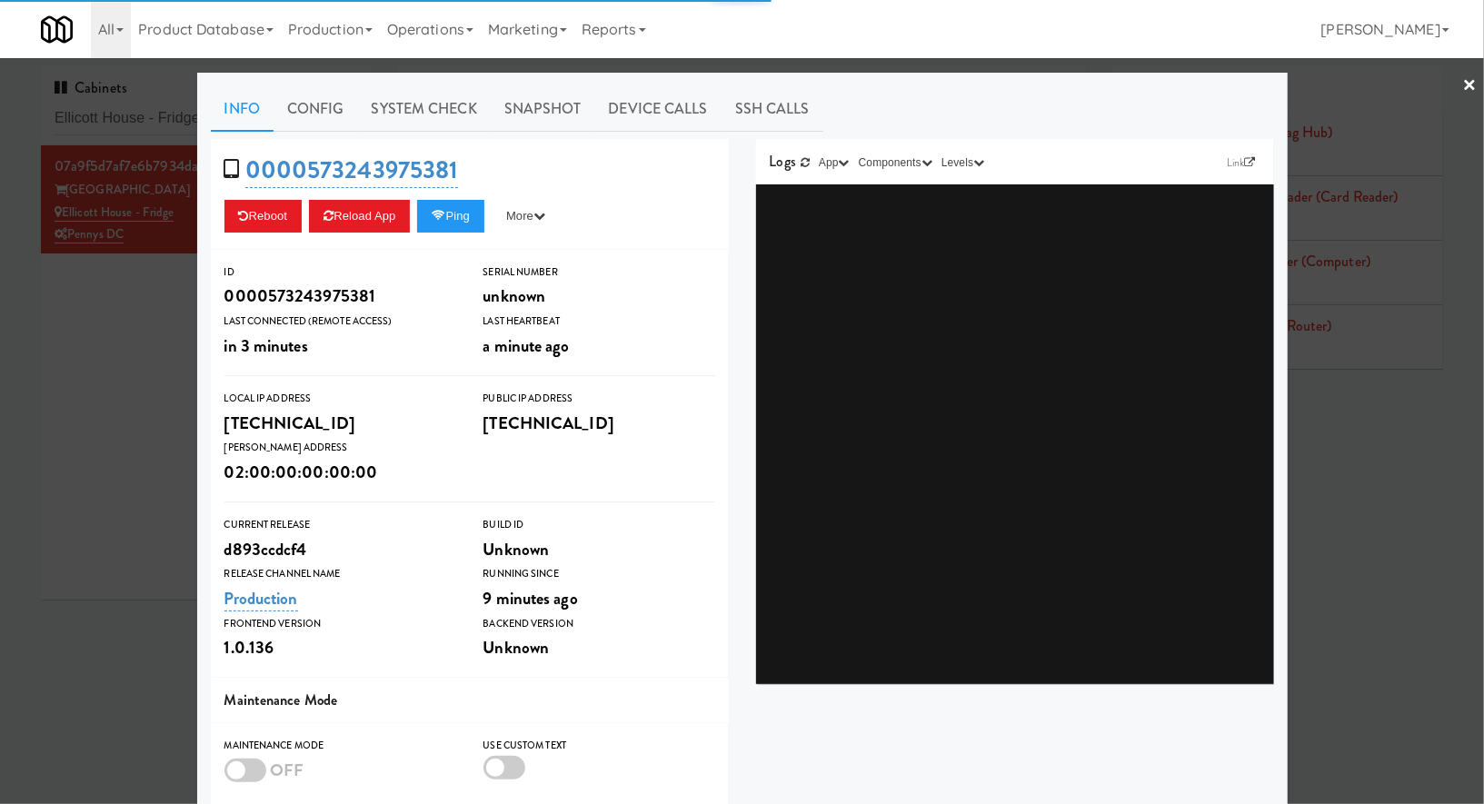
click at [464, 104] on link "System Check" at bounding box center [424, 108] width 133 height 45
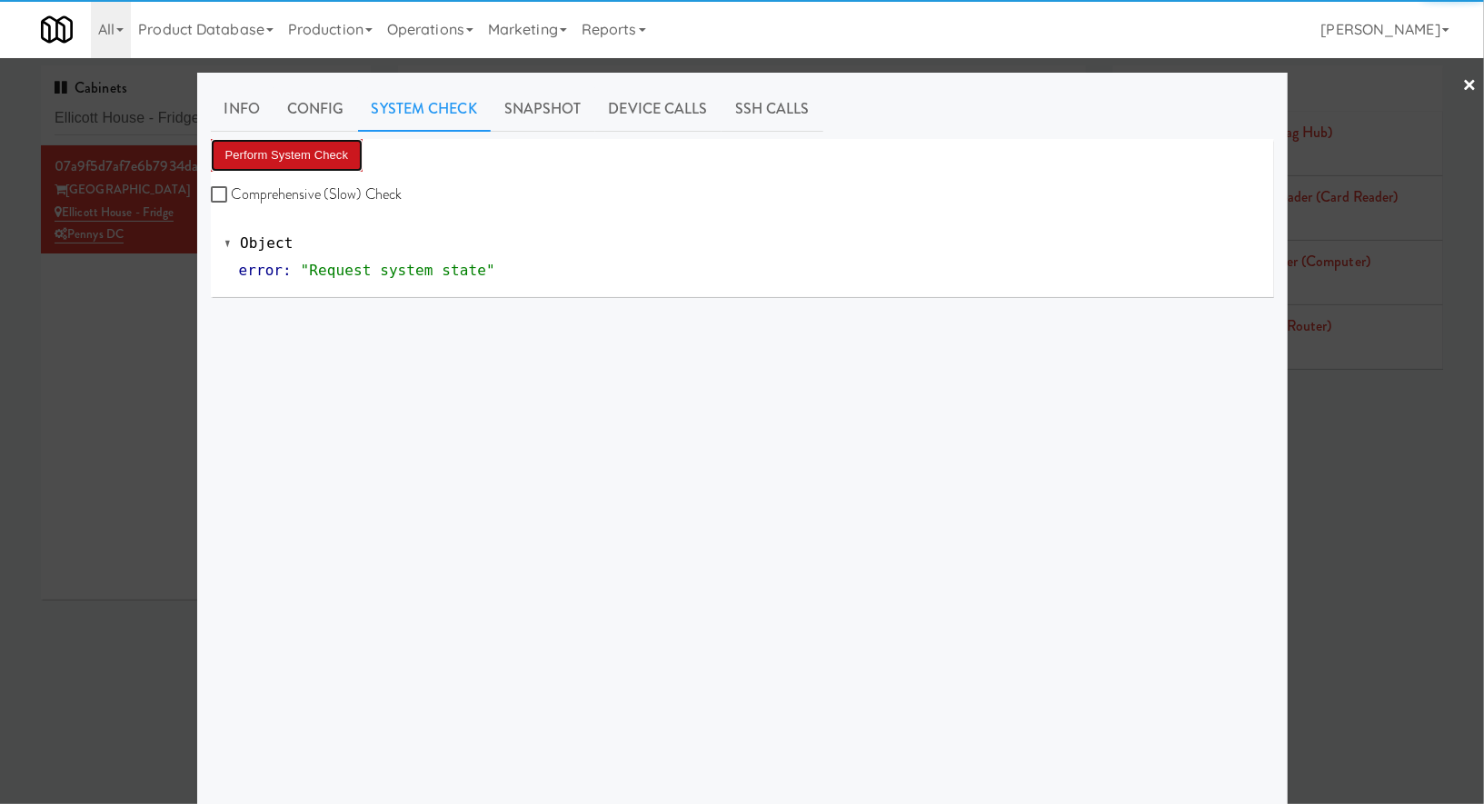
click at [329, 152] on button "Perform System Check" at bounding box center [287, 155] width 153 height 33
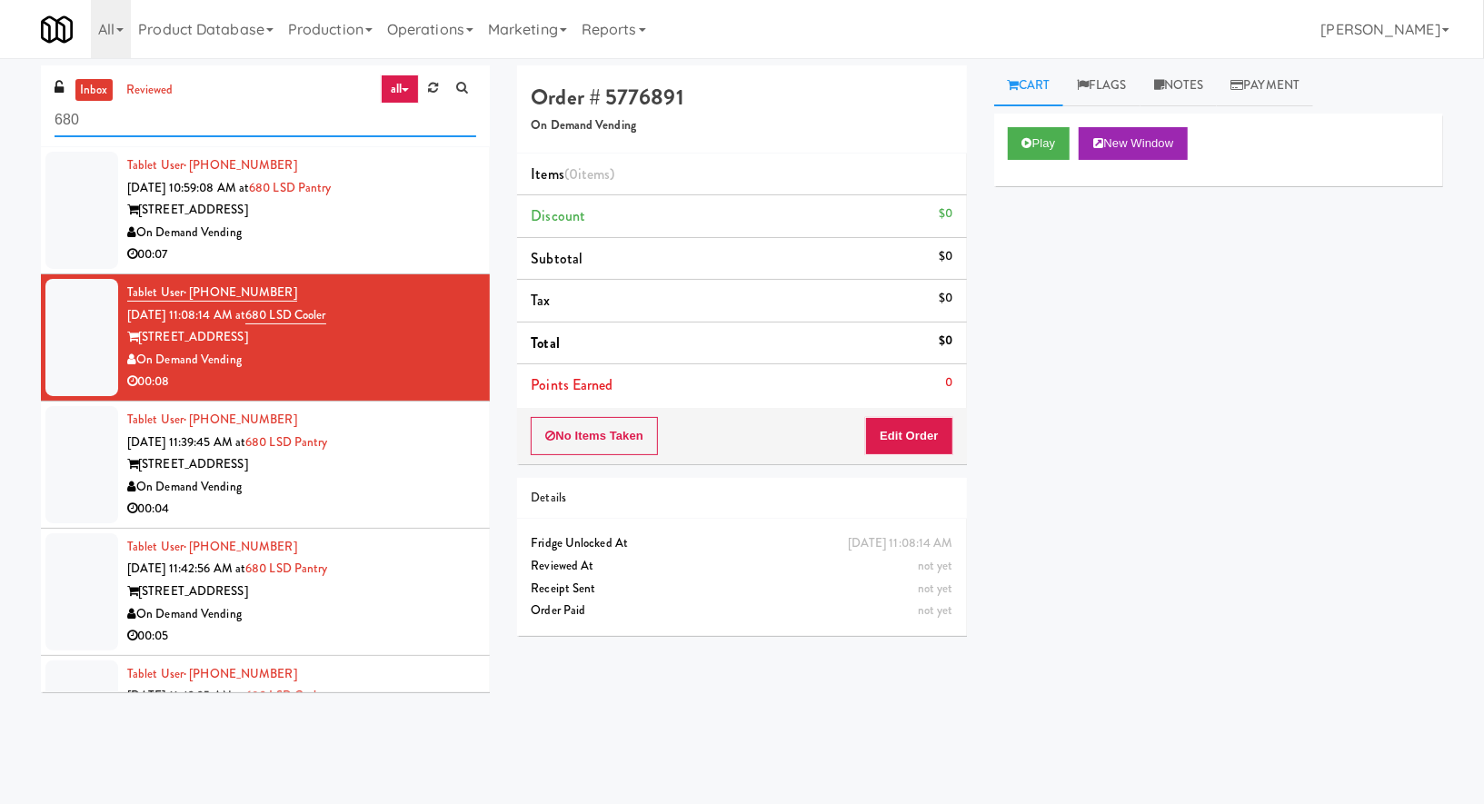
click at [137, 125] on input "680" at bounding box center [266, 121] width 422 height 34
paste input "The Metropolitan - Cooler - Left"
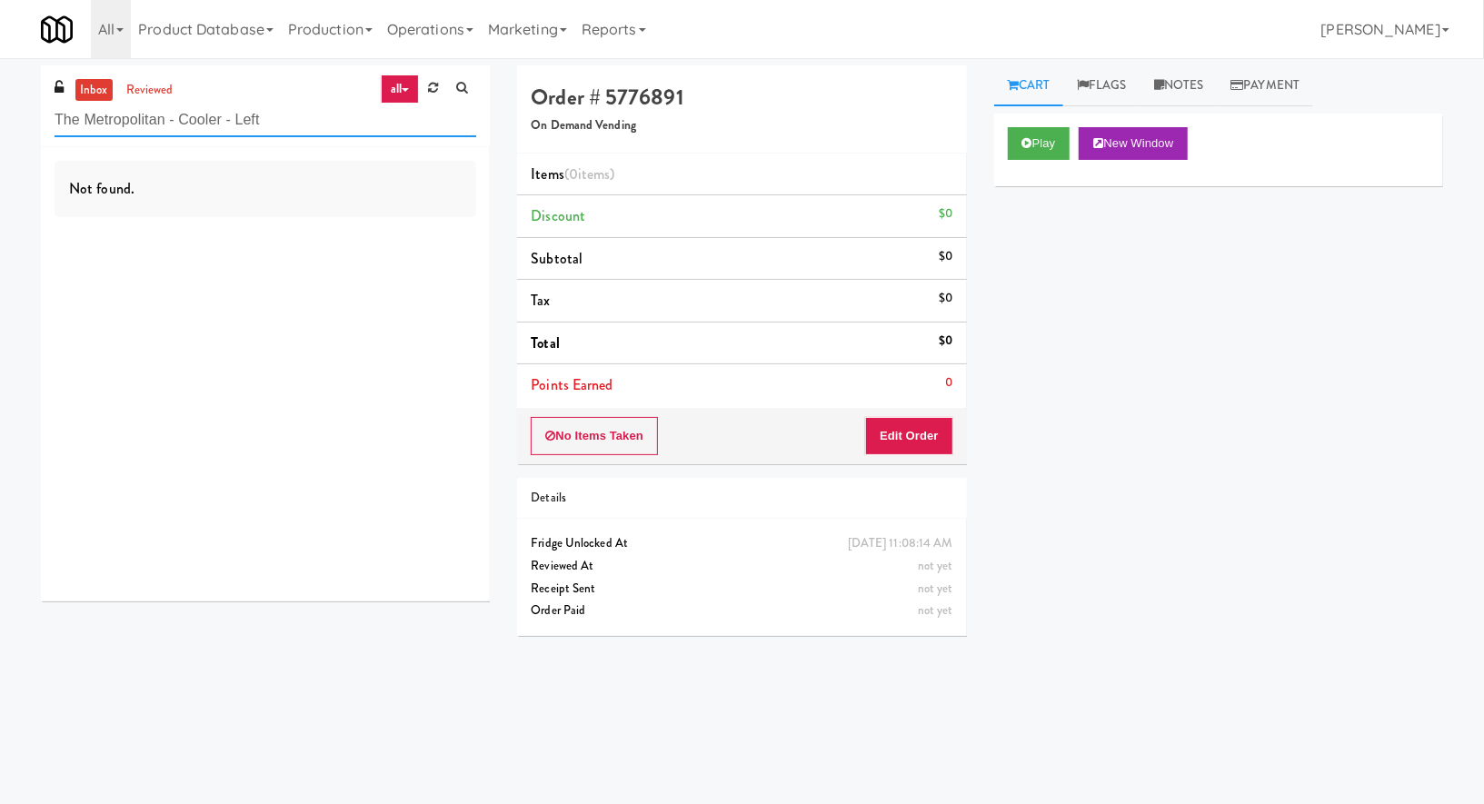
type input "The Metropolitan - Cooler - Left"
click at [171, 102] on div "The Metropolitan - Cooler - Left" at bounding box center [266, 119] width 422 height 35
click at [151, 90] on link "reviewed" at bounding box center [150, 90] width 56 height 23
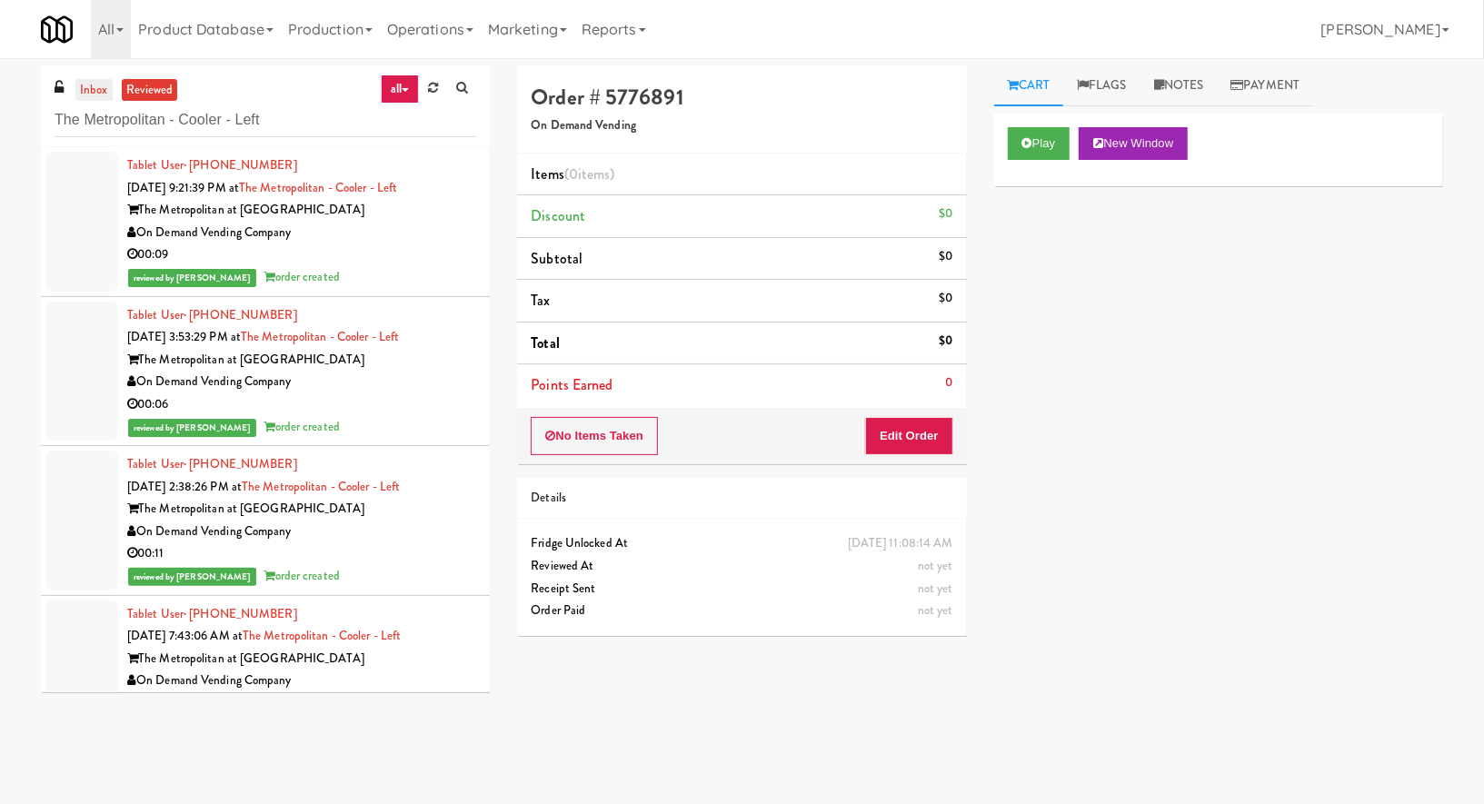
click at [99, 91] on link "inbox" at bounding box center [93, 90] width 37 height 23
